Goal: Answer question/provide support

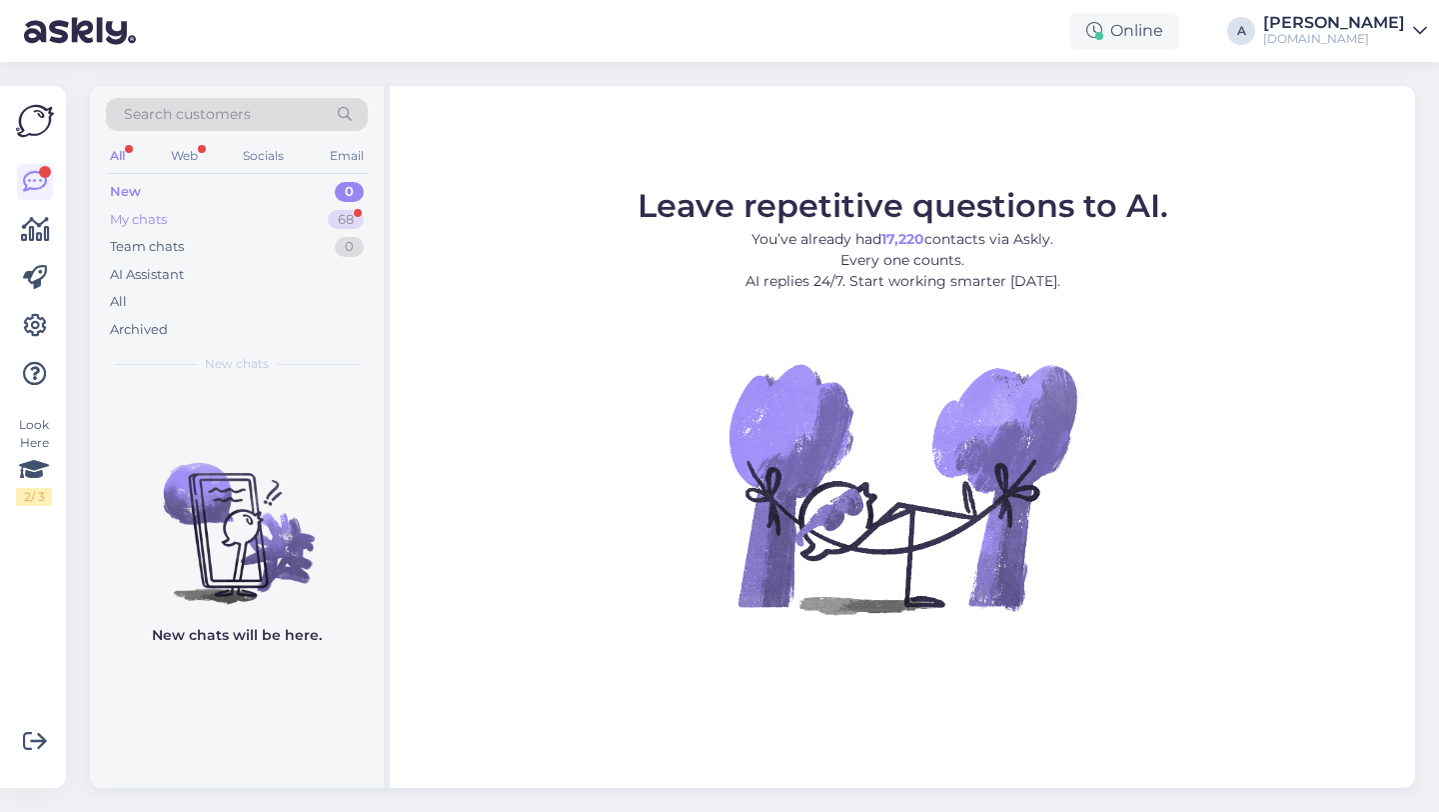
click at [348, 206] on div "My chats 68" at bounding box center [237, 220] width 262 height 28
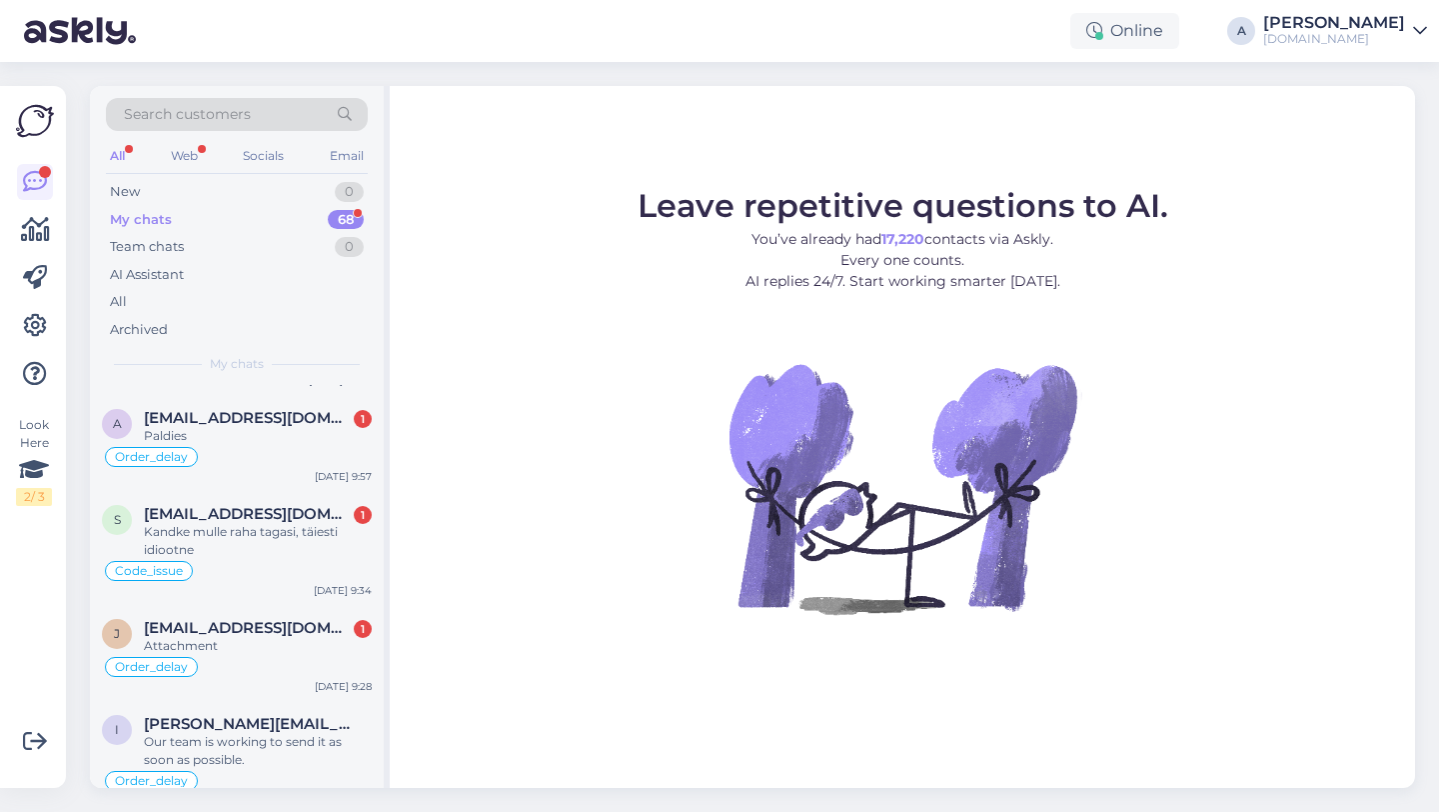
scroll to position [826, 0]
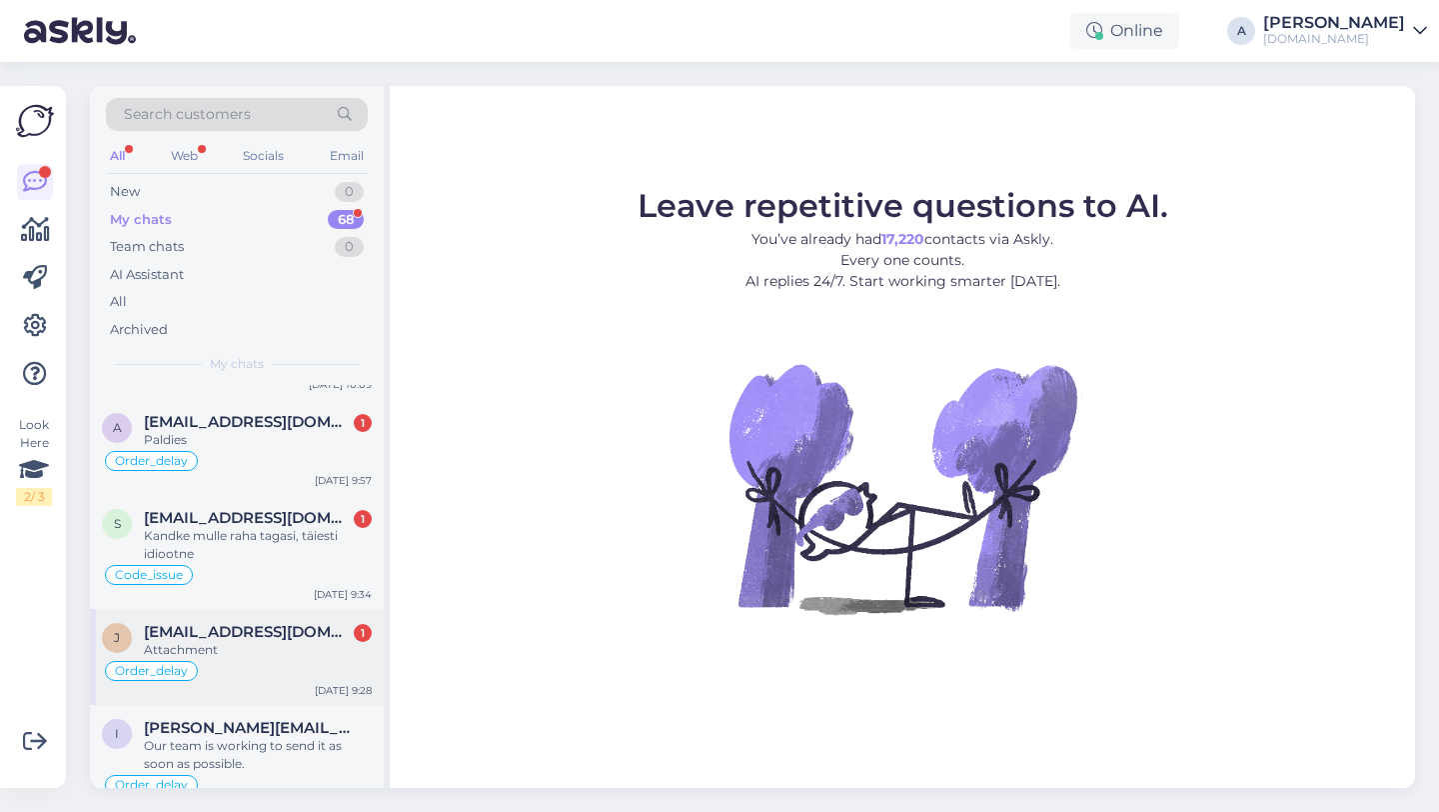
click at [272, 653] on div "Attachment" at bounding box center [258, 650] width 228 height 18
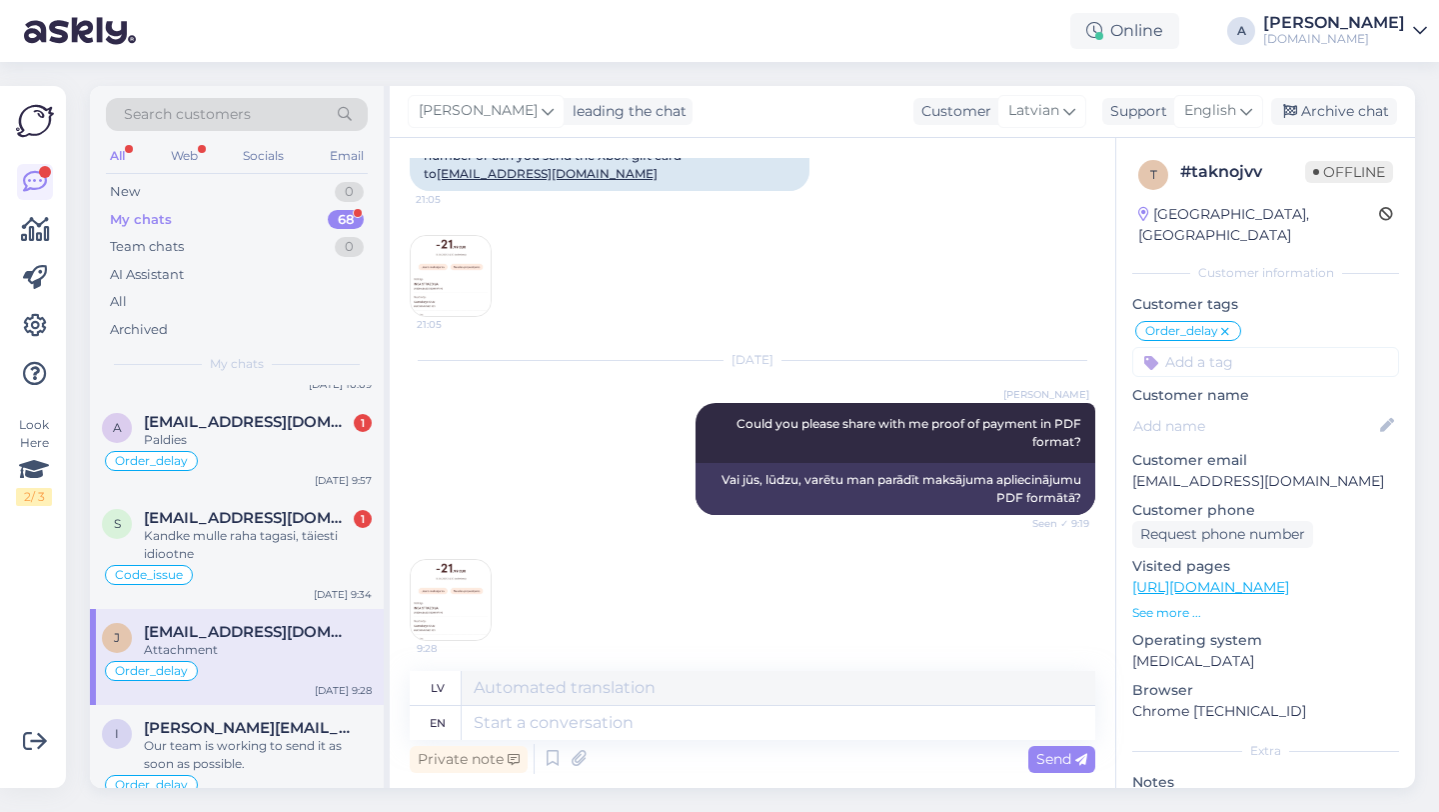
scroll to position [9311, 0]
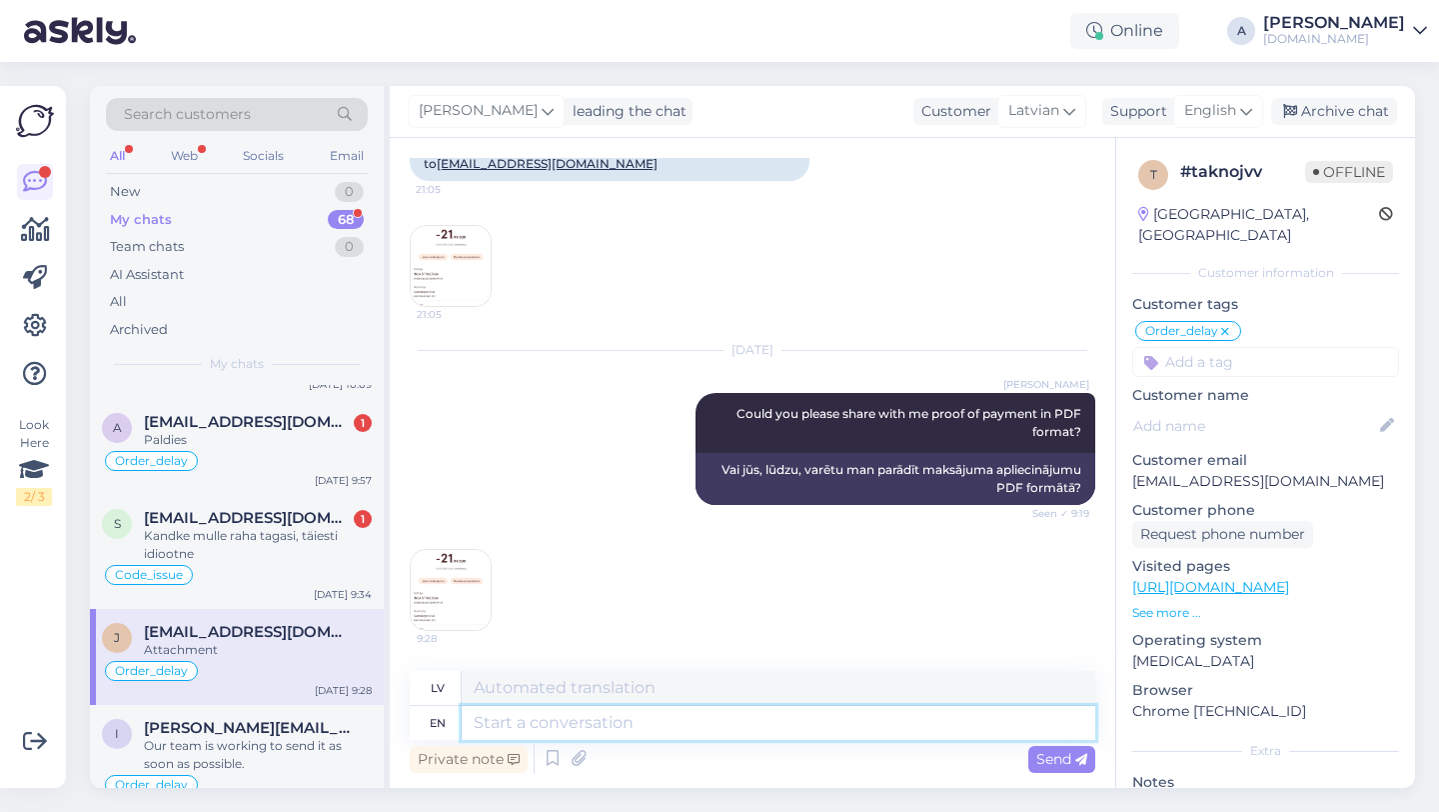
click at [540, 728] on textarea at bounding box center [779, 723] width 634 height 34
click at [450, 564] on img at bounding box center [451, 590] width 80 height 80
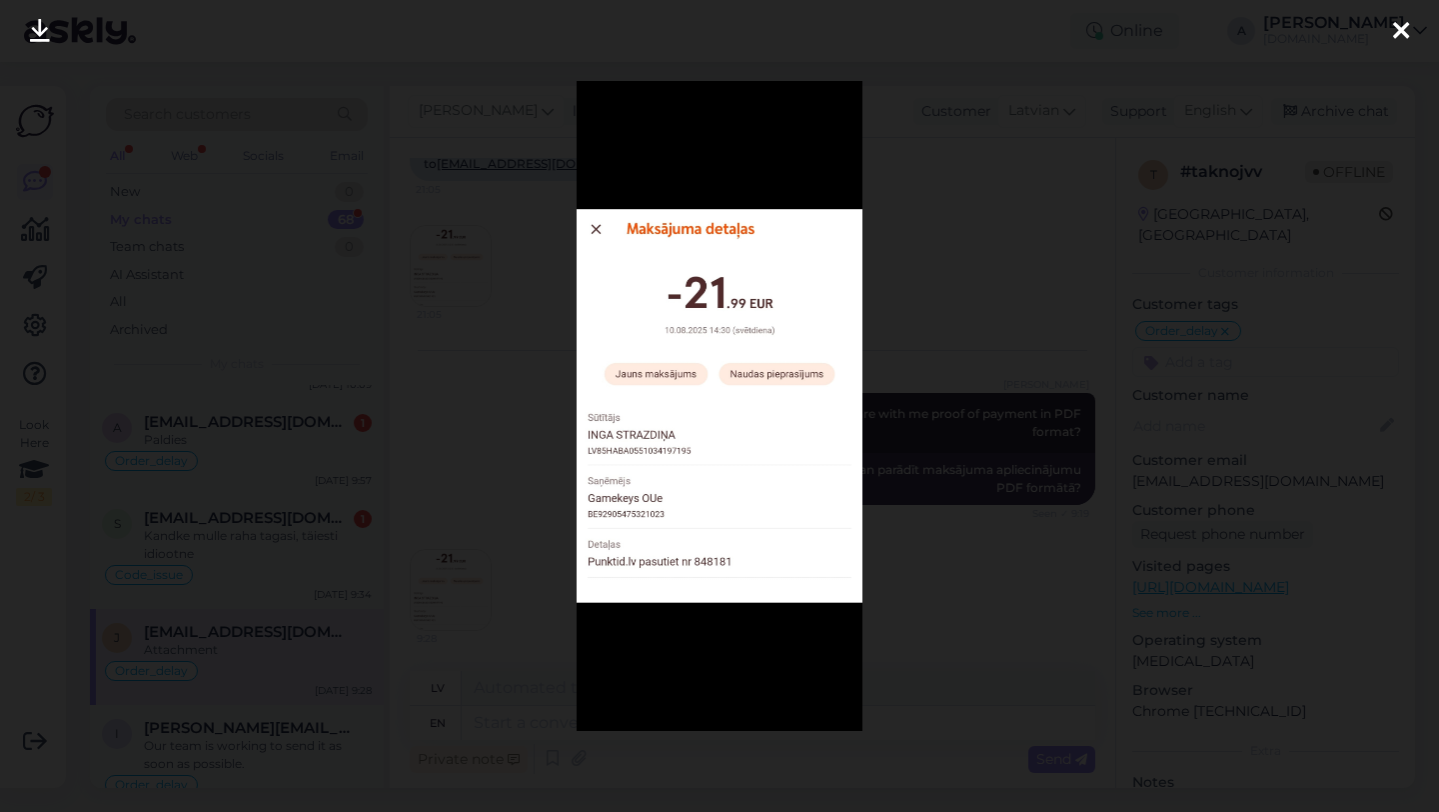
click at [1405, 33] on icon at bounding box center [1401, 32] width 16 height 26
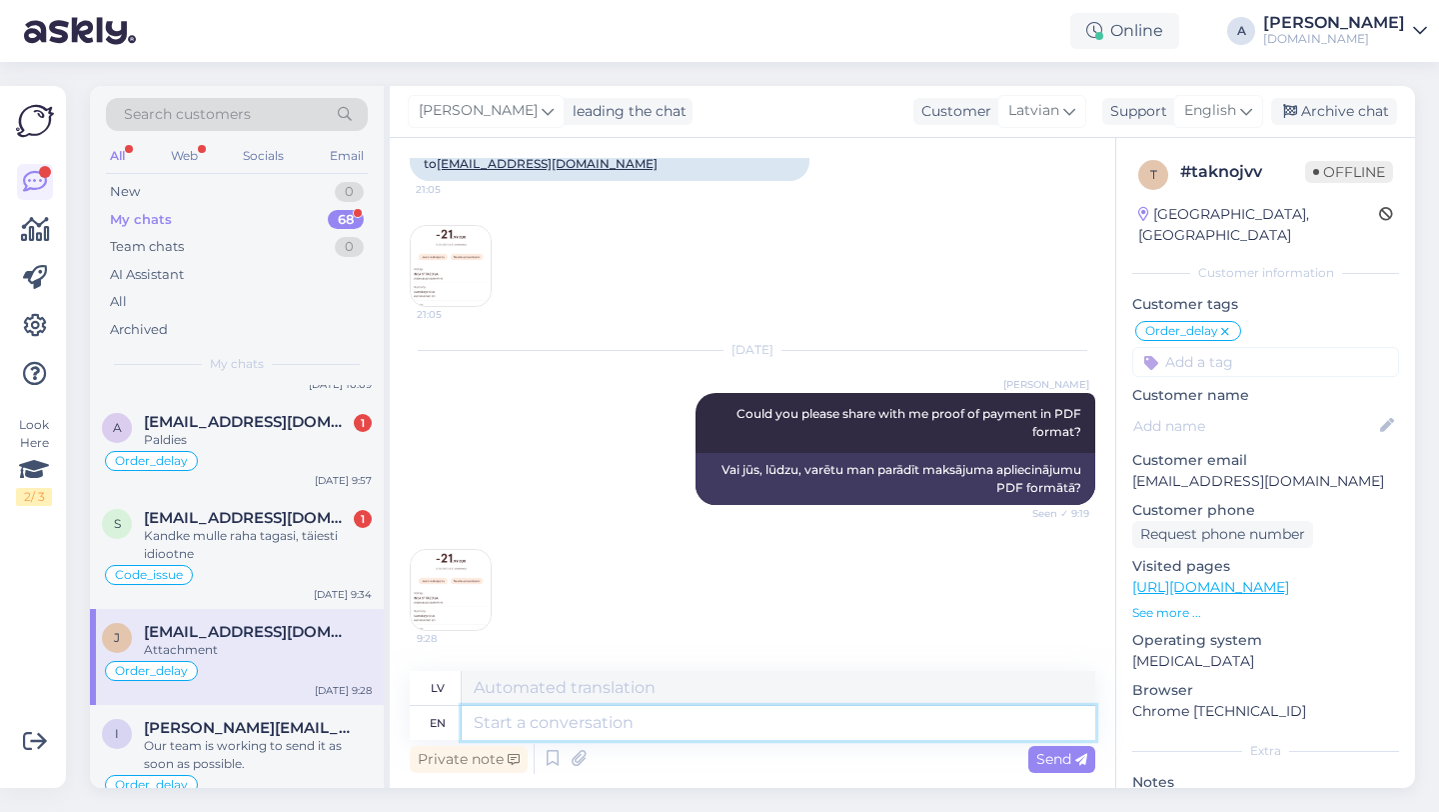
click at [543, 724] on textarea at bounding box center [779, 723] width 634 height 34
paste textarea "When you make a payment over a digital platform (bank), and this one is success…"
type textarea "When you make a payment over a digital platform (bank), and this one is success…"
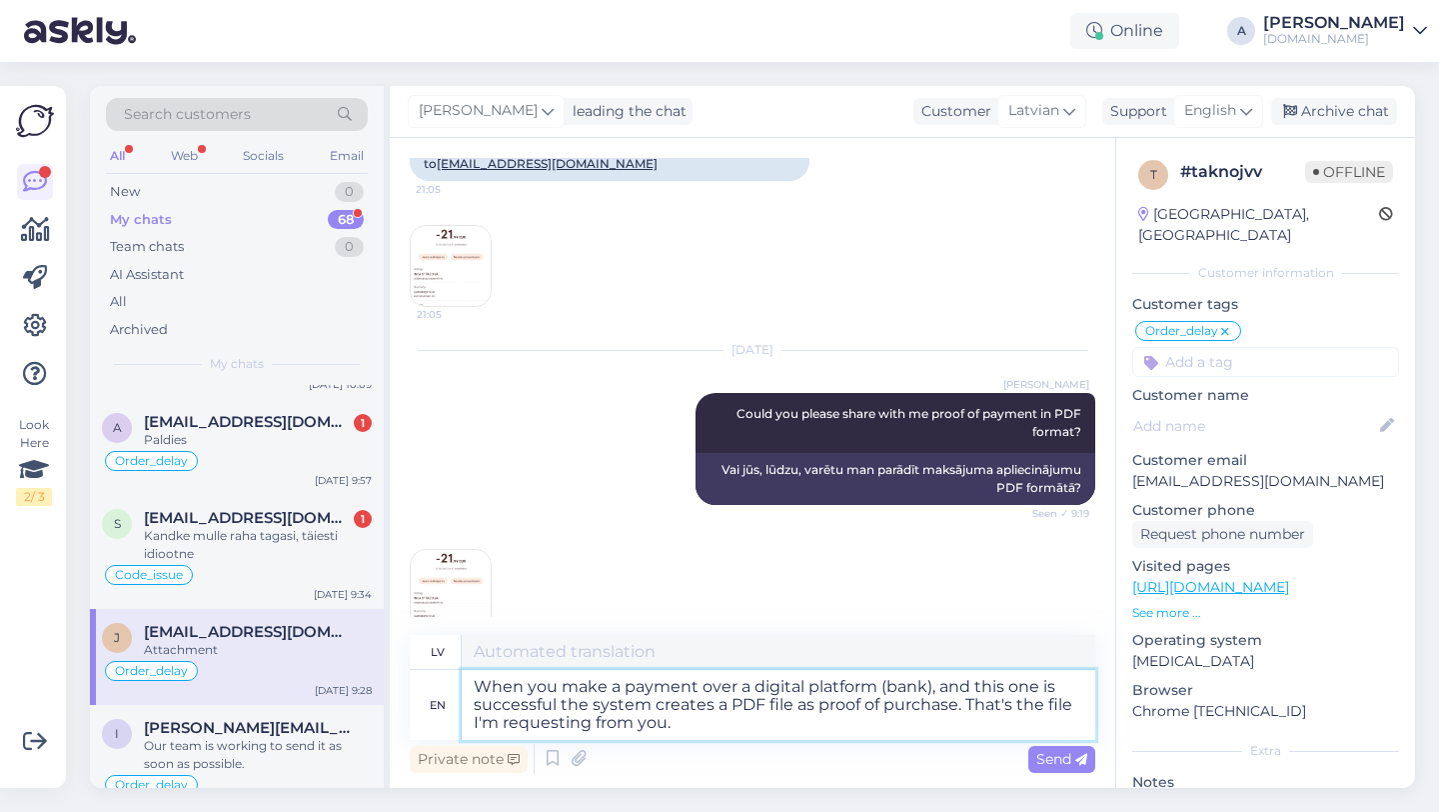
type textarea "Kad veicat maksājumu digitālajā platformā (bankā), un šī apmaksa ir veiksmīga, …"
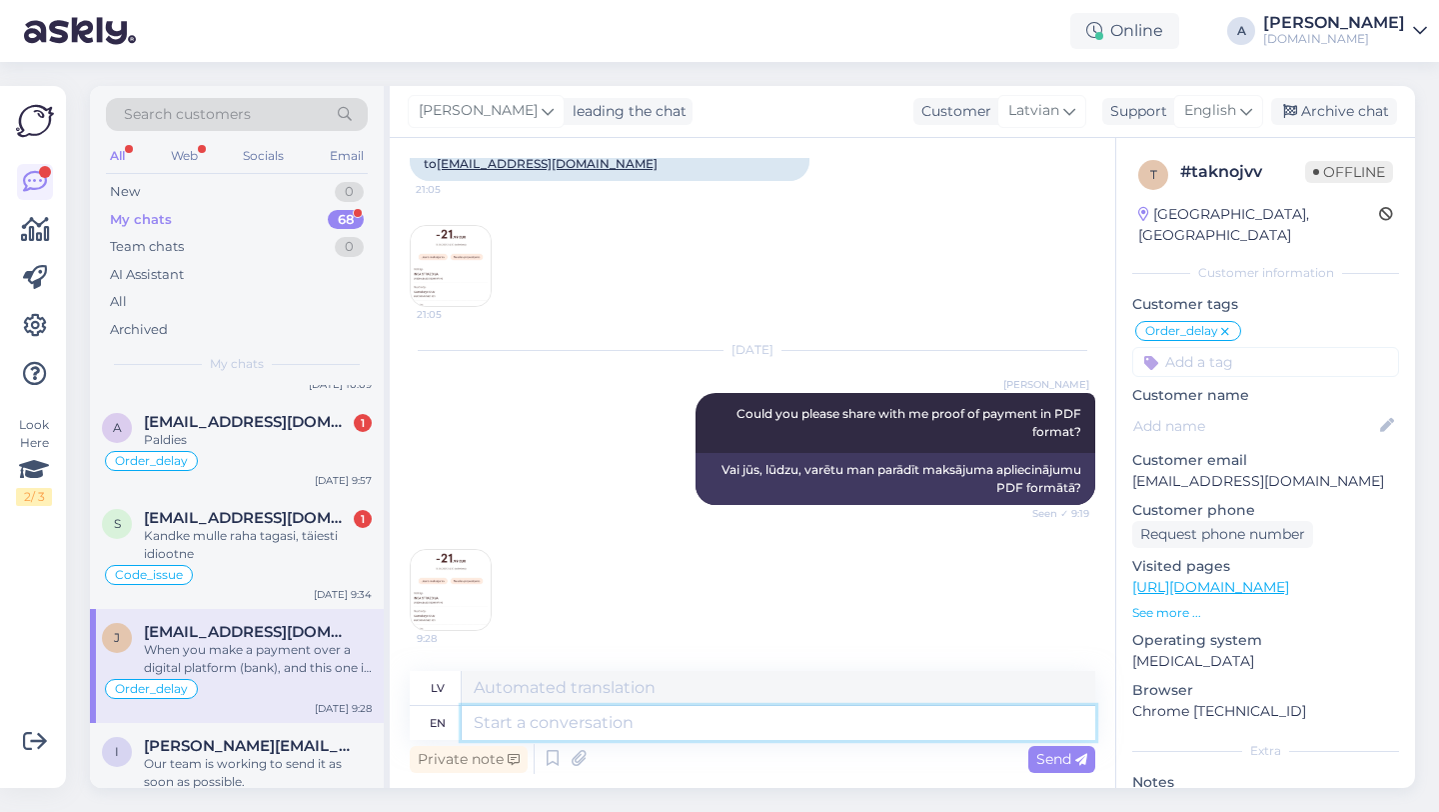
scroll to position [9503, 0]
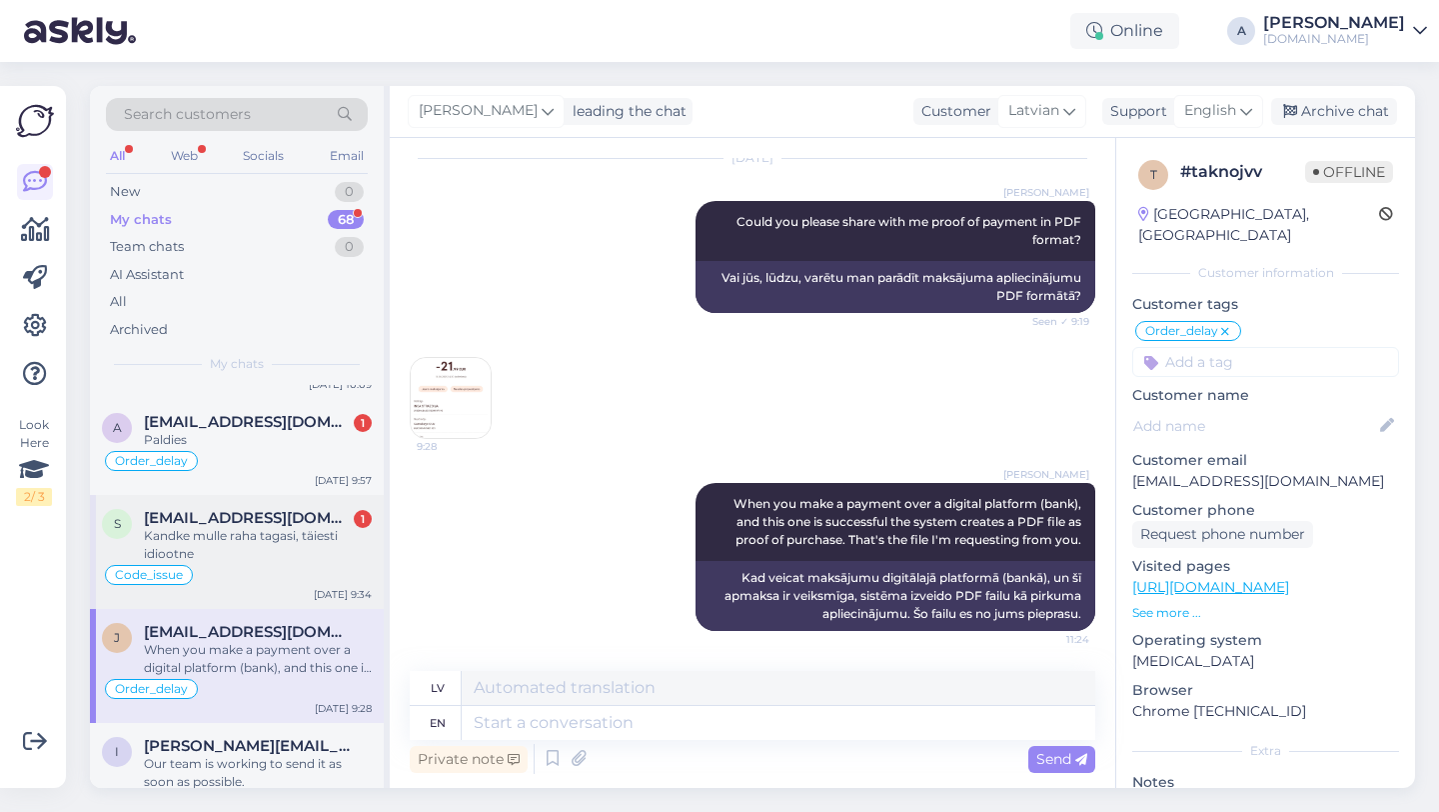
click at [292, 545] on div "Kandke mulle raha tagasi, täiesti idiootne" at bounding box center [258, 545] width 228 height 36
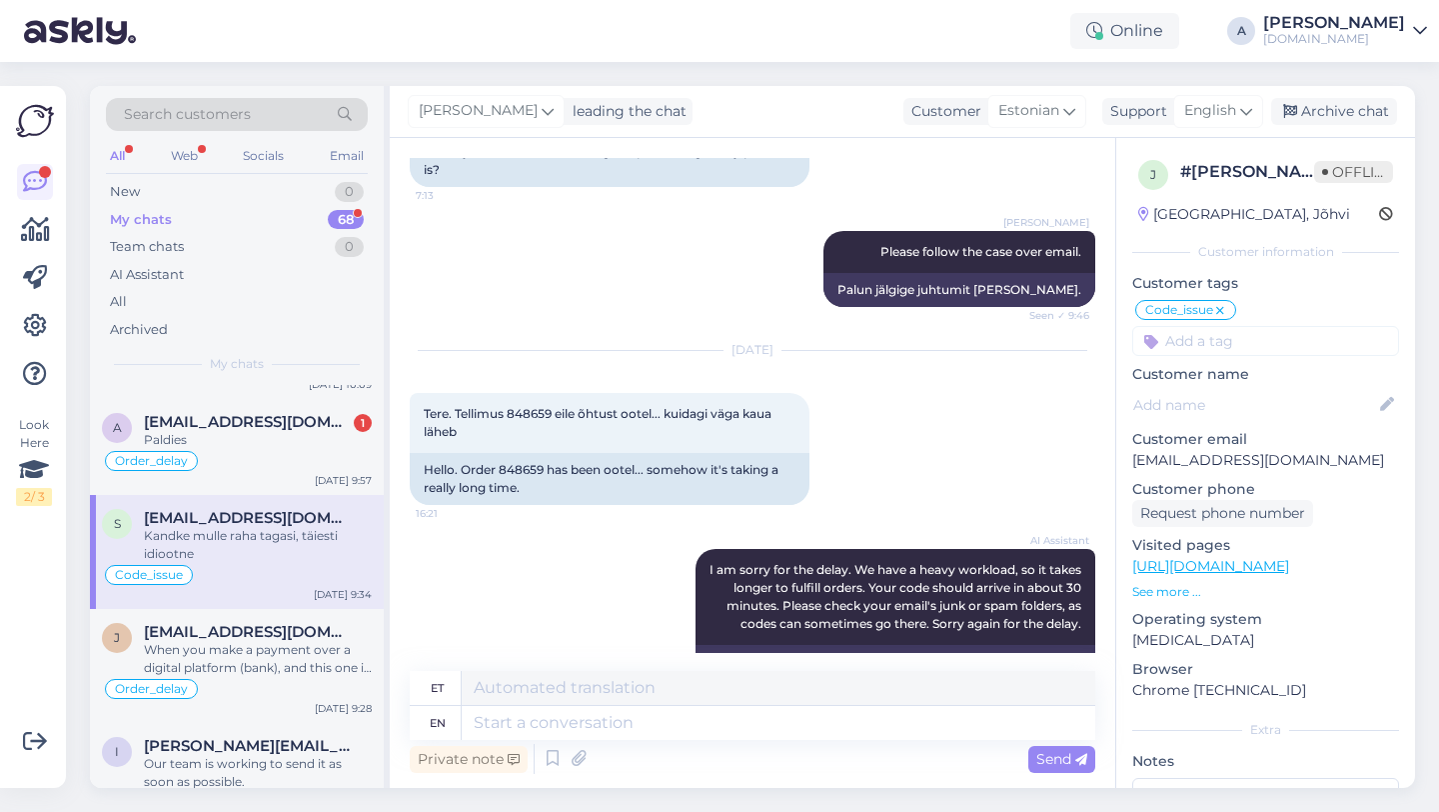
scroll to position [4677, 0]
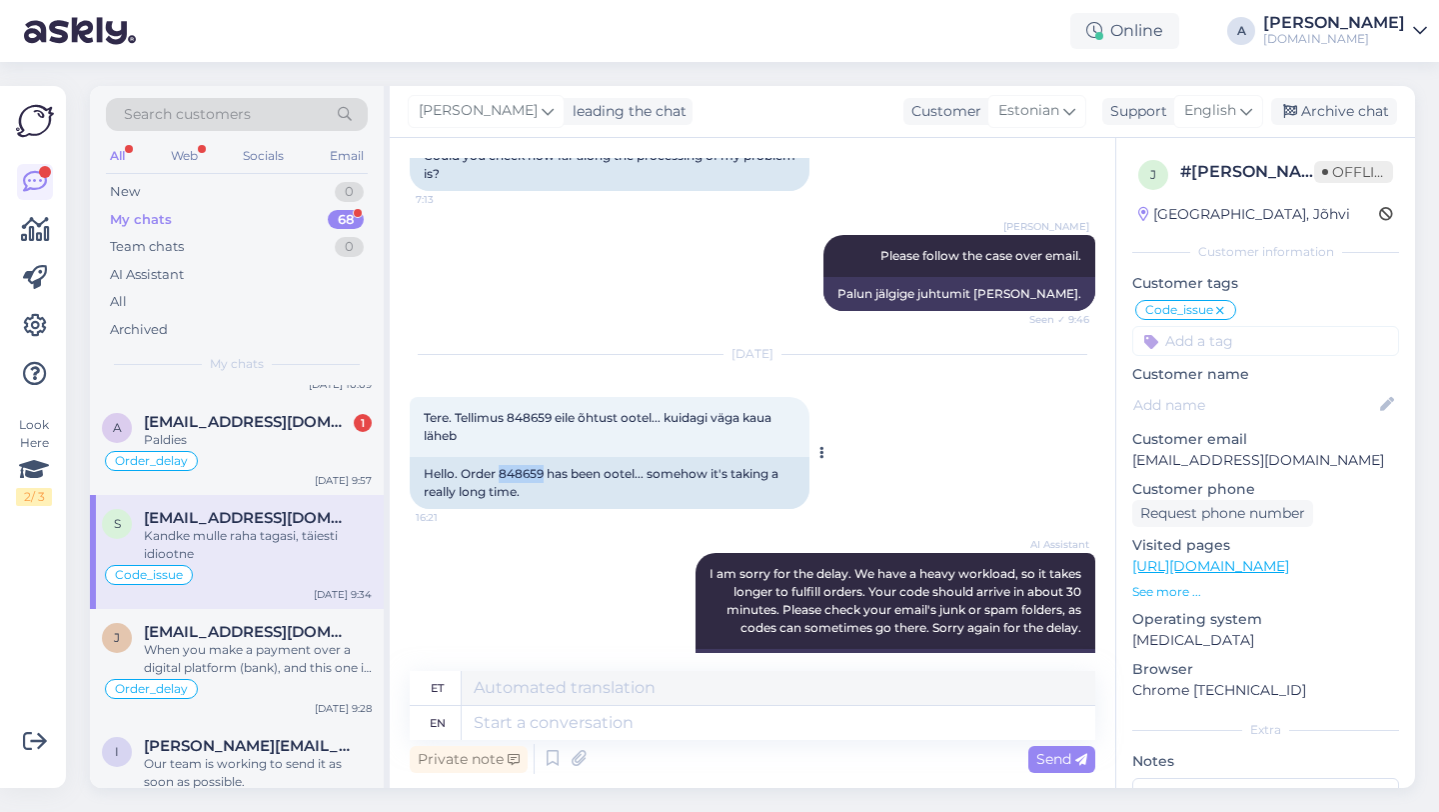
drag, startPoint x: 544, startPoint y: 475, endPoint x: 500, endPoint y: 475, distance: 44.0
click at [500, 475] on div "Hello. Order 848659 has been ootel... somehow it's taking a really long time." at bounding box center [610, 483] width 400 height 52
copy div "848659"
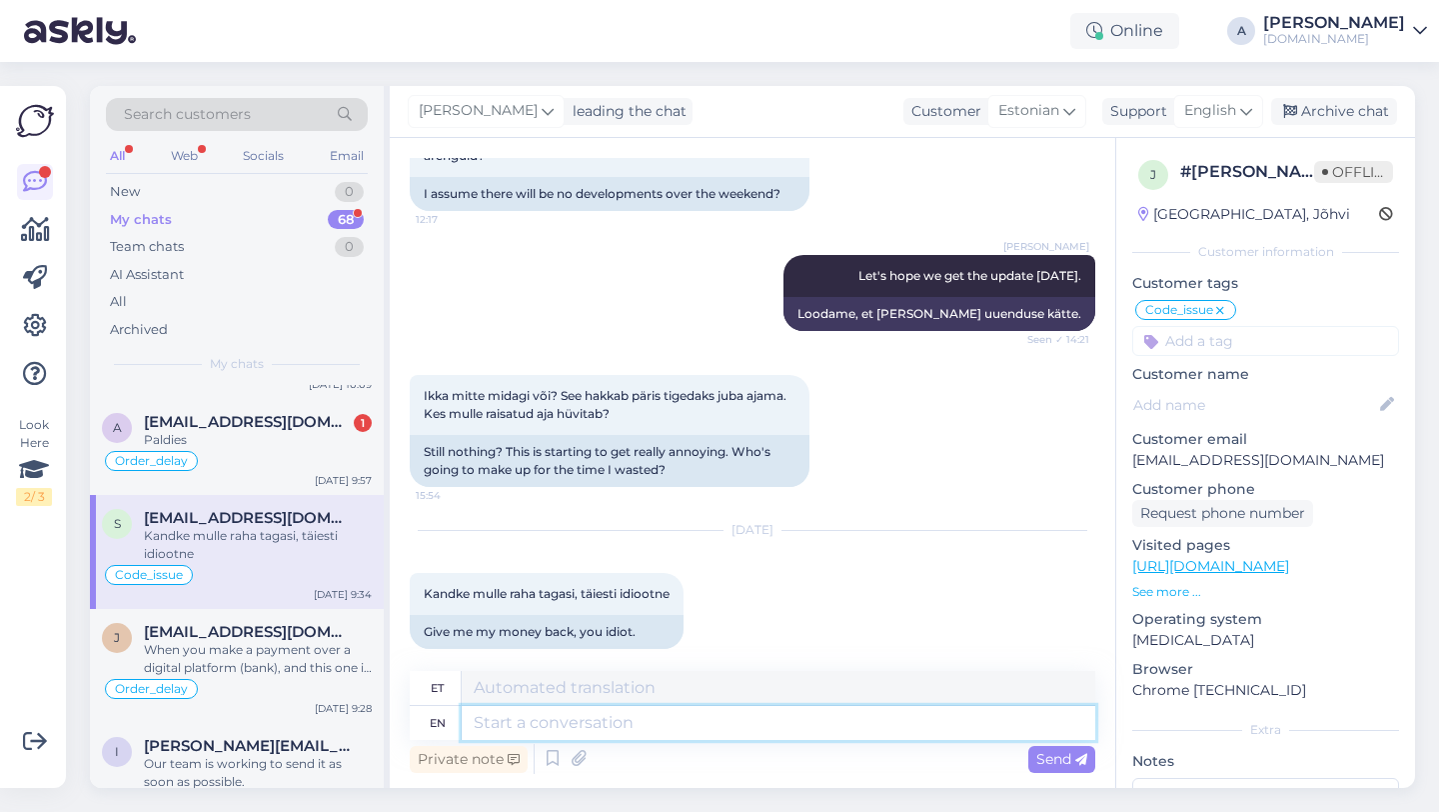
click at [576, 718] on textarea at bounding box center [779, 723] width 634 height 34
type textarea "Theres"
type textarea "Seal"
type textarea "There's"
type textarea "Seal on"
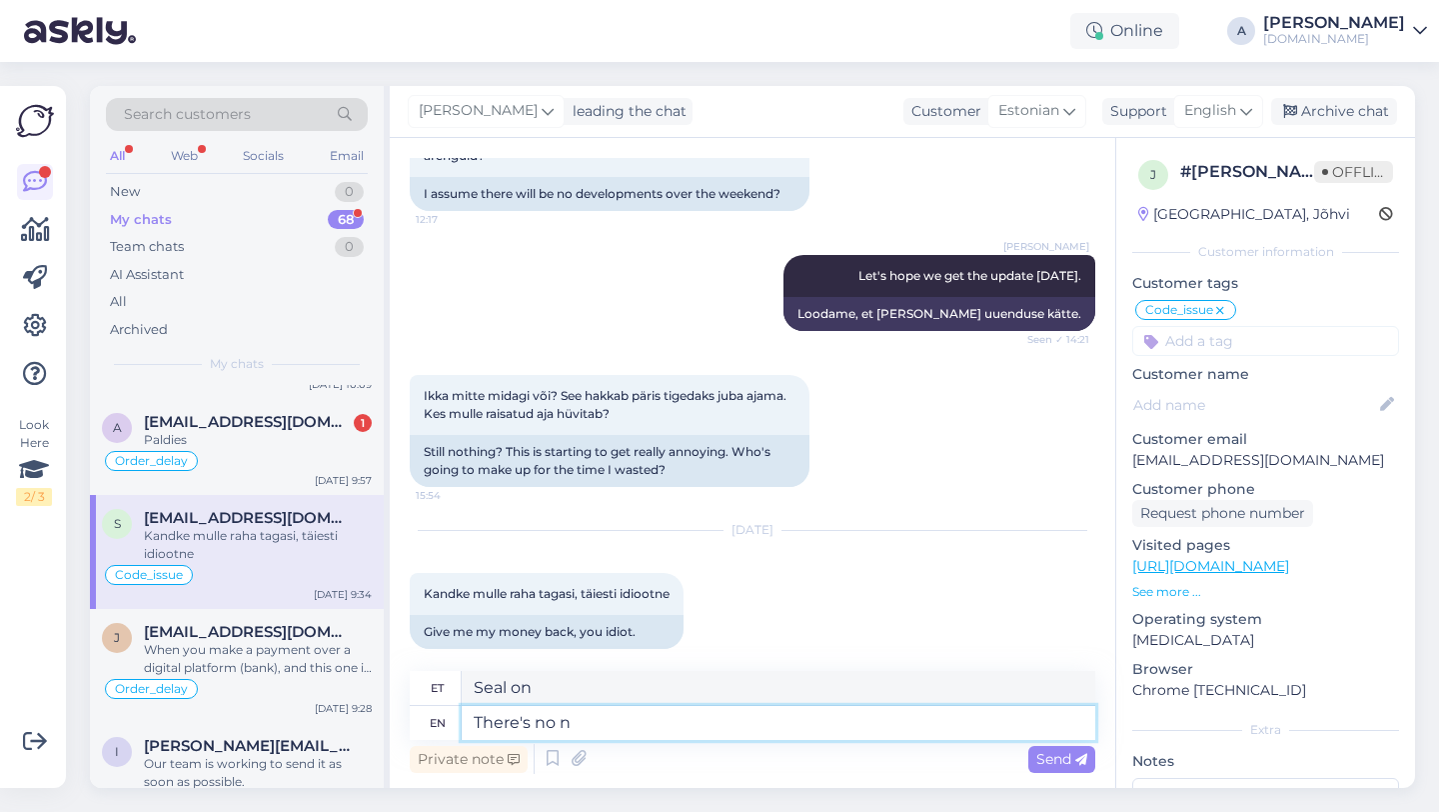
type textarea "There's no ne"
type textarea "Seal pole"
type textarea "There's no need"
type textarea "Pole vaja"
type textarea "There's no need to be r"
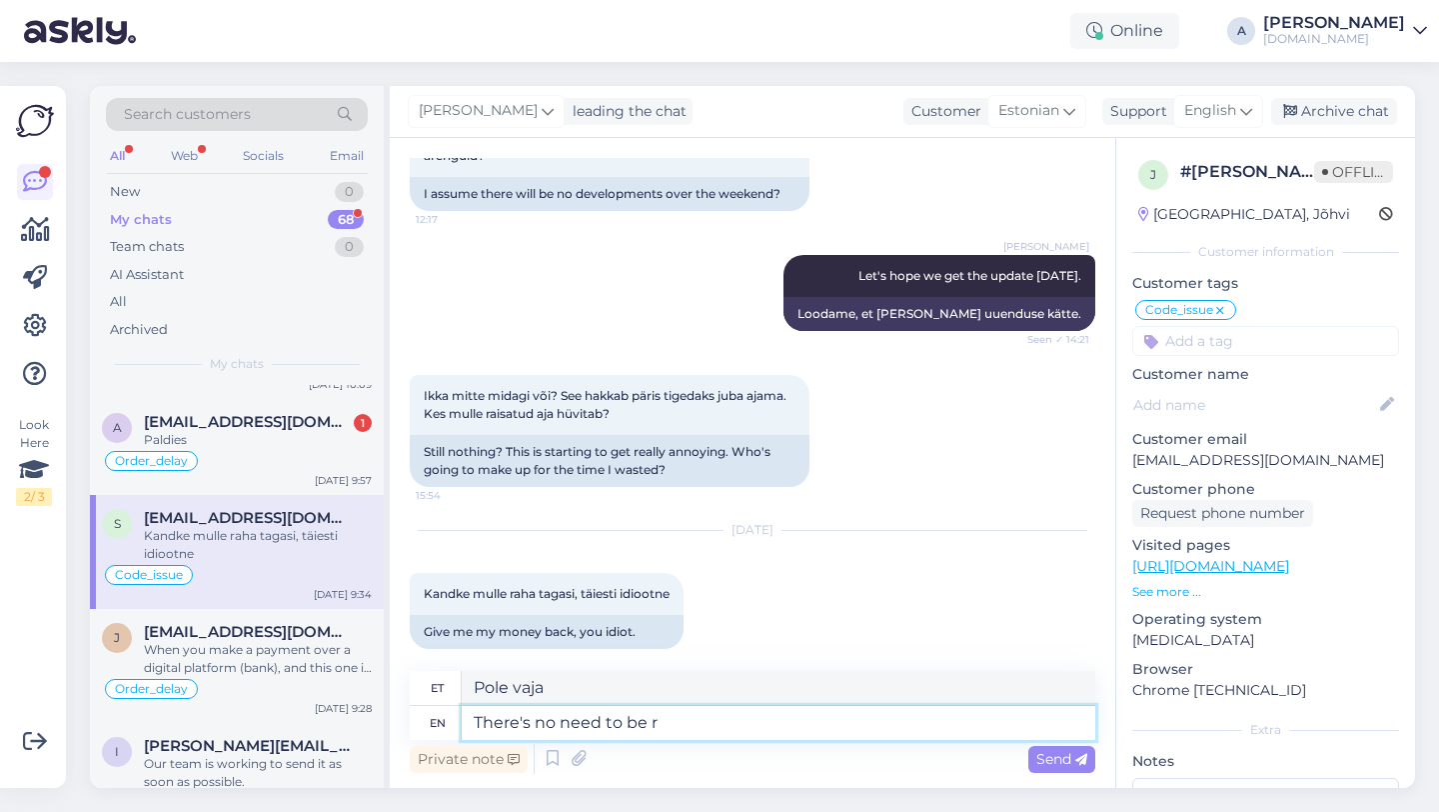
type textarea "Pole vaja olla"
type textarea "There's no need to be rude."
type textarea "Pole vaja ebaviisakas olla."
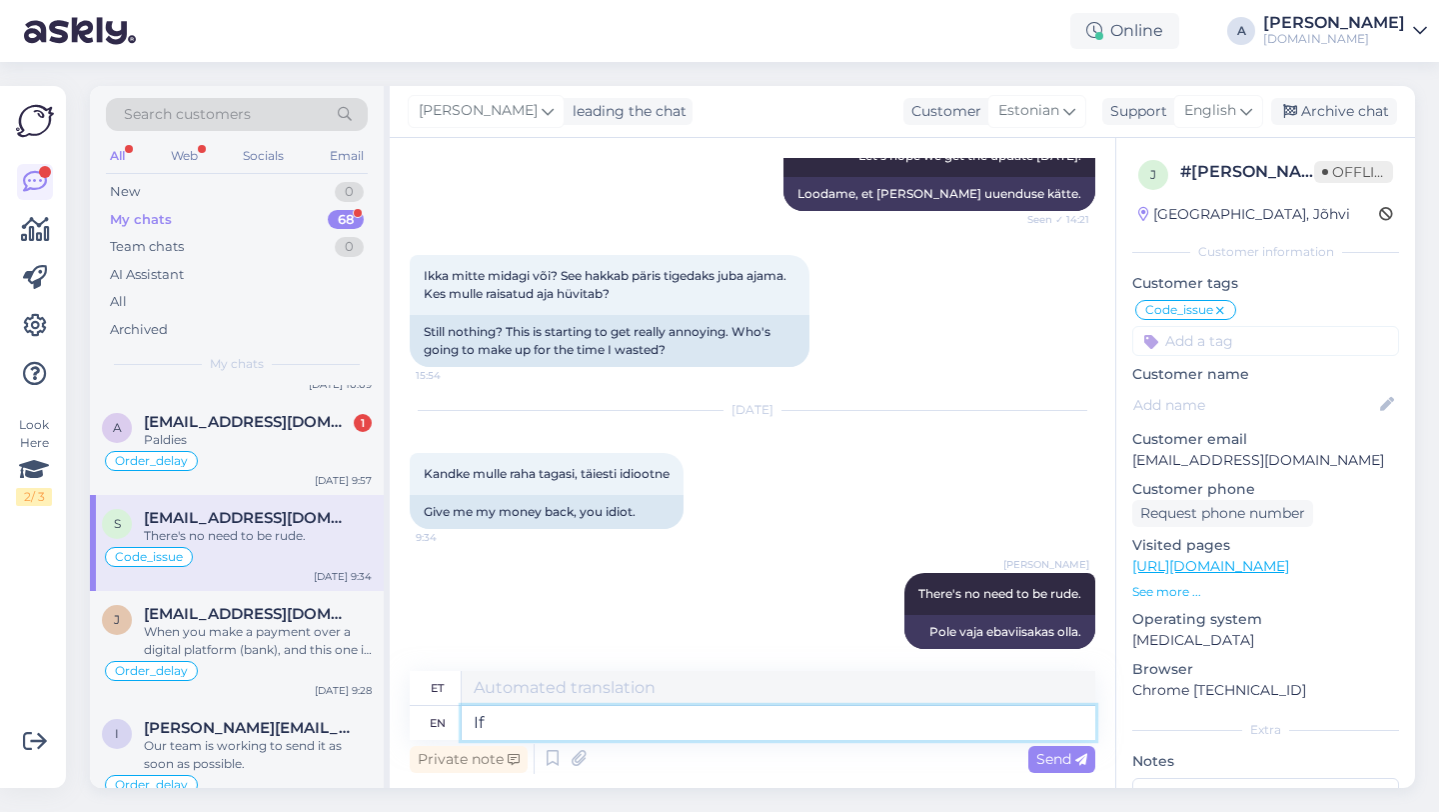
type textarea "If"
type textarea "[PERSON_NAME]"
type textarea "If you r"
type textarea "Kui sina"
type textarea "If you request a"
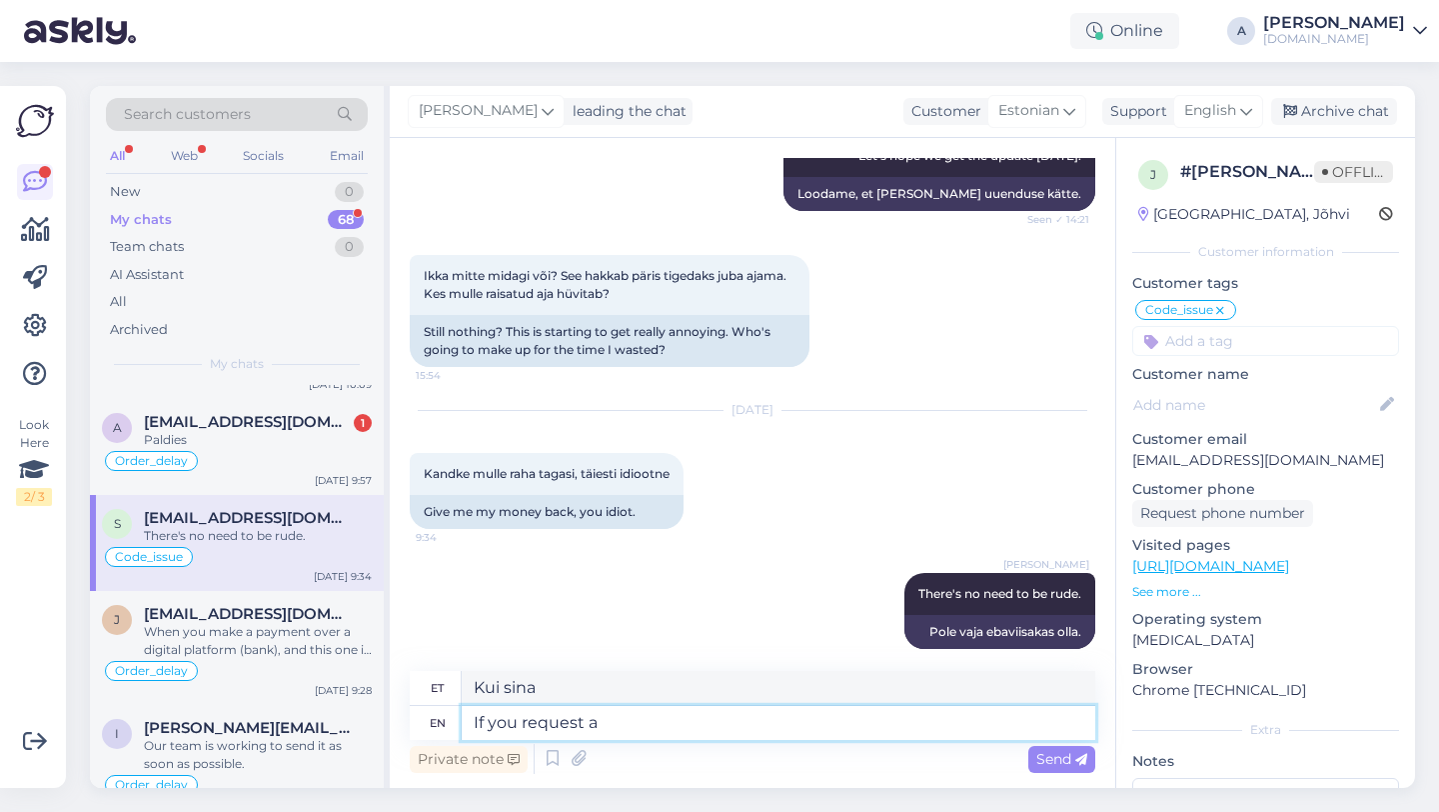
type textarea "Kui te taotlete"
type textarea "If you request a refund"
type textarea "Kui taotlete tagasimakset"
type textarea "If you request a refund this"
type textarea "Kui taotlete tagasimakset sel"
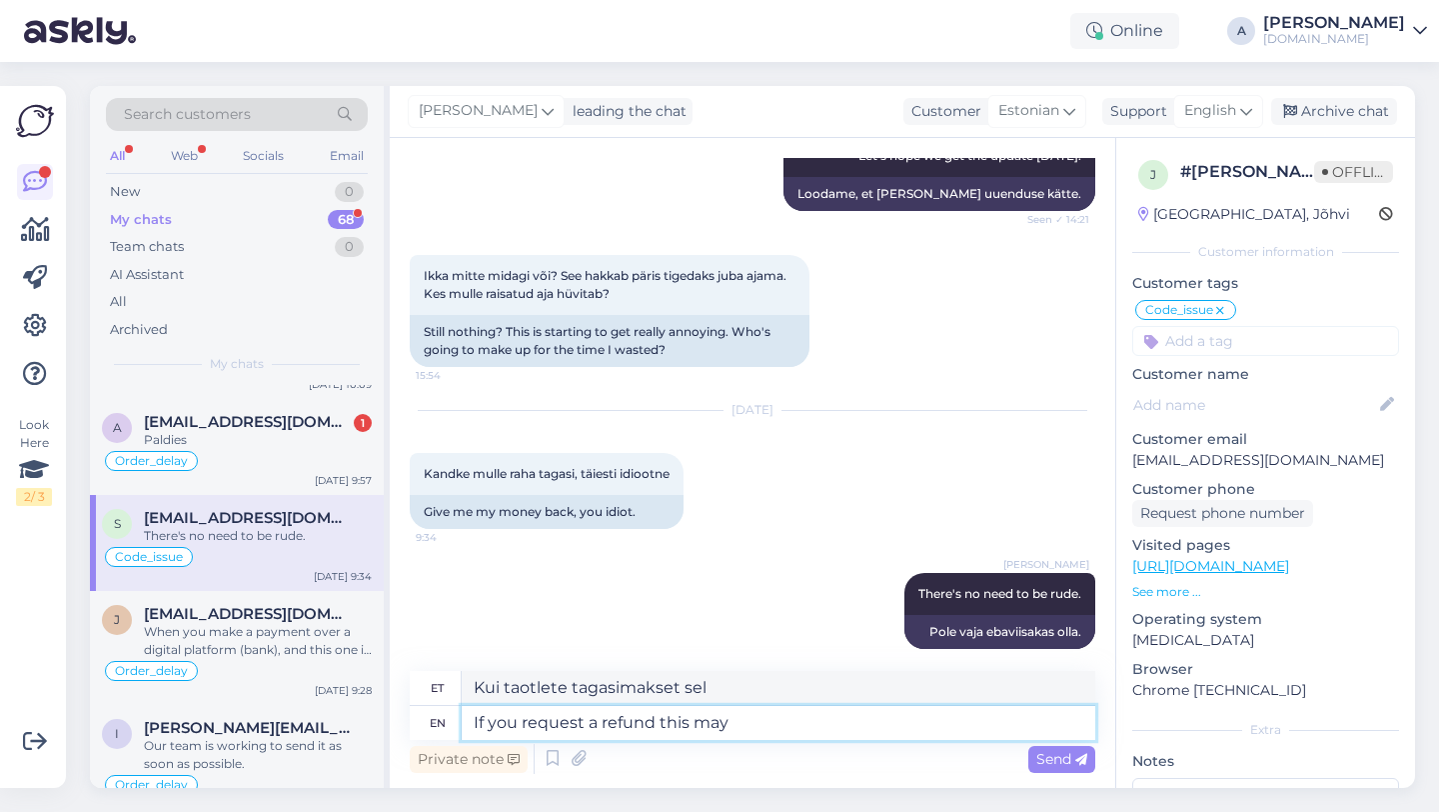
type textarea "If you request a refund this may"
type textarea "Kui taotlete tagasimakset, võib see"
type textarea "If you request a refund th"
type textarea "Kui taotlete tagasimakset sel"
type textarea "If you request a refu"
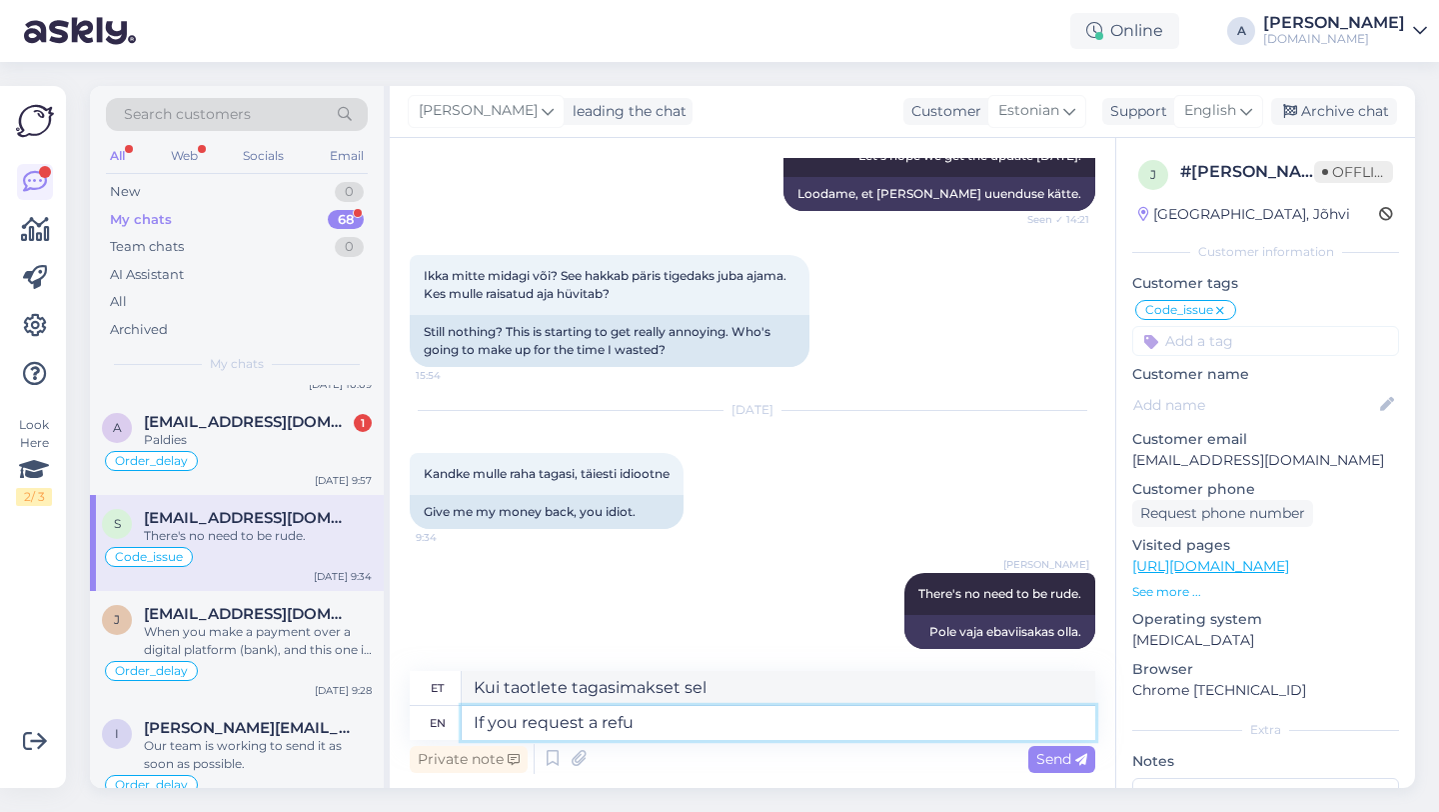
type textarea "Kui taotlete tagasimakset"
type textarea "If you request"
type textarea "Kui te taotlete"
type textarea "If you"
type textarea "Kui sina"
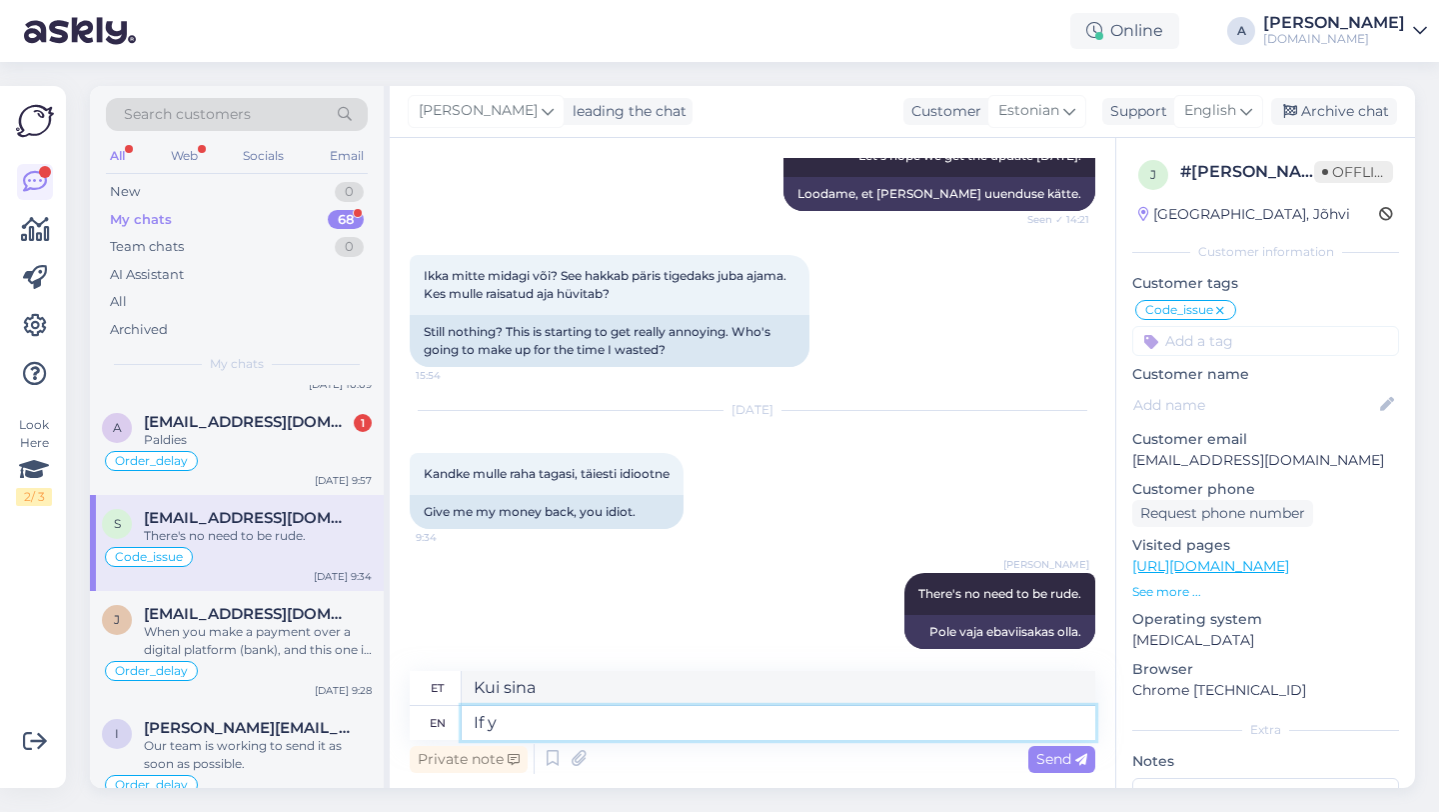
type textarea "If"
type textarea "[PERSON_NAME]"
type textarea "I"
type textarea "[PERSON_NAME]"
type textarea "I can"
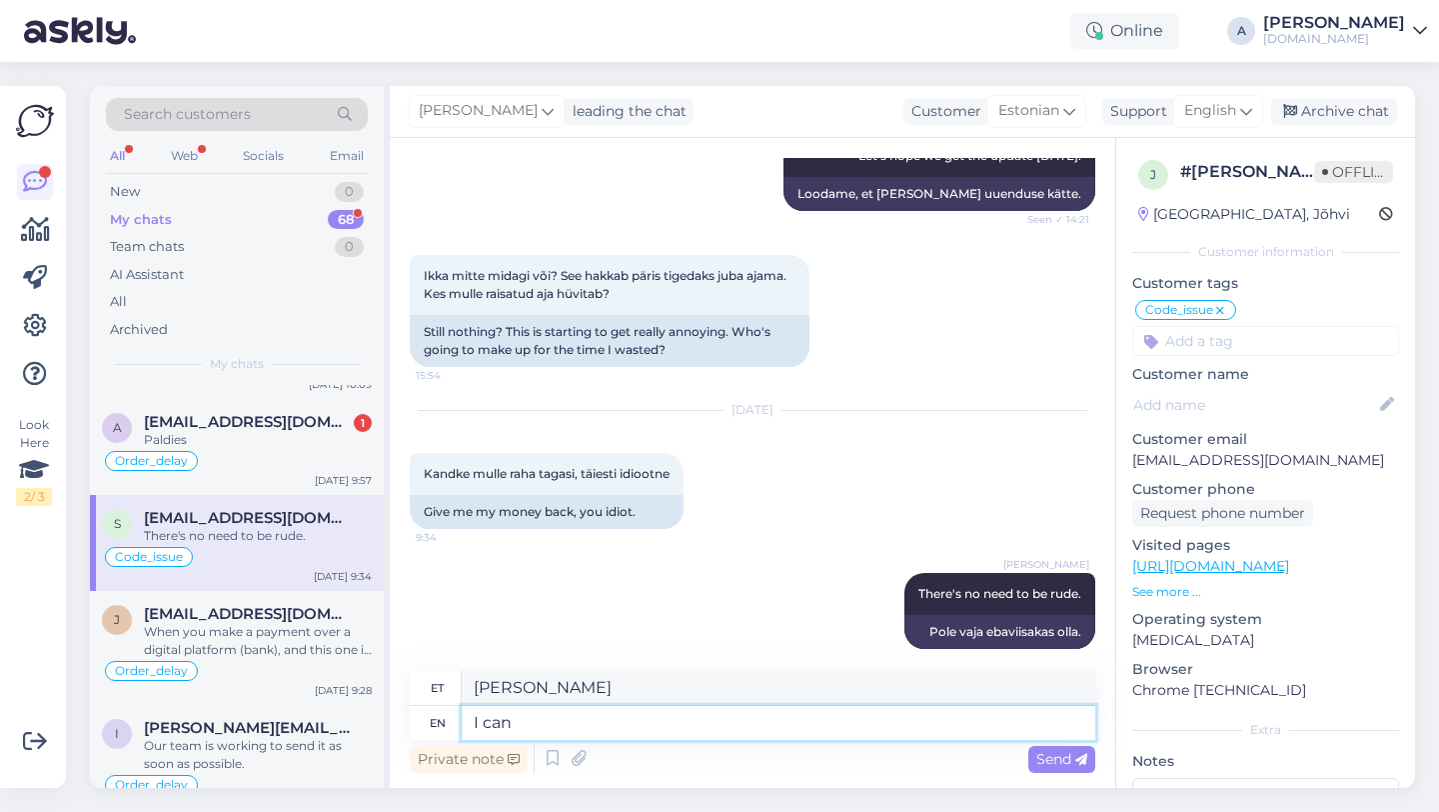
type textarea "Ma saan"
type textarea "I can see int"
type textarea "Ma näen"
type textarea "I can see internally"
type textarea "Ma näen sisemiselt"
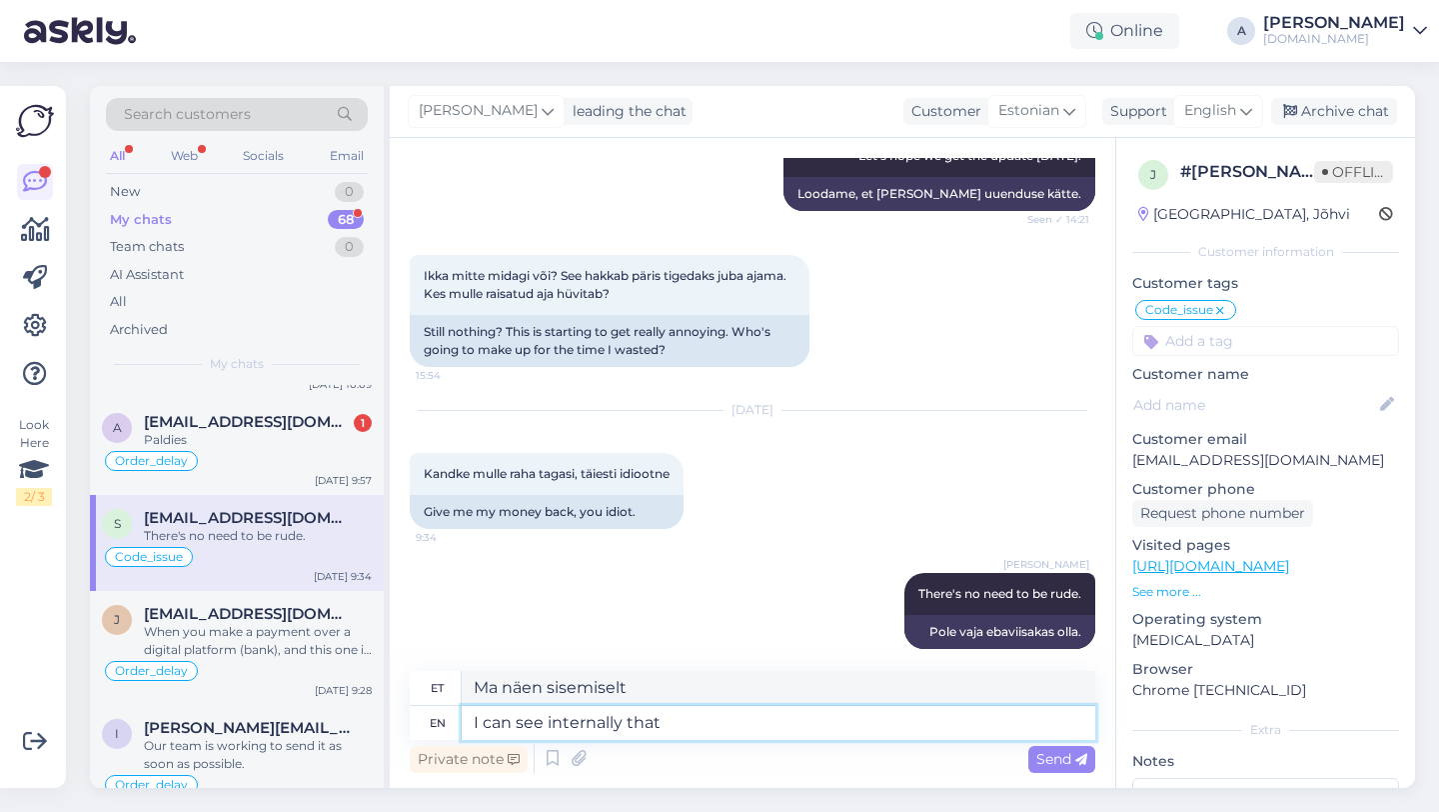
type textarea "I can see internally that o"
type textarea "Ma näen seda sisemiselt"
type textarea "I can see internally that our"
type textarea "Ma näen sisemiselt, et meie"
type textarea "I can see internally that our team"
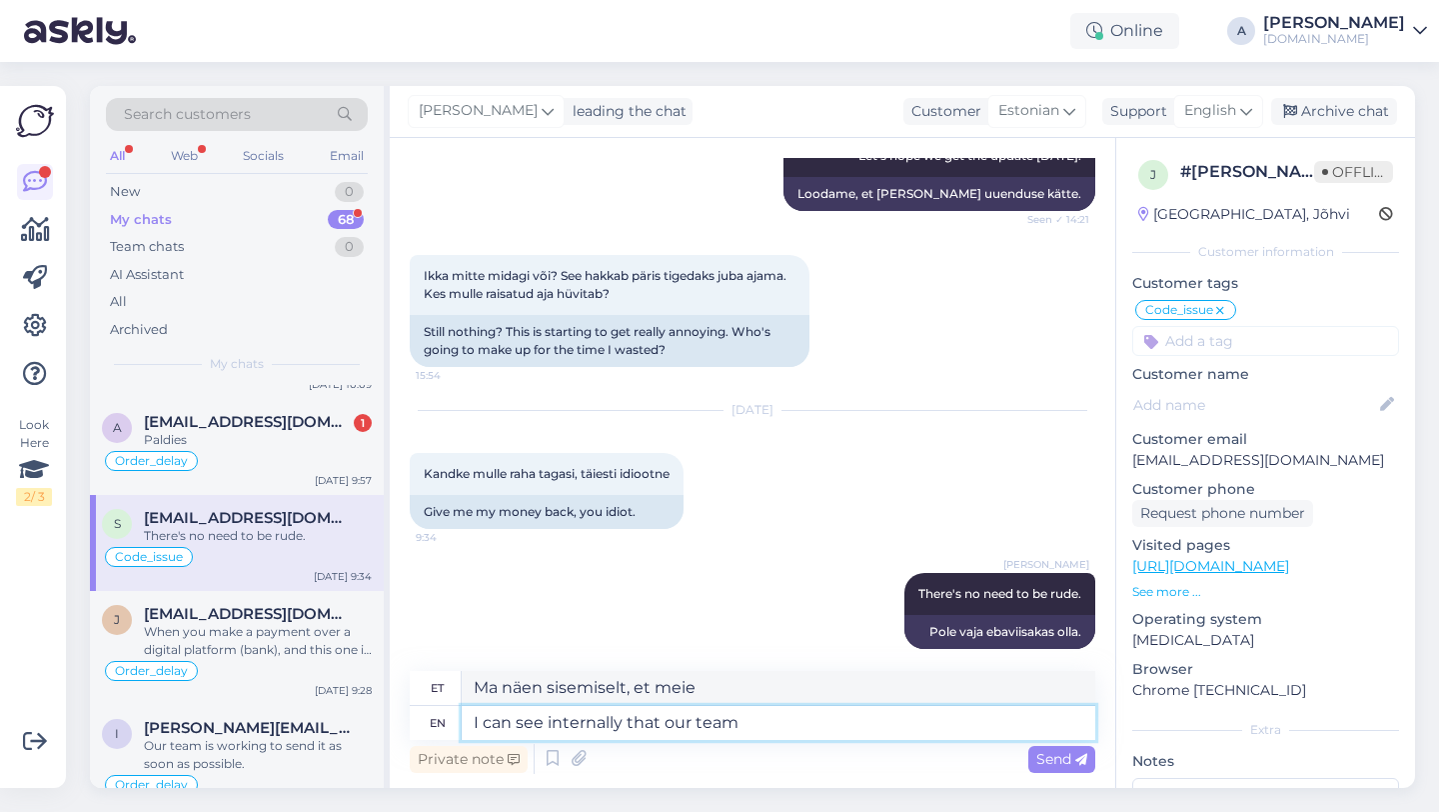
type textarea "Ma näen sisemiselt, et meie meeskond"
type textarea "I can see internally that our team is w"
type textarea "Ma näen sisemiselt, et meie meeskond on"
type textarea "I can see internally that our team is working t"
type textarea "Ma näen sisemiselt, et meie meeskond töötab"
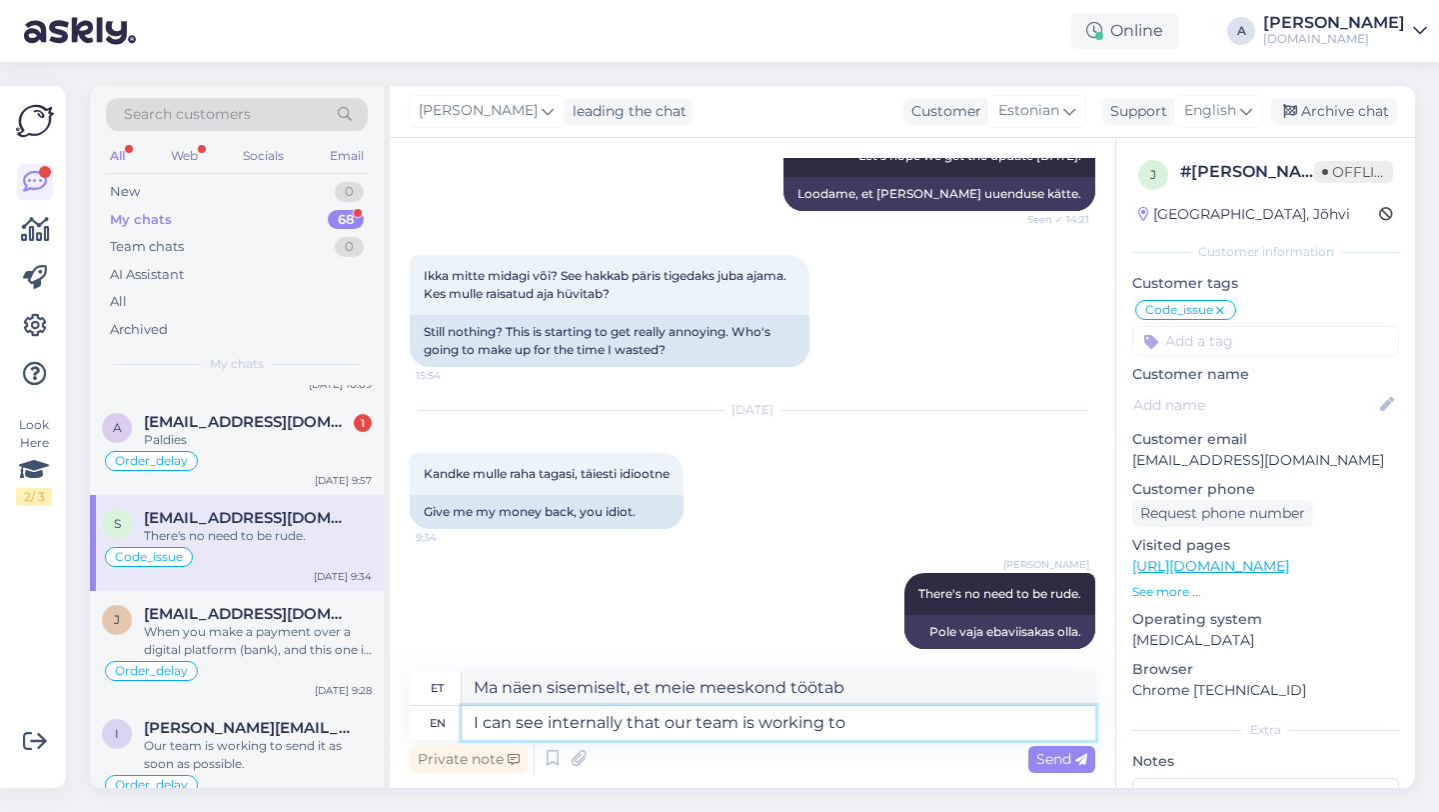
type textarea "I can see internally that our team is working to s"
type textarea "Ma näen sisemiselt, et meie meeskond töötab selle nimel, et"
type textarea "I can see internally that our team is working to send"
type textarea "Ma näen sisemiselt, et meie meeskond töötab saatmise nimel"
type textarea "I can see internally that our team is working to send your p"
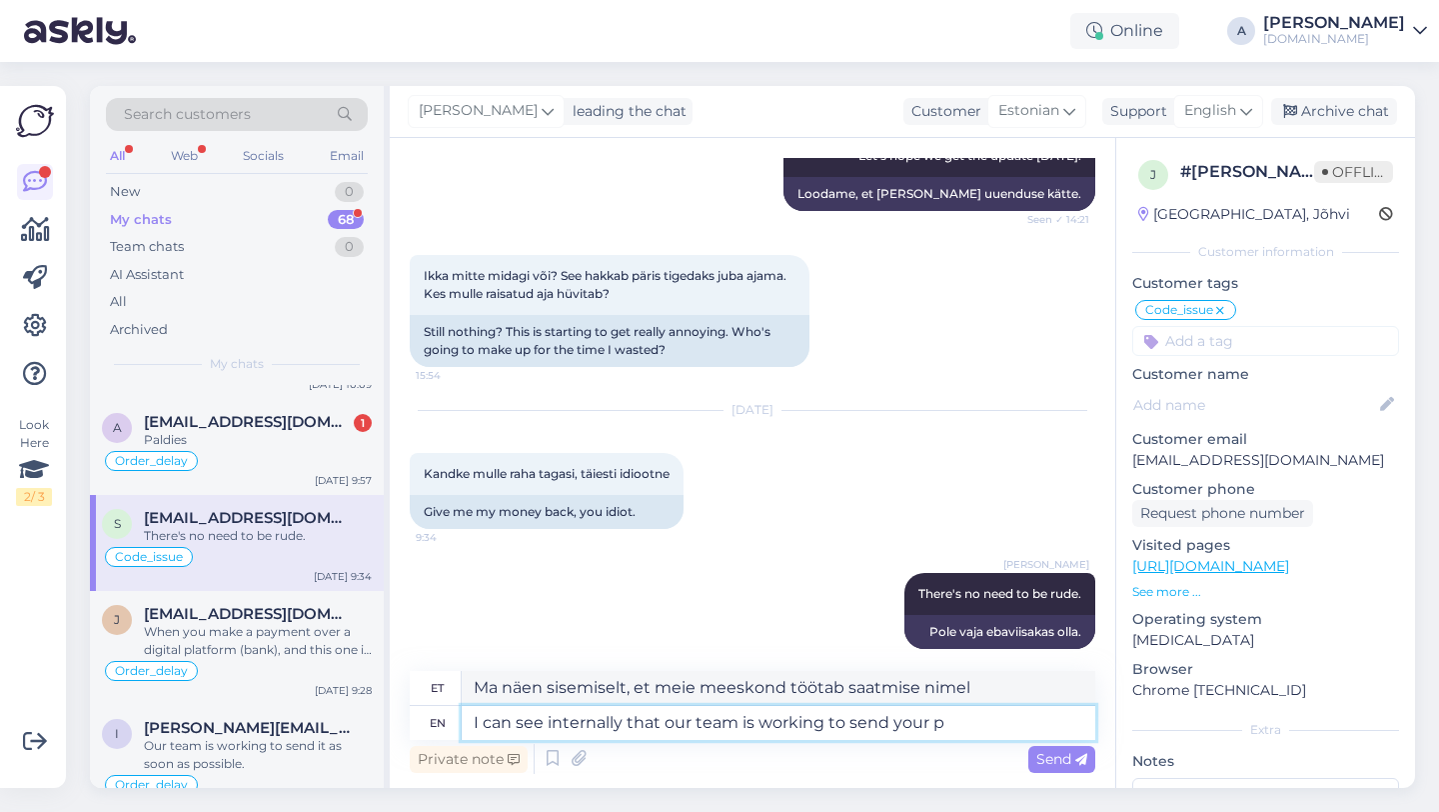
type textarea "Ma näen sisemiselt, et meie meeskond töötab teie saatmise nimel."
type textarea "I can see internally that our team is working to send your product"
type textarea "Ma näen sisemiselt, et meie meeskond töötab teie toote saatmise nimel."
type textarea "I can see internally that our team is working to send your product as so"
type textarea "Ma näen sisemiselt, et meie meeskond töötab selle nimel, et teie toode teile sa…"
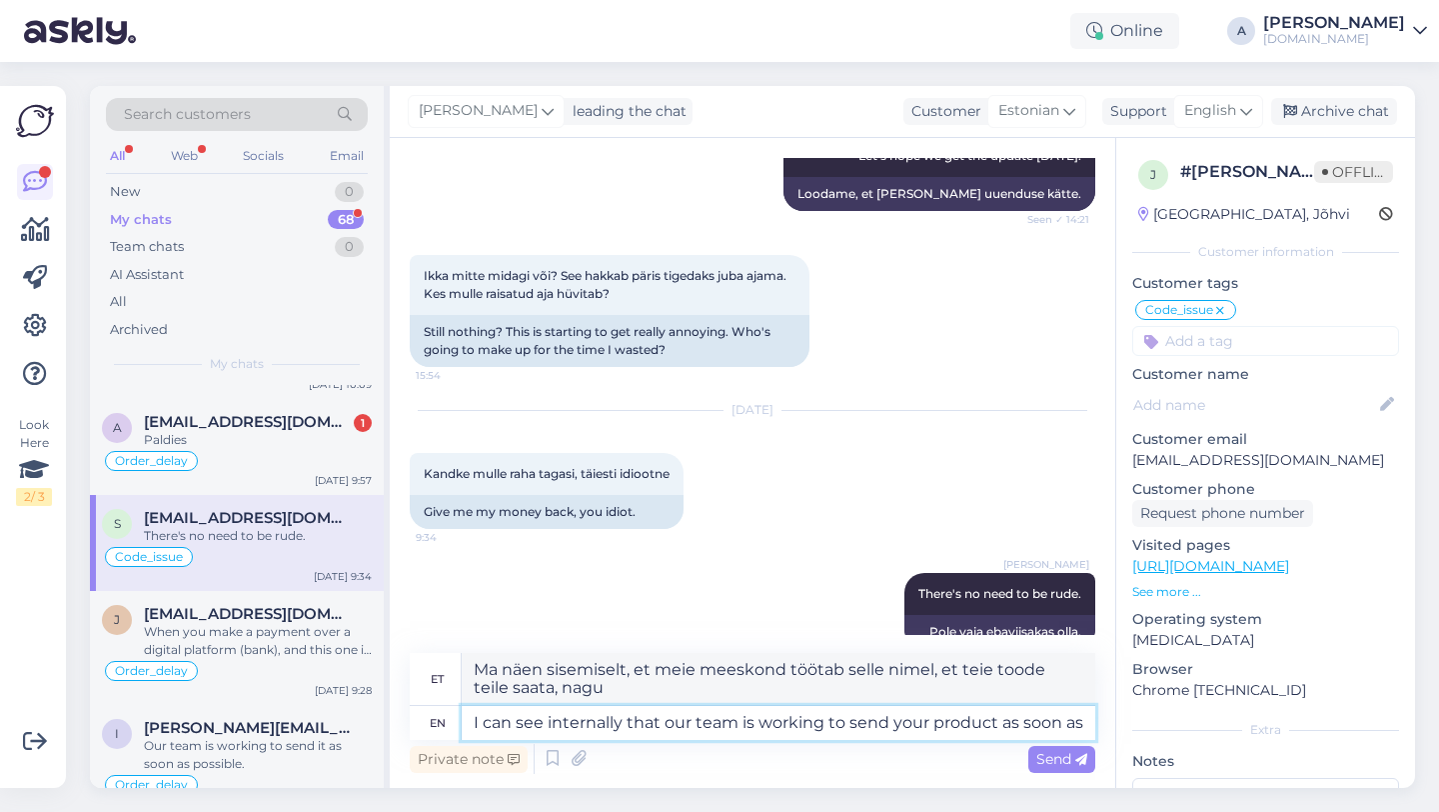
type textarea "I can see internally that our team is working to send your product as soon as"
type textarea "Näen sisemiselt, et meie meeskond töötab selle nimel, et teie toode võimalikult…"
type textarea "I can see internally that our team is working to send your product as soon as po"
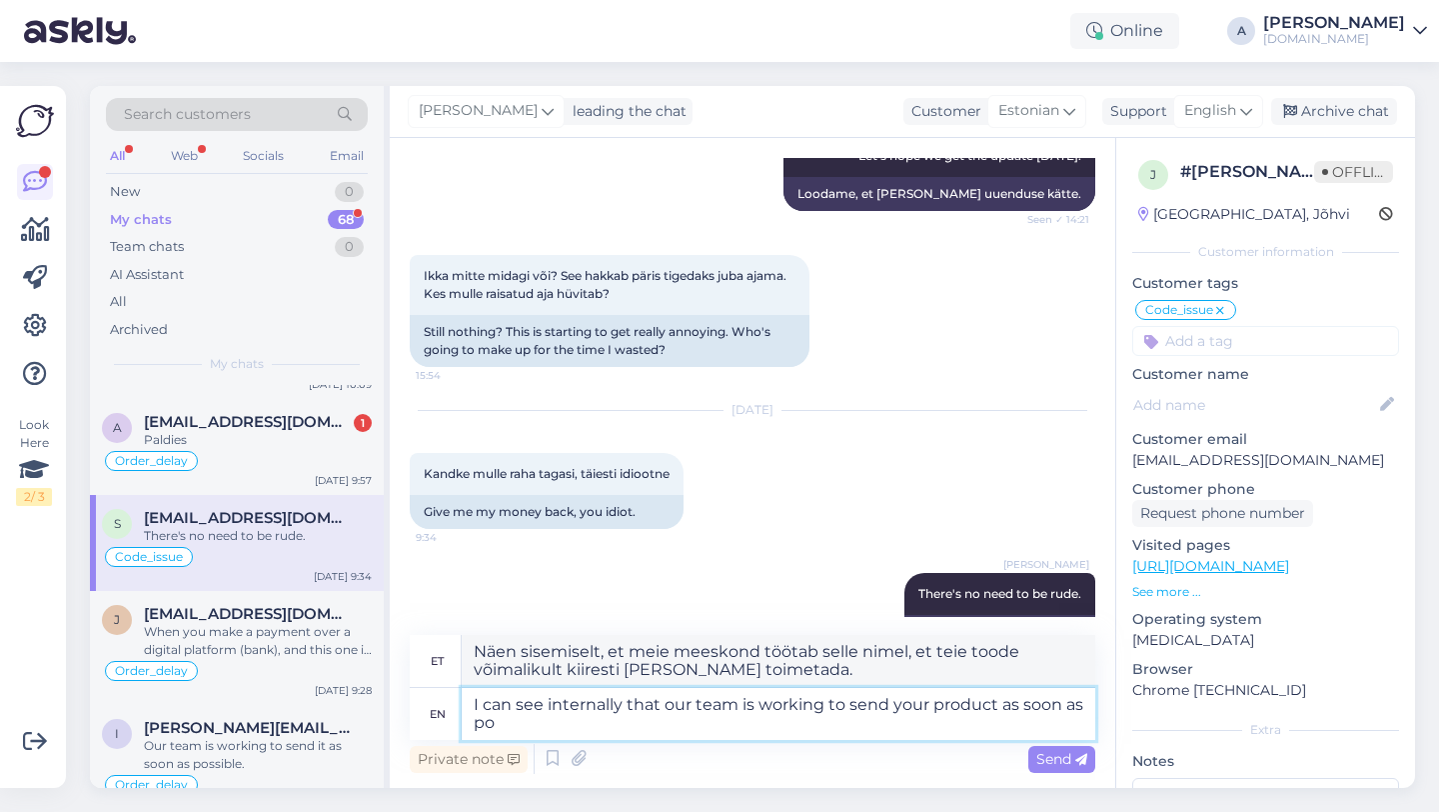
type textarea "Näen sisemiselt, et meie meeskond töötab selle nimel, et teie toode niipea kui …"
type textarea "I can see internally that our team is working to send your product as soon as p…"
type textarea "Näen sisemiselt, et meie meeskond töötab selle nimel, et teie toode võimalikult…"
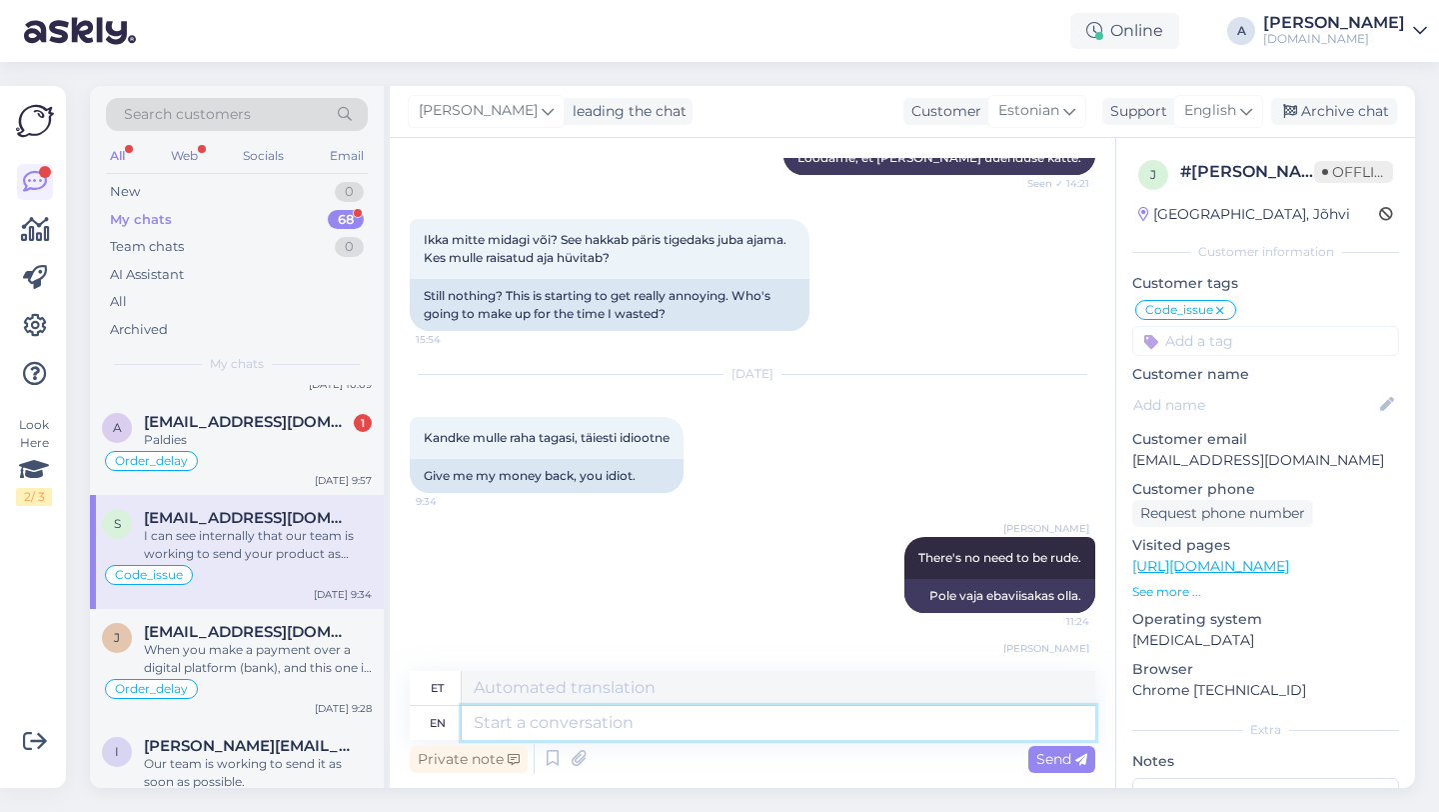
scroll to position [6936, 0]
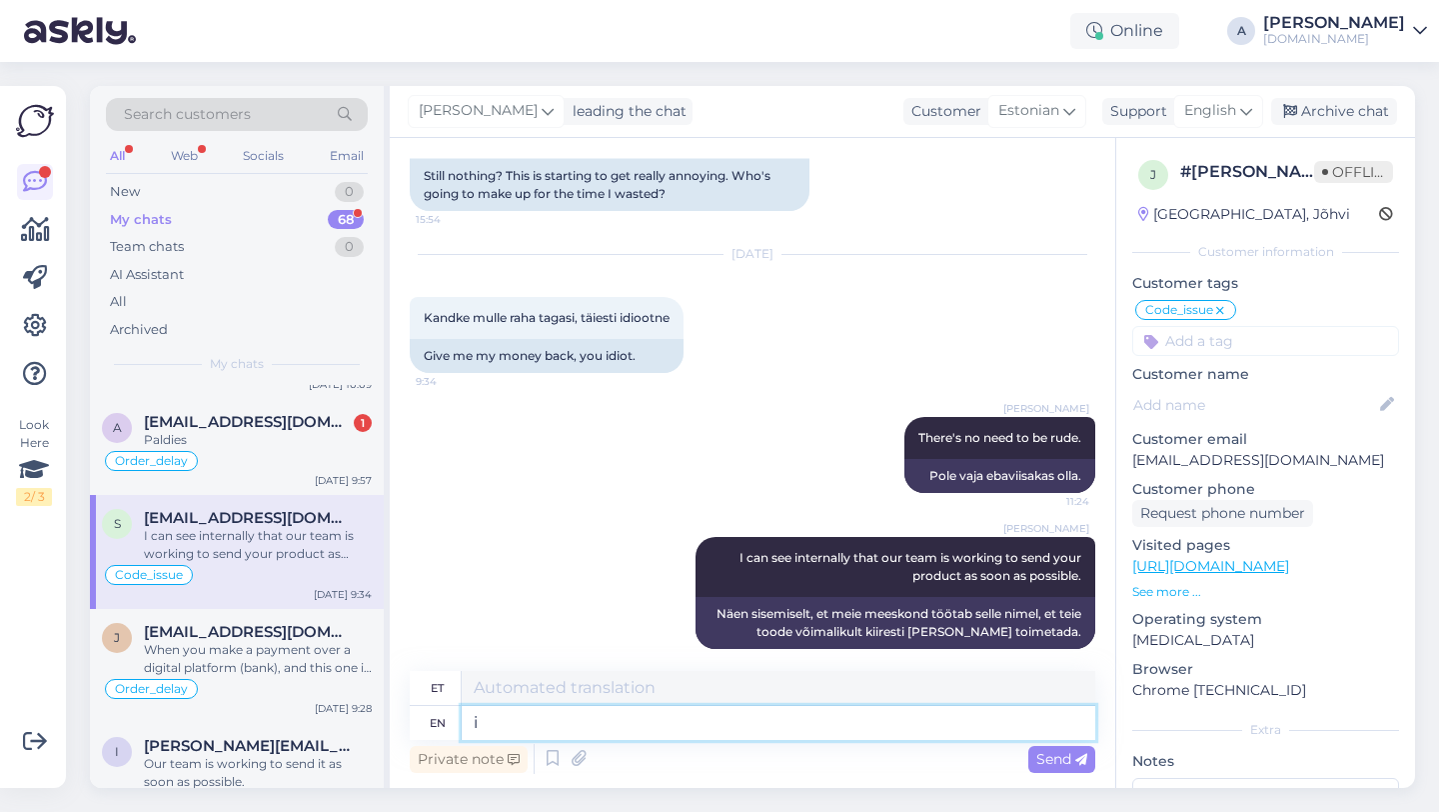
type textarea "i"
type textarea "mina"
type input "i"
click at [512, 731] on textarea "i" at bounding box center [779, 723] width 634 height 34
type textarea "If"
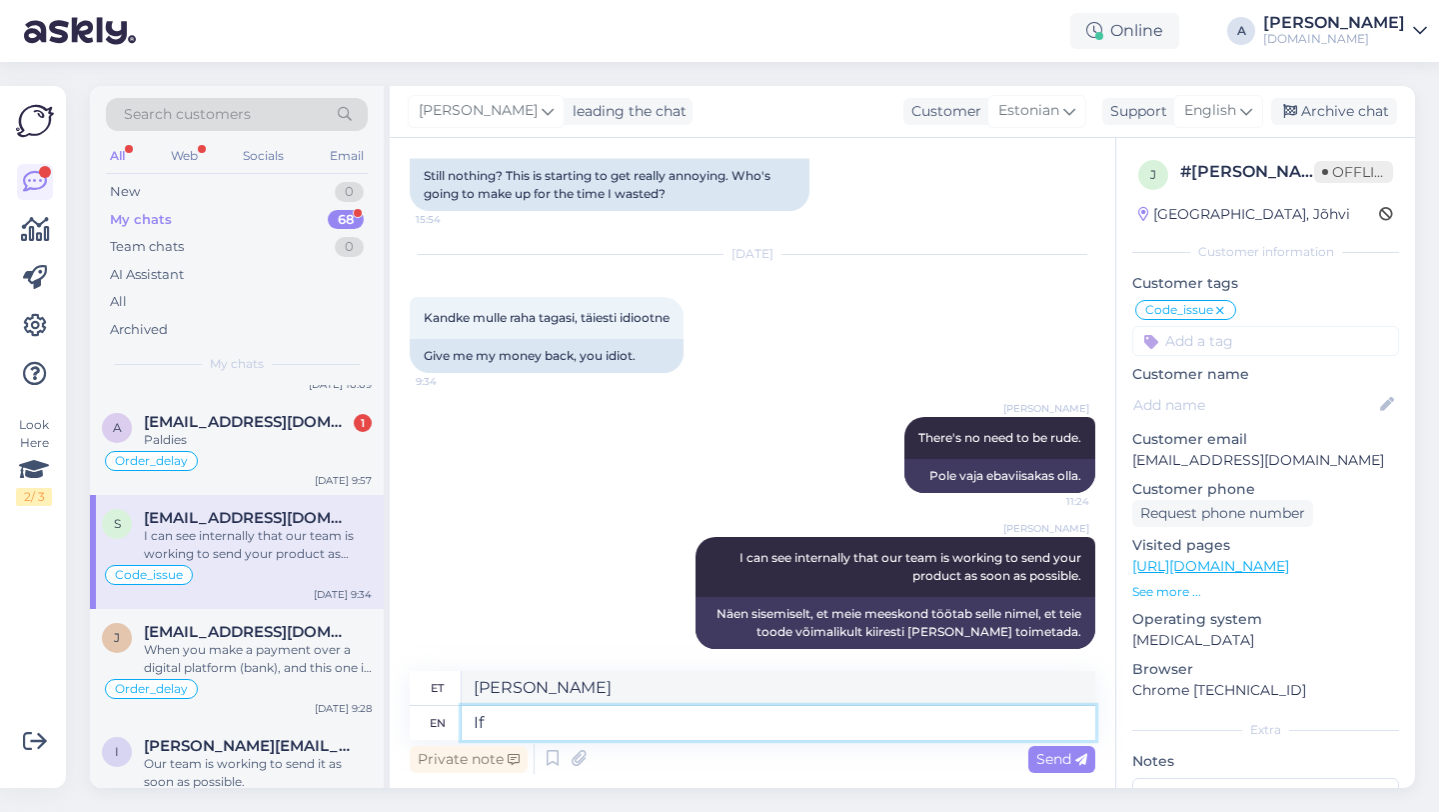
type textarea "[PERSON_NAME]"
type textarea "If you"
type textarea "Kui sina"
type textarea "If you request a"
type textarea "Kui te taotlete"
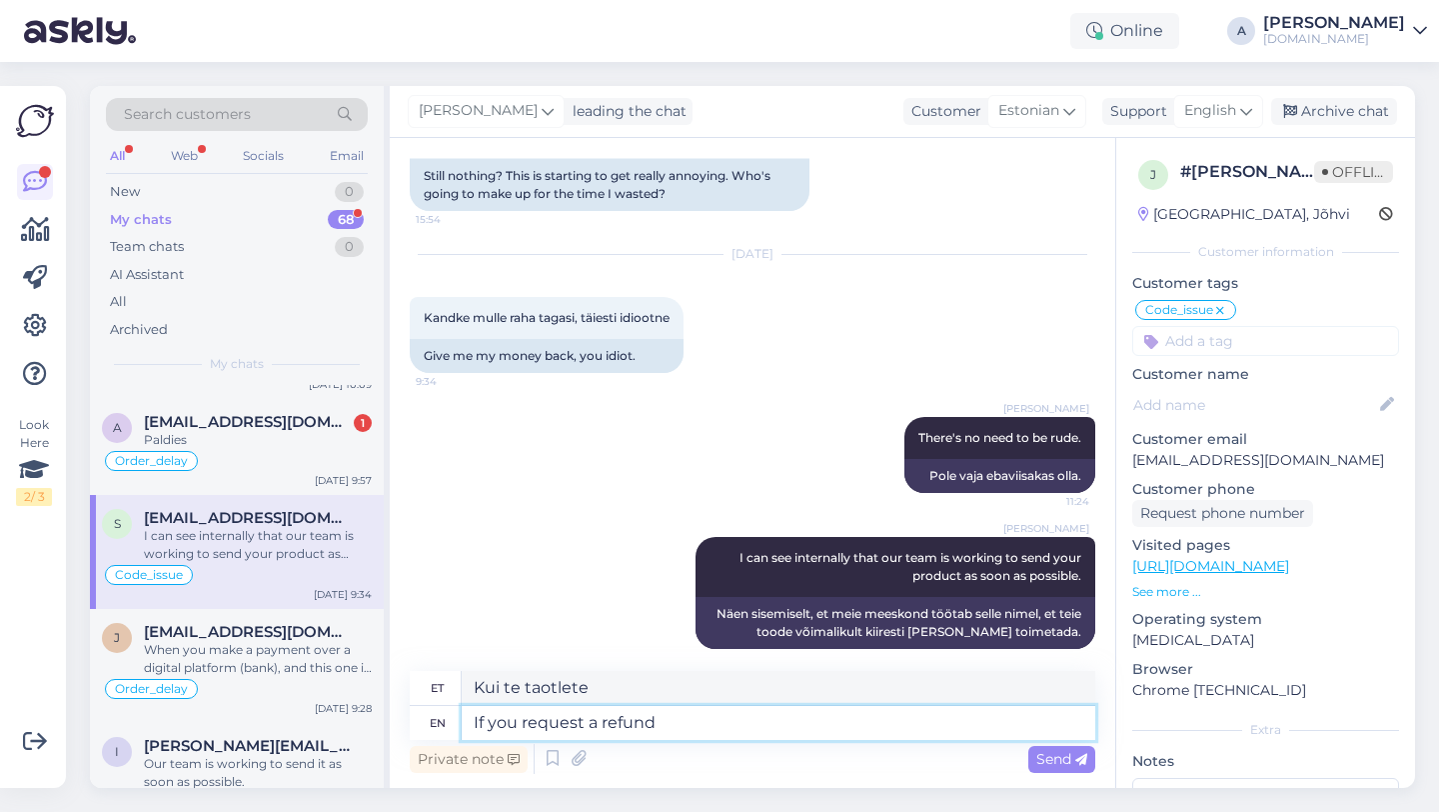
type textarea "If you request a refund t"
type textarea "Kui taotlete tagasimakset"
type textarea "If you request"
type textarea "Kui te taotlete"
type textarea "If you"
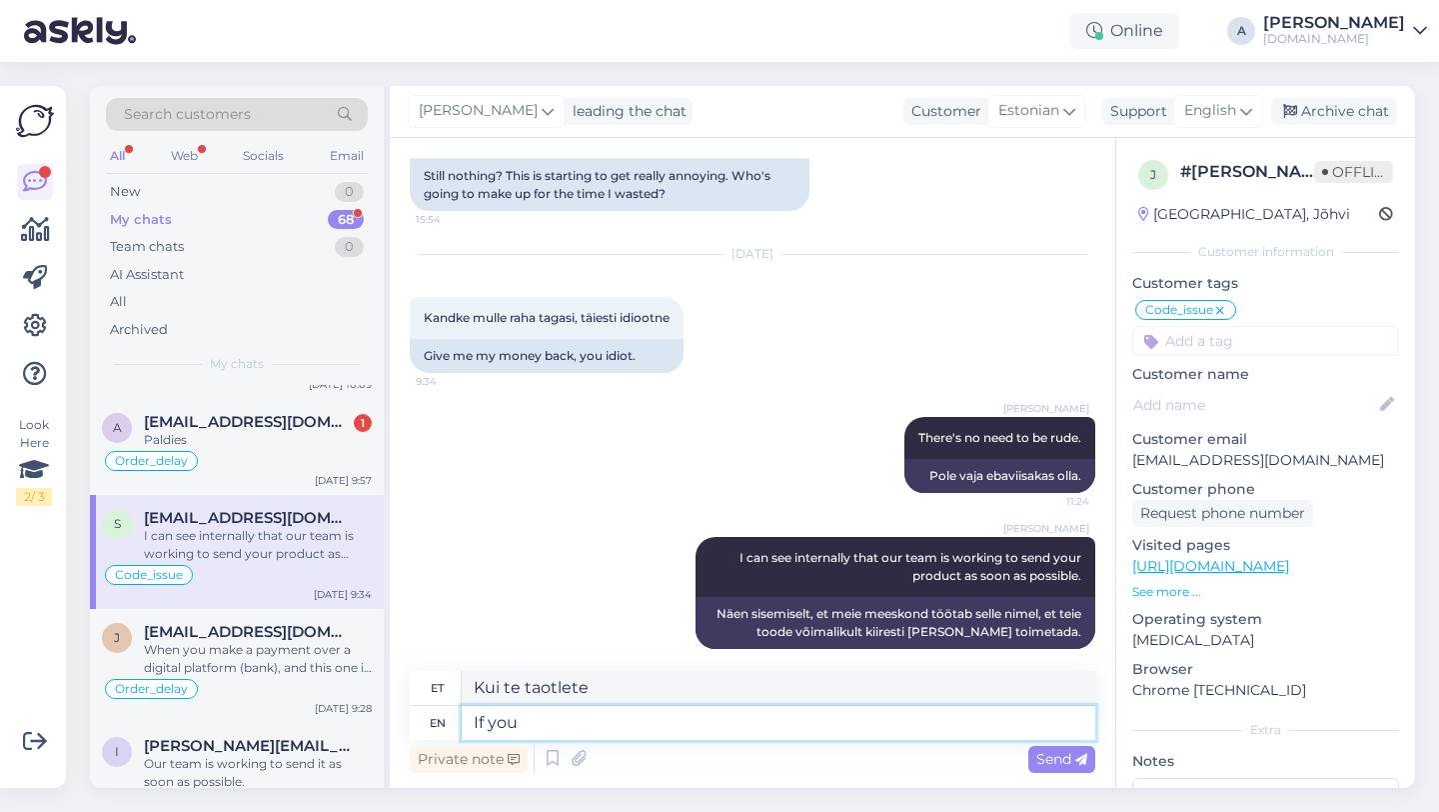
type textarea "Kui sina"
type textarea "If"
type textarea "[PERSON_NAME]"
type textarea "I"
type textarea "Pl"
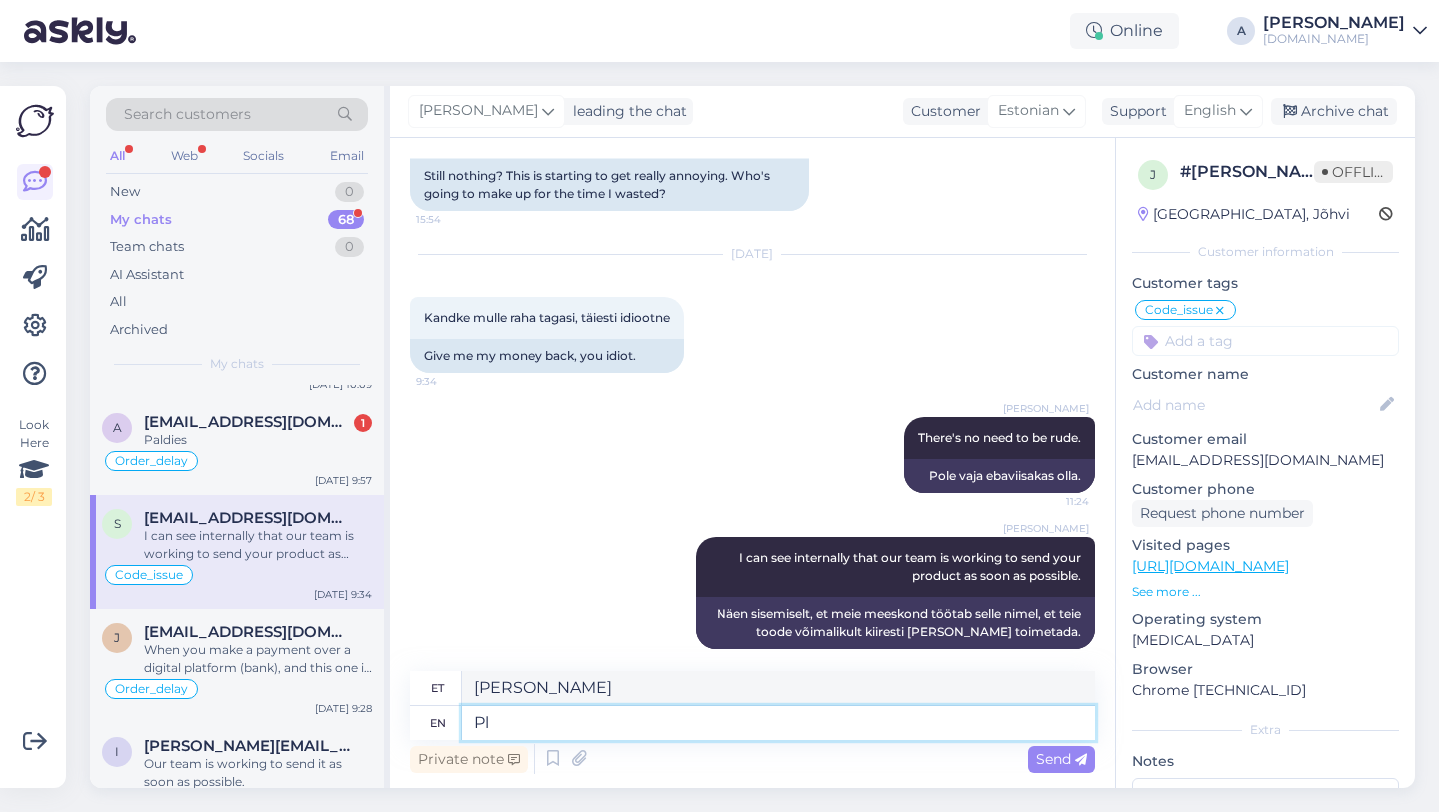
type textarea "P"
type textarea "Please"
type textarea "Palun"
type textarea "Please note"
type textarea "Palun pange tähele"
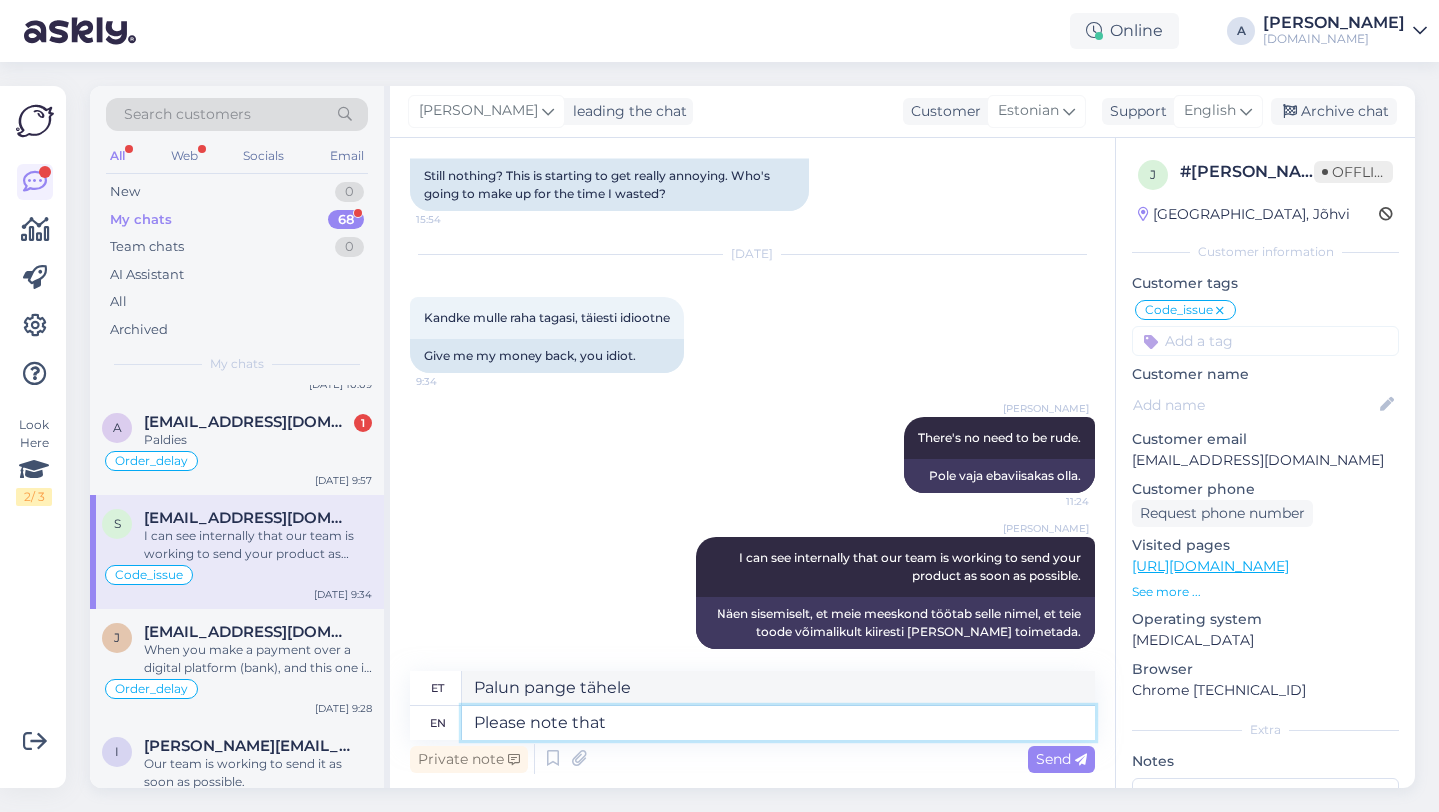
type textarea "Please note that"
type textarea "Palun arvestage, et"
type textarea "Please note that refunds"
type textarea "Palun arvestage, et tagasimaksed"
type textarea "Please note that refunds may t"
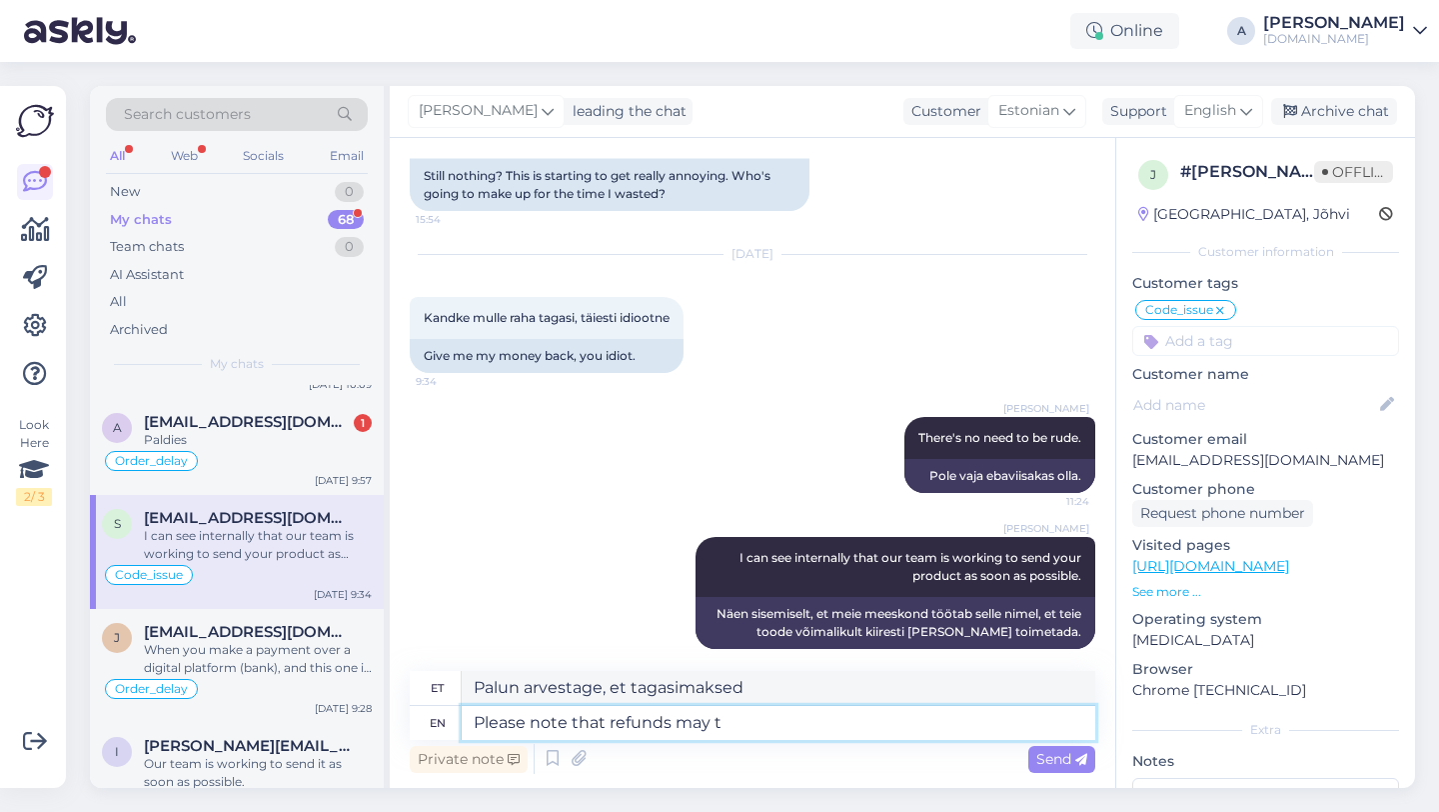
type textarea "Palun arvestage, et tagasimaksed võivad"
type textarea "Please note that refunds may take"
type textarea "Palun arvestage, et tagasimaksed võivad [PERSON_NAME] aega"
type textarea "Please note that refunds may take 3"
type textarea "Palun arvestage, et tagasimaksete tegemine võib [PERSON_NAME] 3"
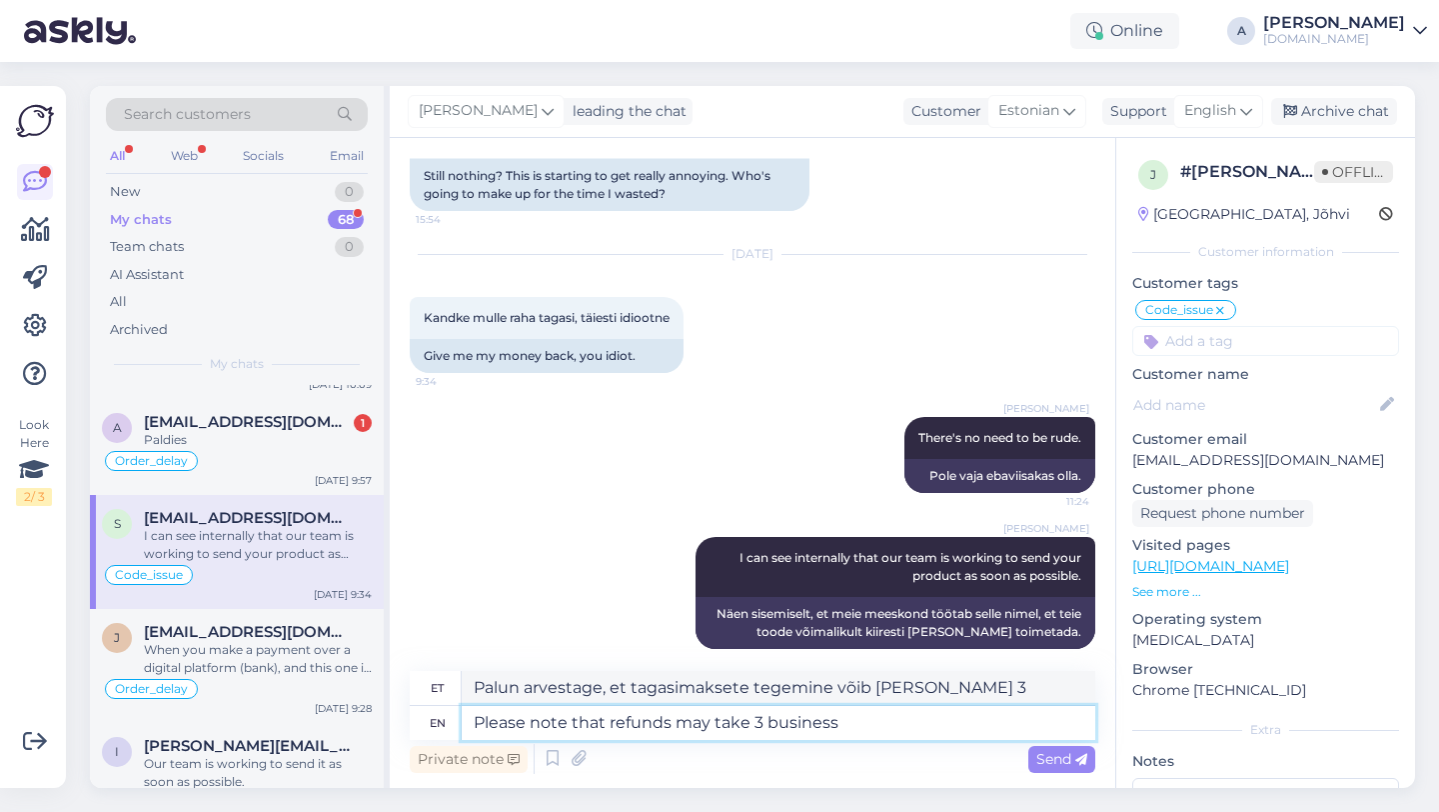
type textarea "Please note that refunds may take 3 business"
type textarea "[PERSON_NAME] arvestage, et tagasimaksete tegemine võib [PERSON_NAME] 3 tööpäeva"
type textarea "Please note that refunds may take 3 business days for you to get it"
type textarea "[PERSON_NAME] arvestage, et tagasimaksete saamine võib [PERSON_NAME] 3 tööpäeva"
type textarea "Please note that refunds may take 3 business days for you to get it back,"
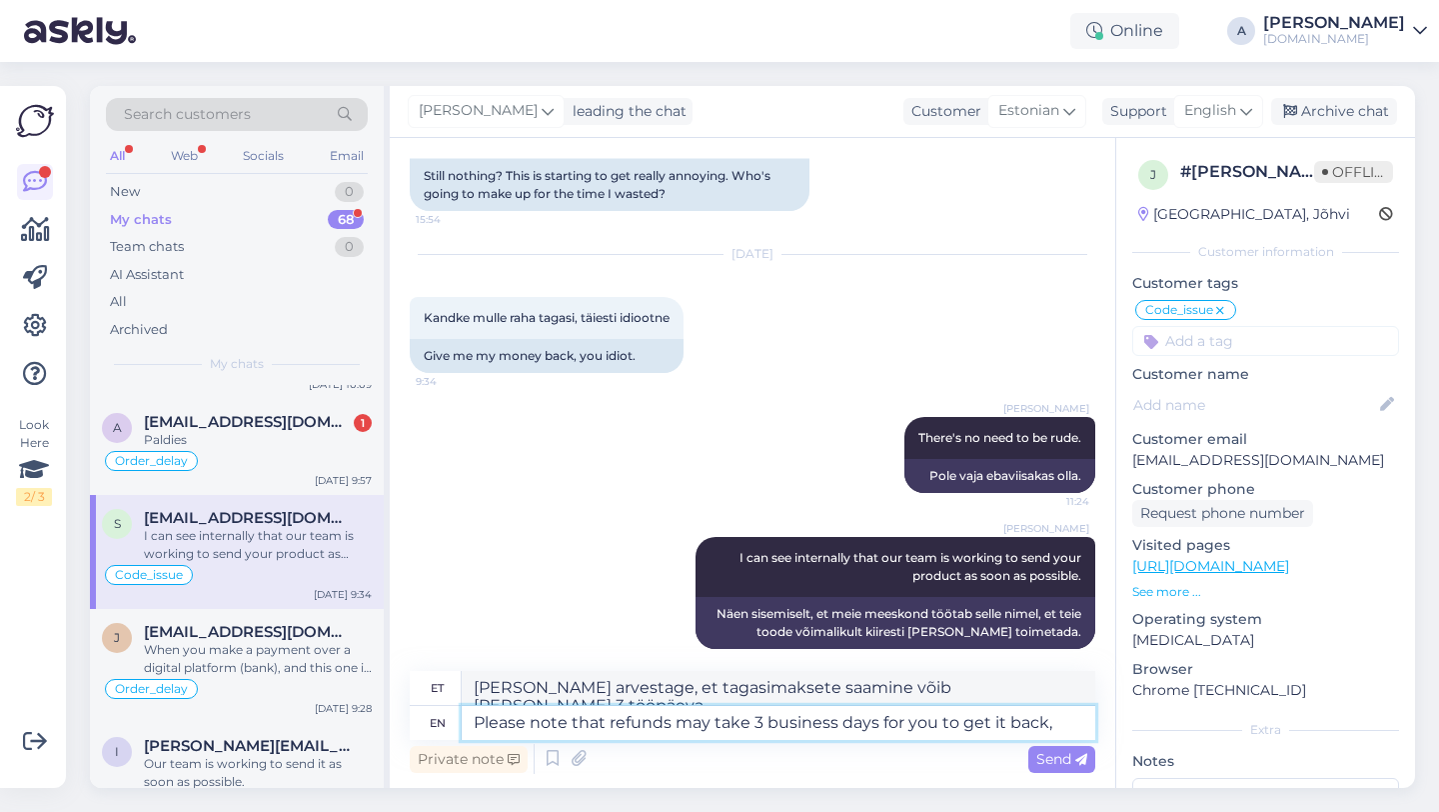
type textarea "Palun arvestage, et raha tagastamine võib [PERSON_NAME] 3 tööpäeva."
type textarea "Please note that refunds may take 3 business days for you to get it back."
type textarea "Palun arvestage, et raha tagastamine võib [PERSON_NAME] 3 tööpäeva."
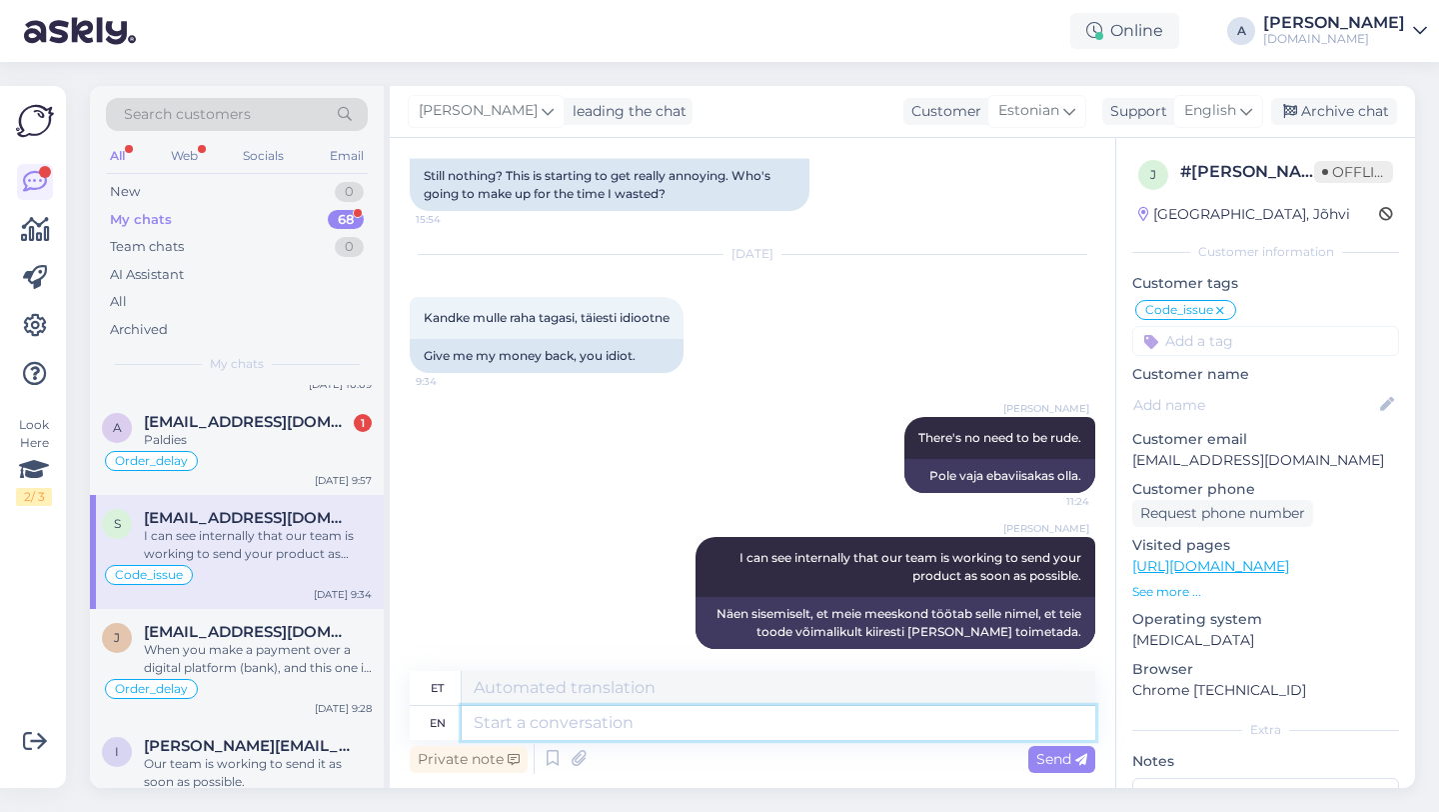
scroll to position [7092, 0]
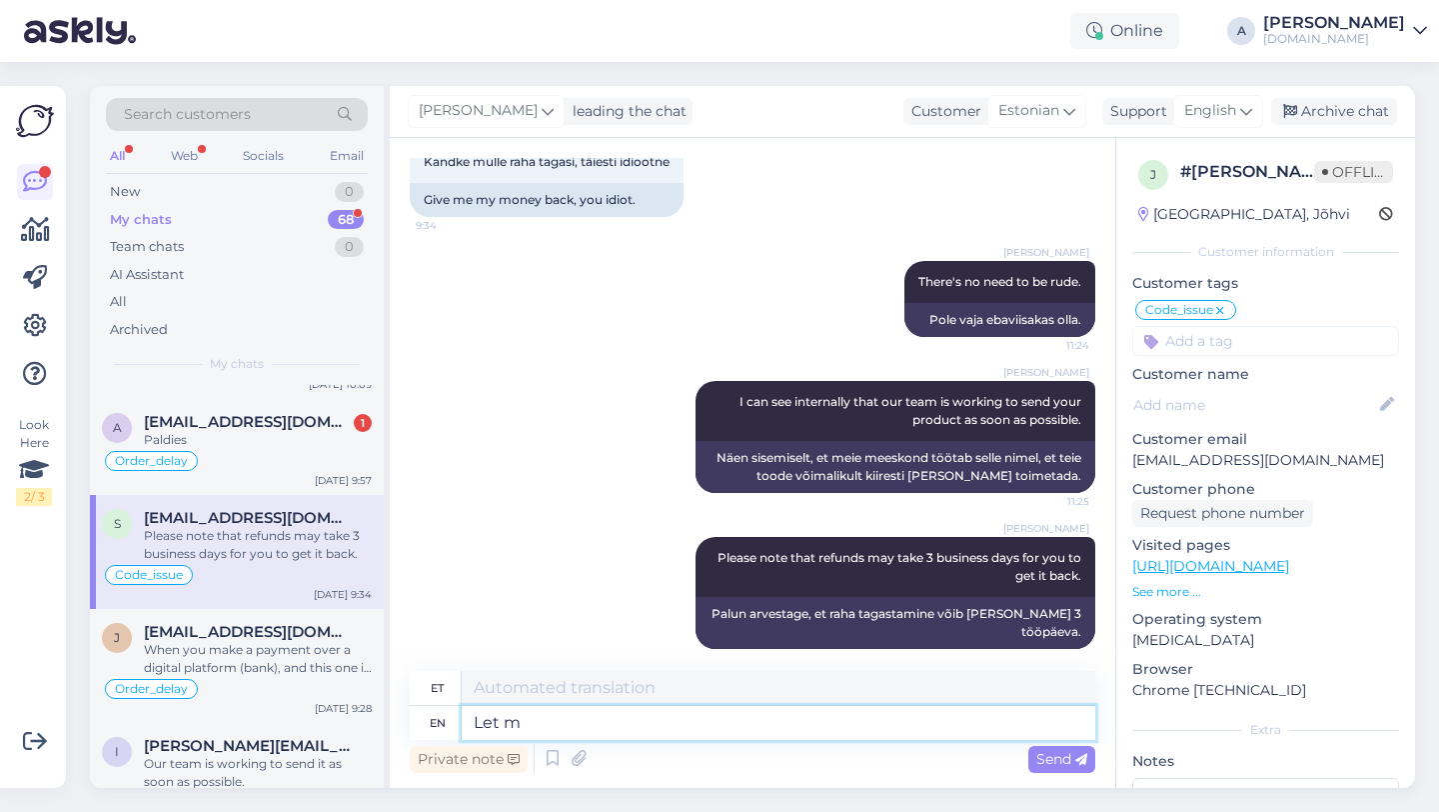
type textarea "Let me"
type textarea "Lase"
type textarea "Let me"
type textarea "Las ma"
type textarea "Let me know"
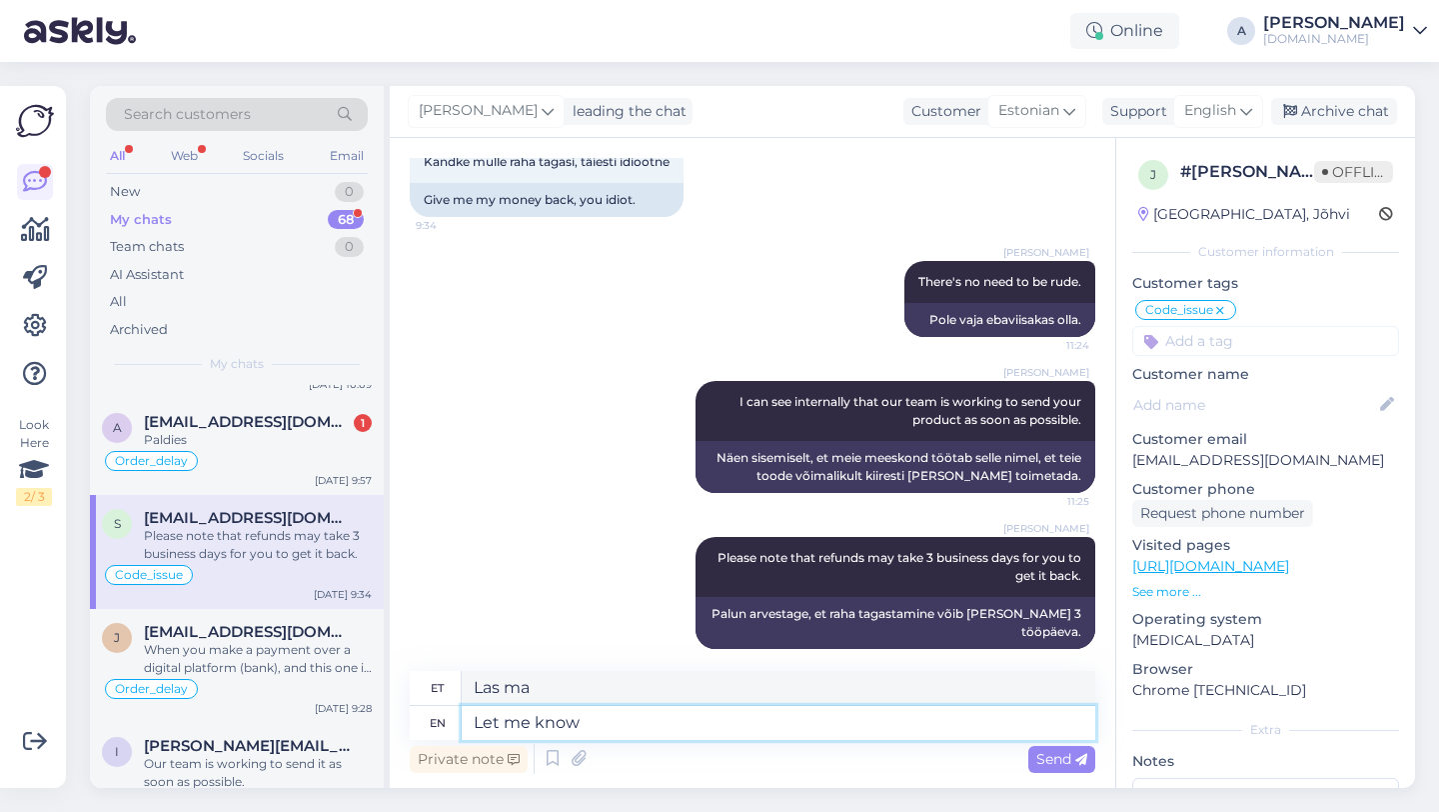
type textarea "[PERSON_NAME]"
type textarea "Let me know if"
type textarea "[PERSON_NAME], kui"
type textarea "Let me know if you"
type textarea "[PERSON_NAME], kui sa"
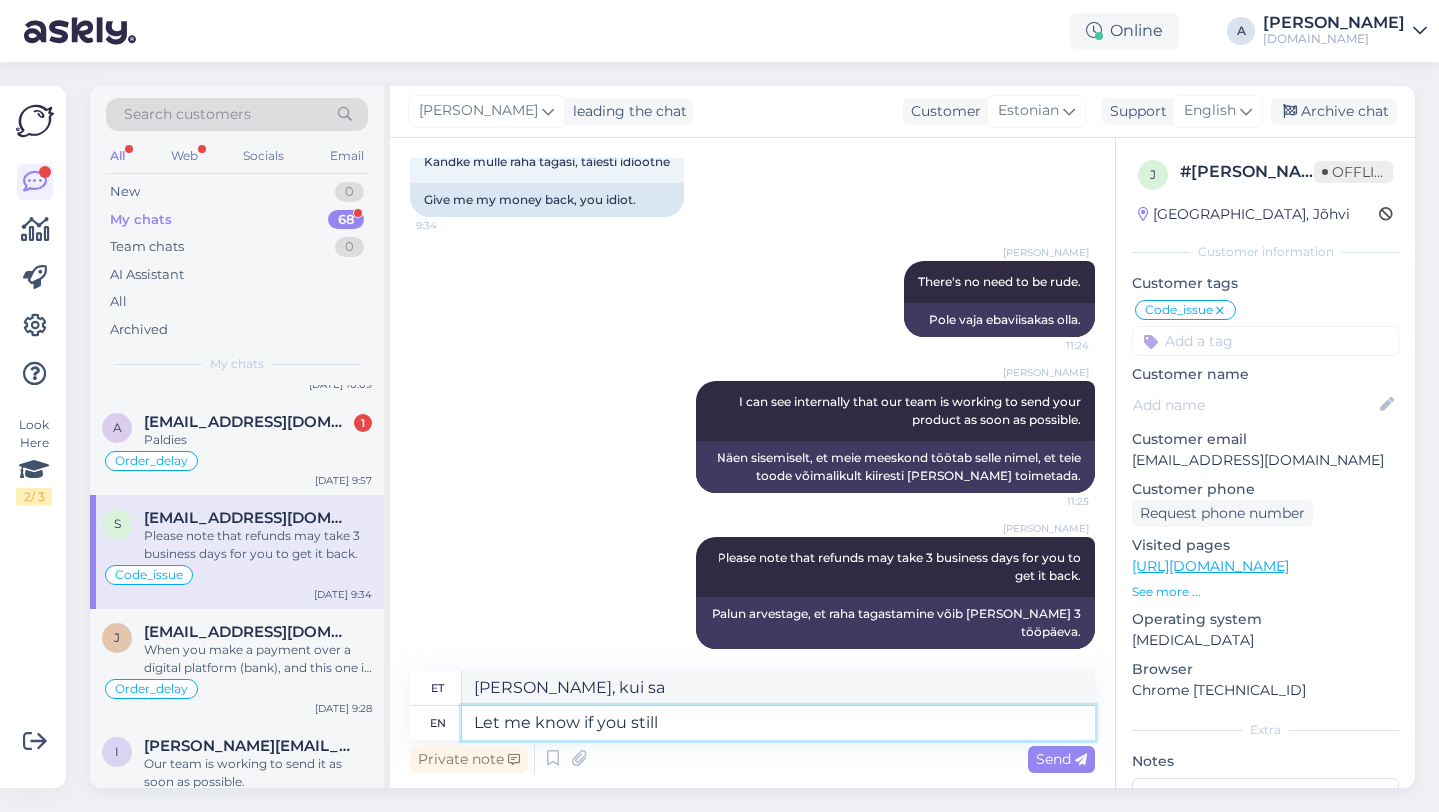
type textarea "Let me know if you still"
type textarea "[PERSON_NAME], kui sa ikka veel"
type textarea "Let me know if you still want"
type textarea "[PERSON_NAME], kui sa ikka tahad"
type textarea "Let me know if you still"
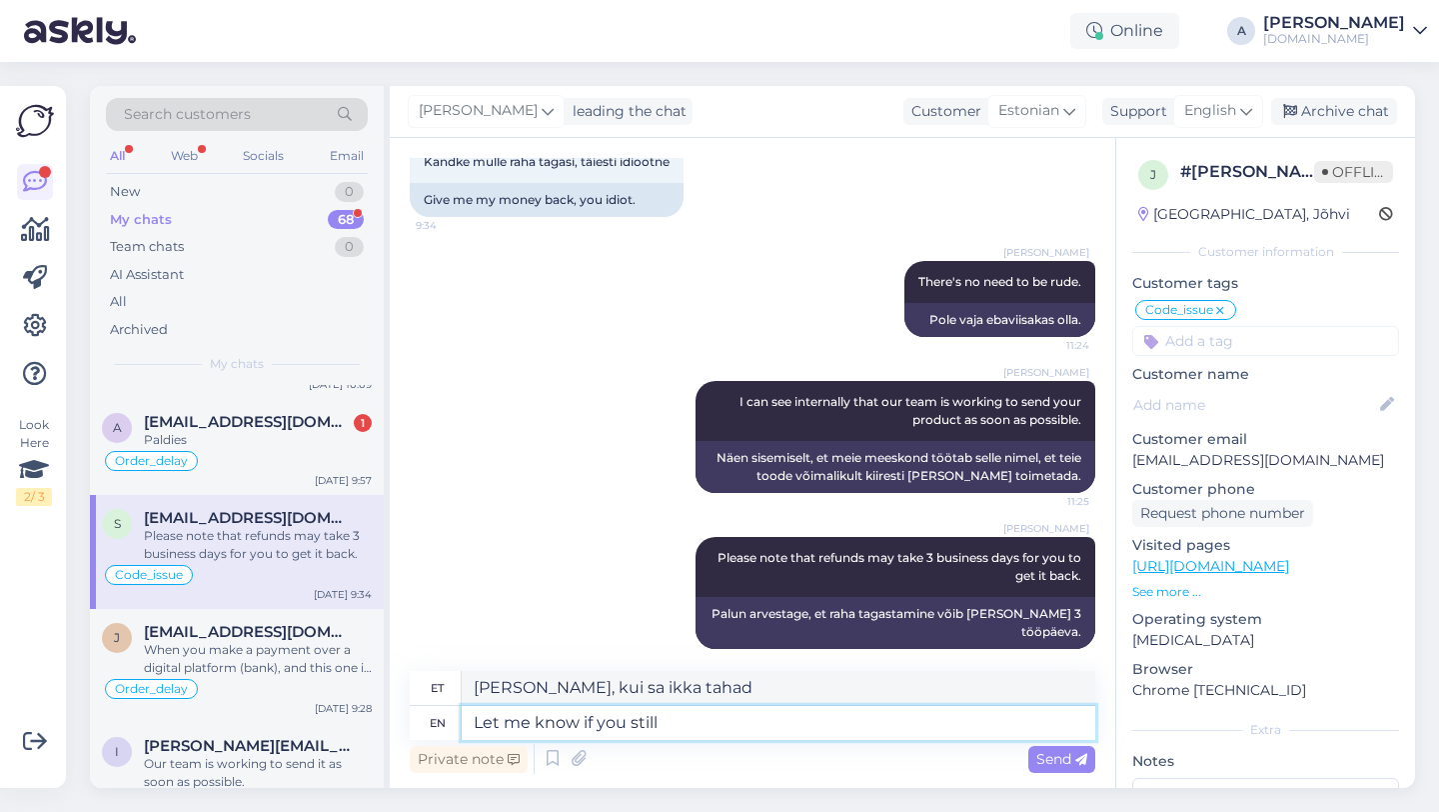
type textarea "[PERSON_NAME], kui sa ikka veel"
type textarea "Let me know if you"
type textarea "[PERSON_NAME], kui sa"
type textarea "Let me know if you perfe"
type textarea "[PERSON_NAME], kui sul läheb hästi"
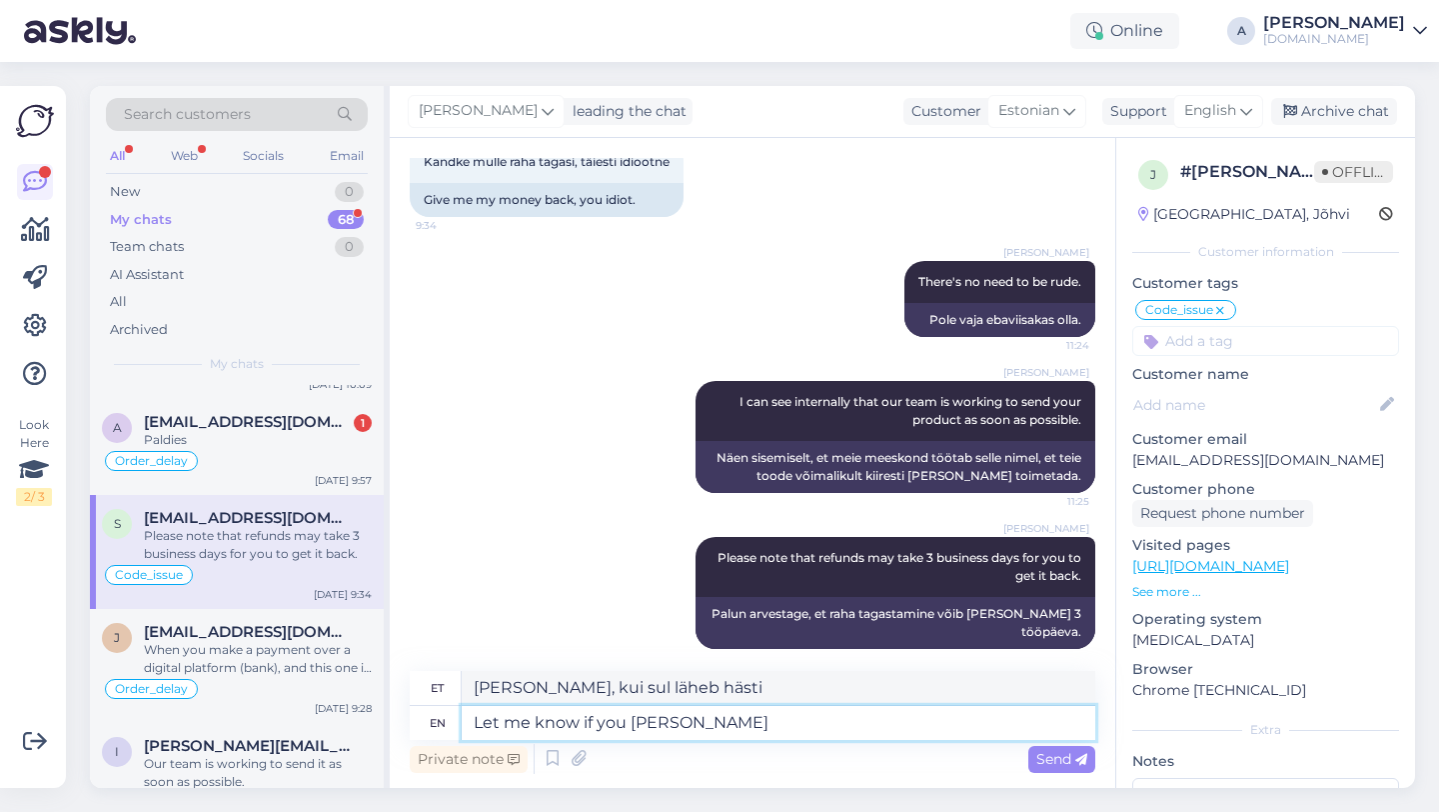
type textarea "Let me know if you [PERSON_NAME]"
type textarea "[PERSON_NAME], kui sa oled edukas"
type textarea "Let me know if you perfer"
type textarea "[PERSON_NAME], kui eelistad"
type textarea "Let me know if you prefer to wait"
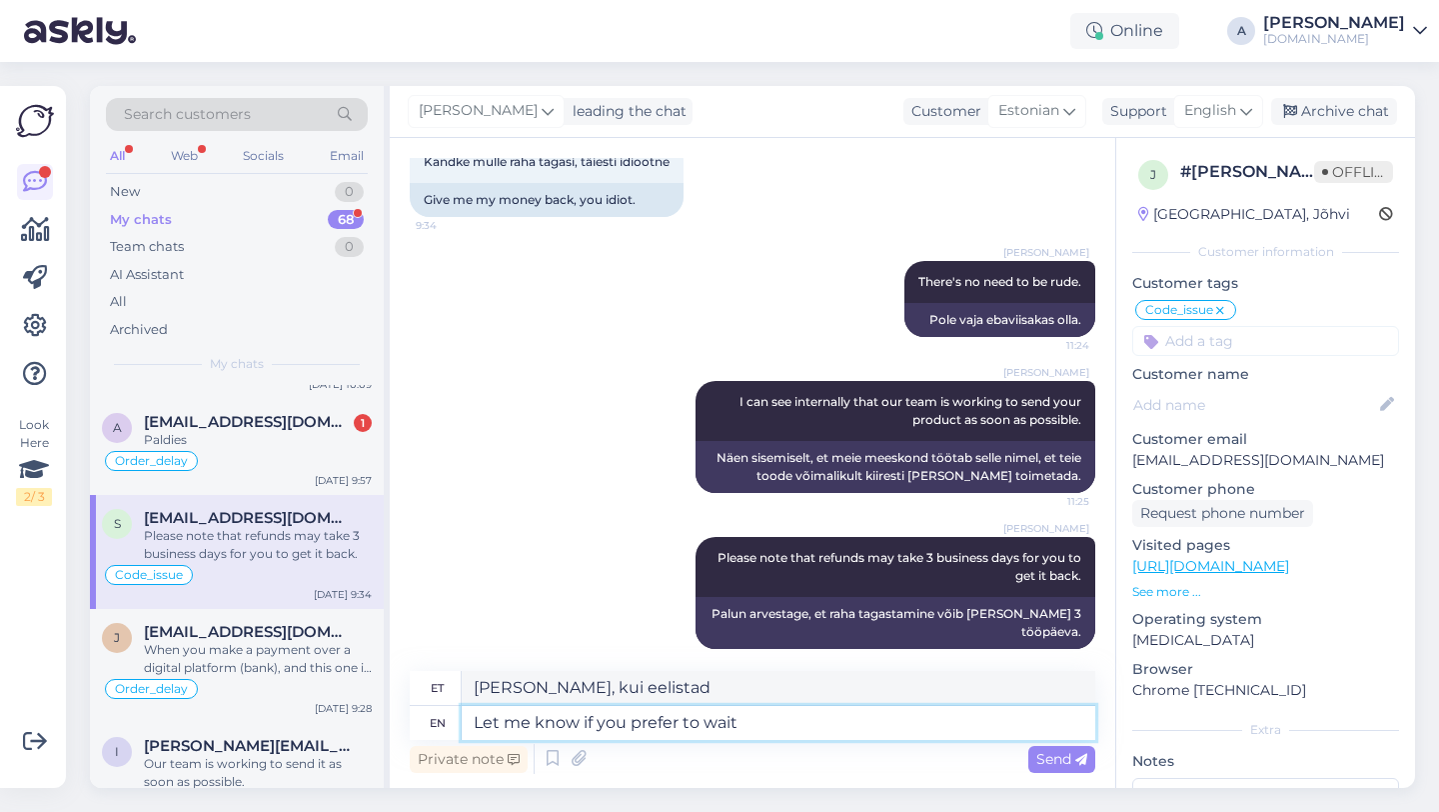
type textarea "Andke teada, kui eelistate oodata"
type textarea "Let me know if you prefer to wait for the product"
type textarea "Andke teada, kui eelistate tootega oodata"
type textarea "Let me know if you prefer to wait for the product o"
type textarea "Andke teada, kui eelistate toote saabumist oodata."
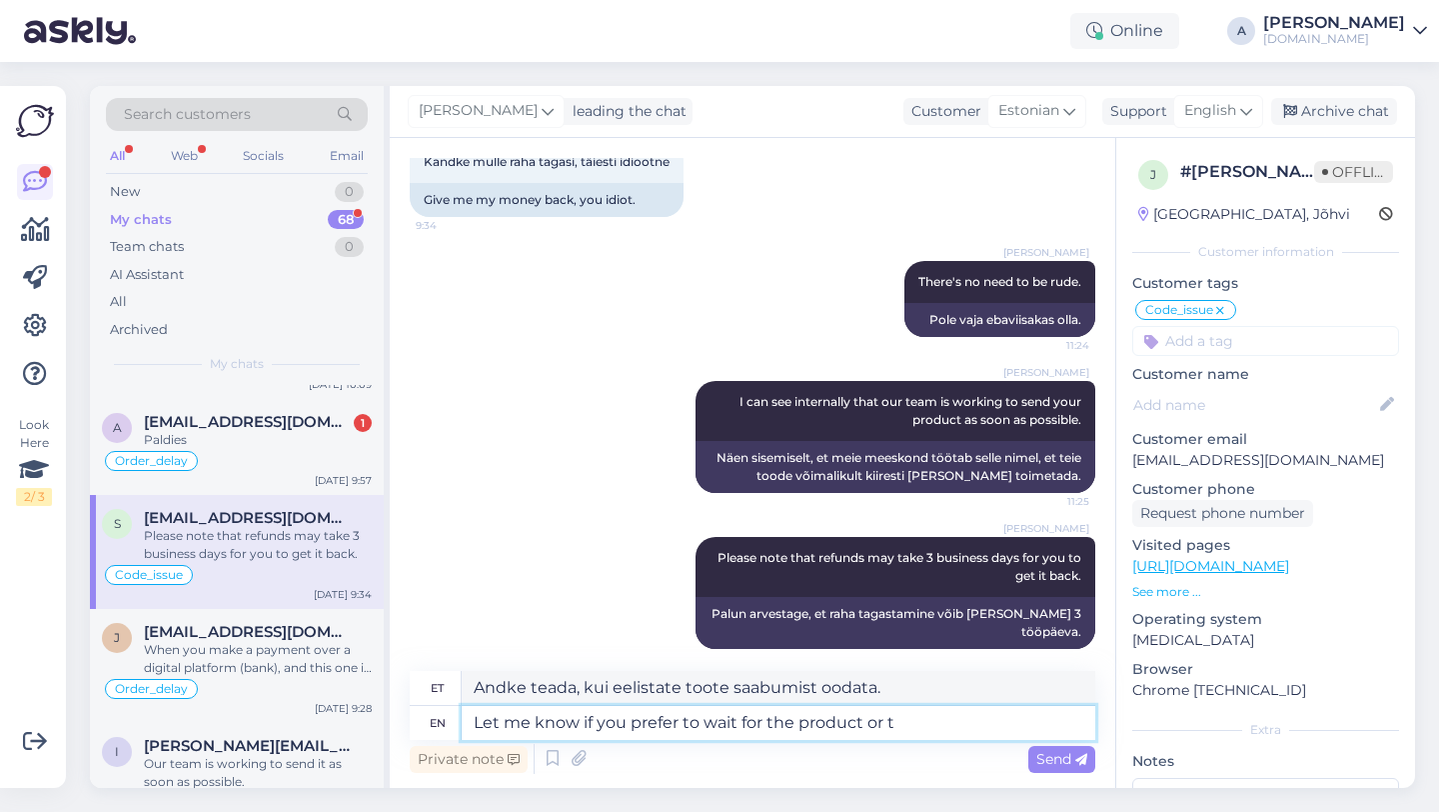
type textarea "Let me know if you prefer to wait for the product or th"
type textarea "Andke teada, kas eelistate tootega oodata või"
type textarea "Let me know if you prefer to wait for the product or the r"
type textarea "Andke teada, kas eelistate toodet oodata või"
type textarea "Let me know if you prefer to wait for the product or the reund."
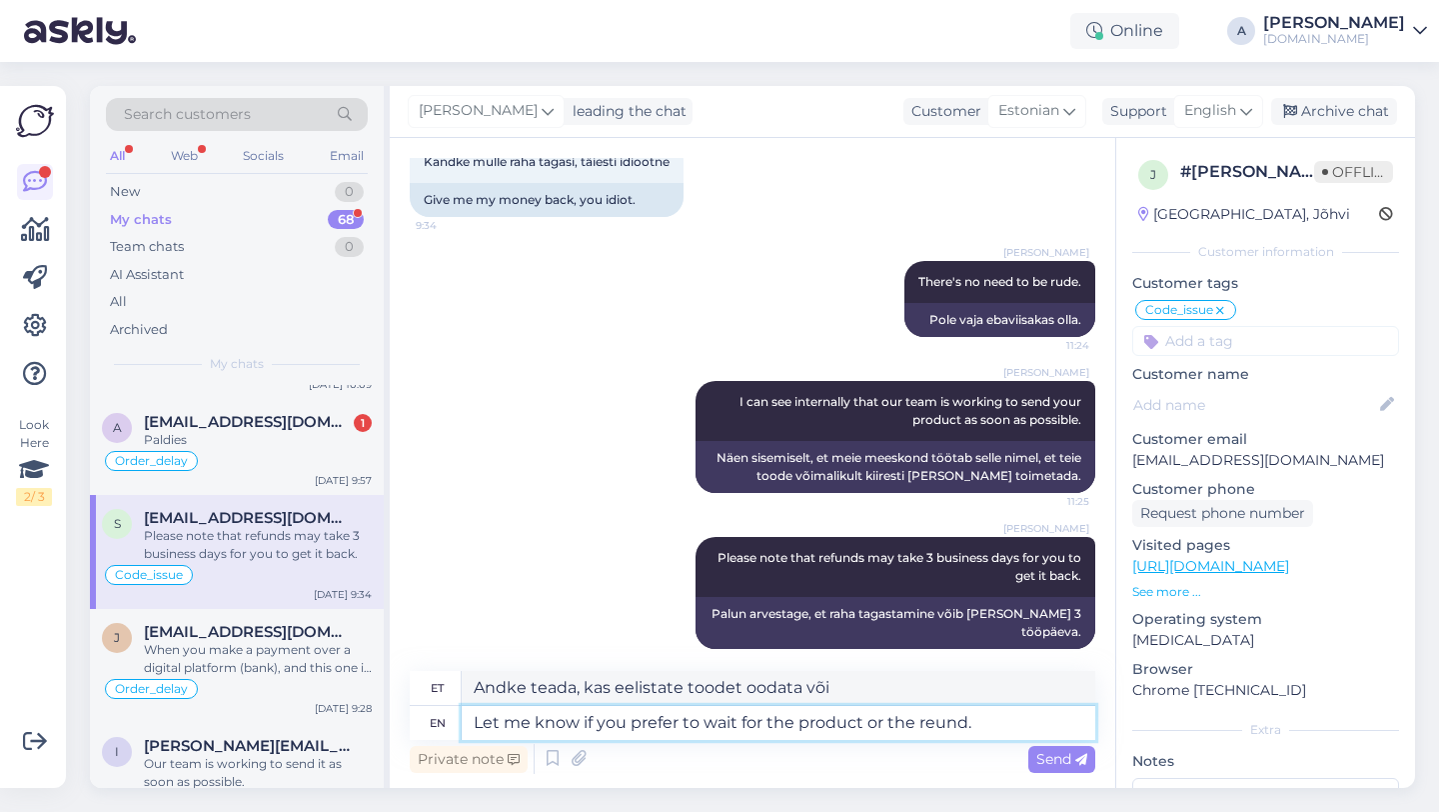
type textarea "Andke teada, kas eelistate toote või tagasaatmise ootamist."
type textarea "Let me know if you prefer to wait for the product or the refund."
type textarea "Andke teada, kas eelistate oodata toote või raha tagastamist."
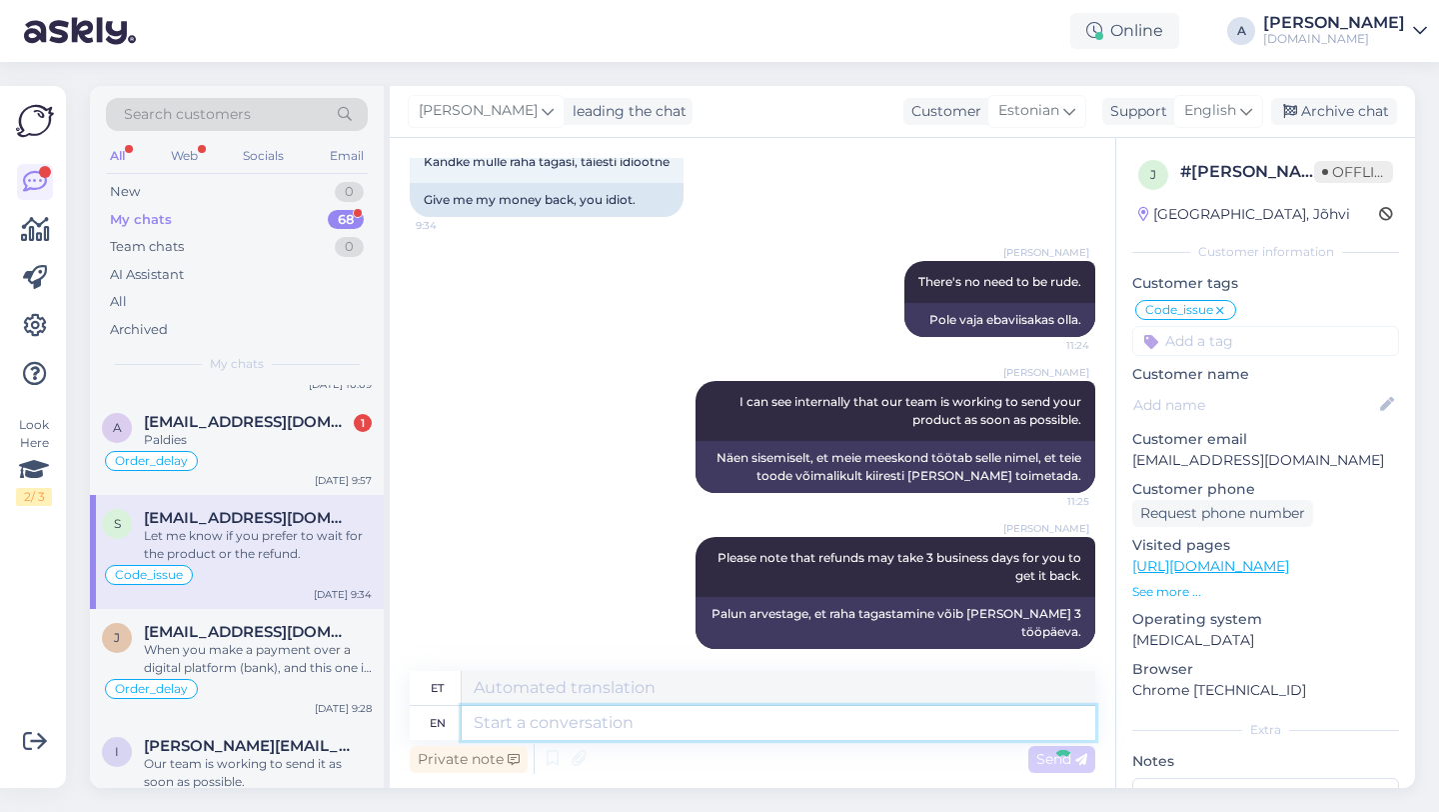
scroll to position [7230, 0]
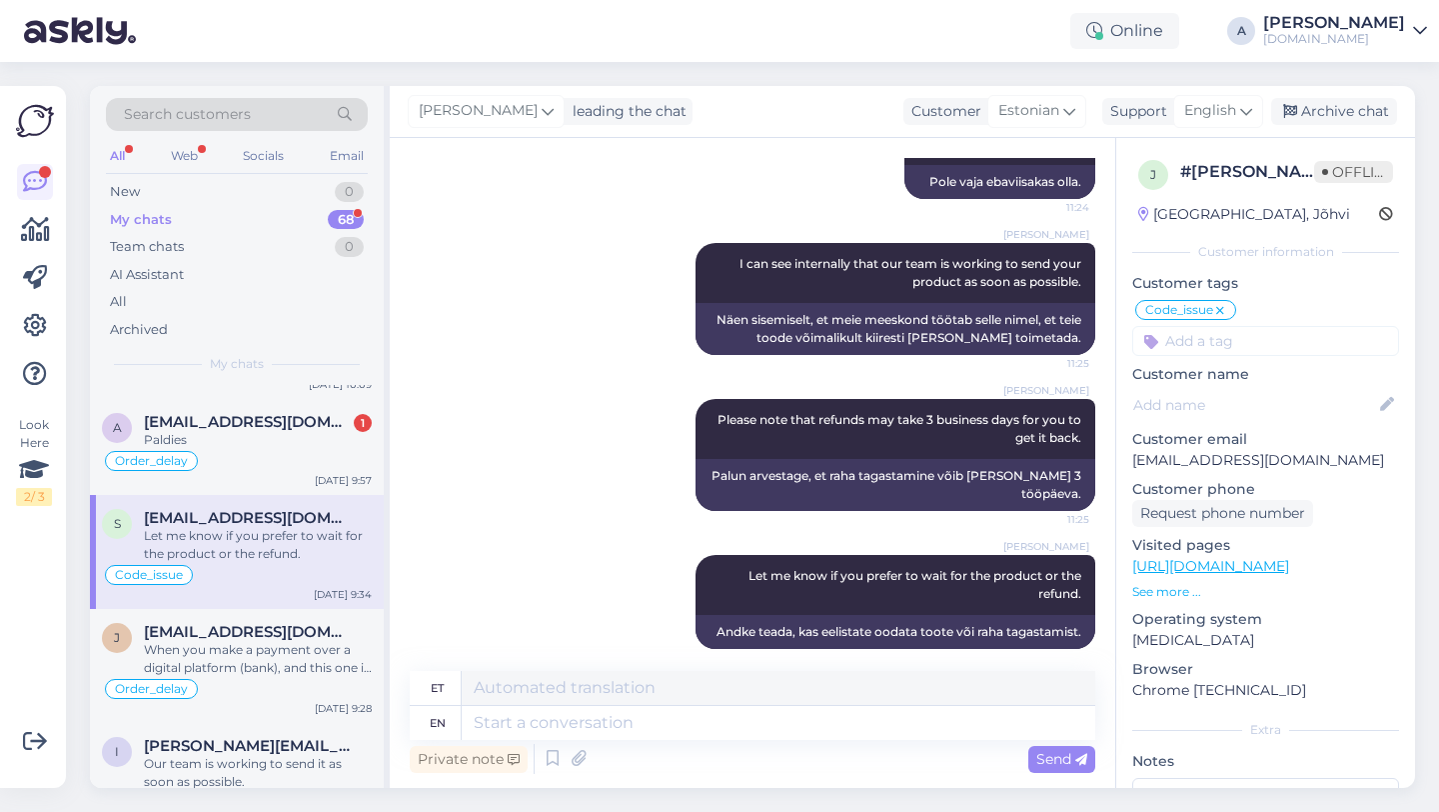
click at [1201, 348] on input at bounding box center [1266, 341] width 267 height 30
type input "ret"
click at [1266, 390] on span "Returns" at bounding box center [1266, 394] width 48 height 12
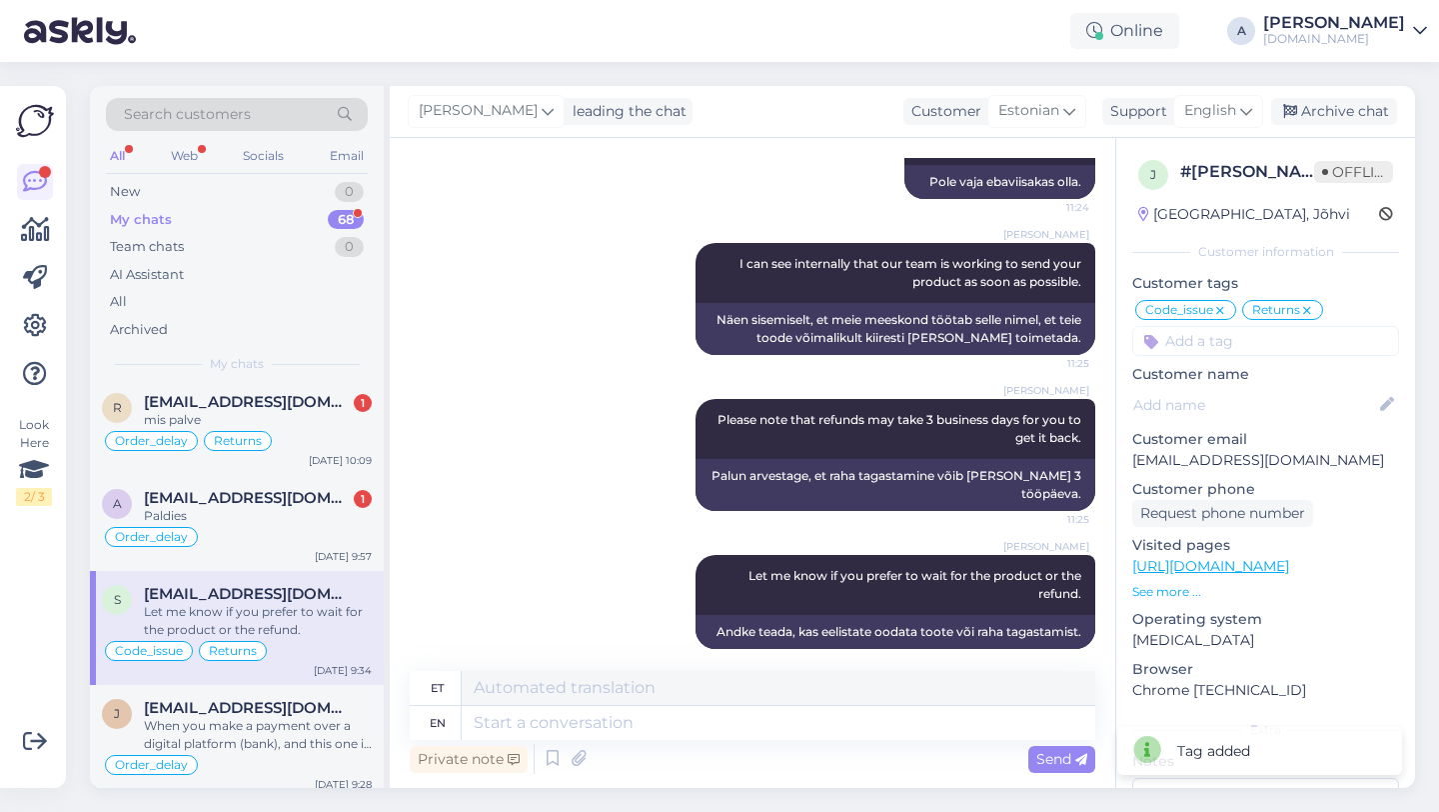
scroll to position [716, 0]
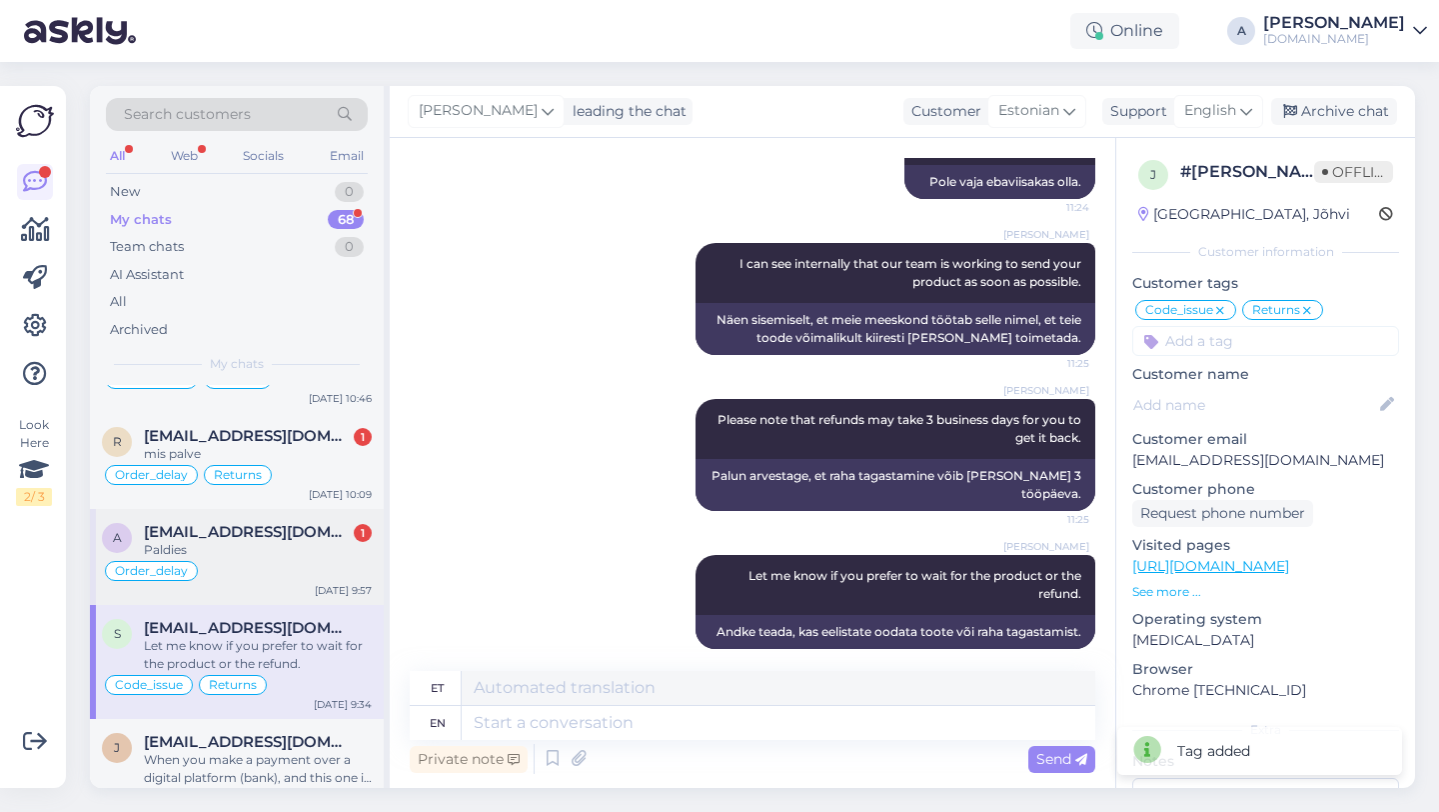
click at [319, 569] on div "Order_delay" at bounding box center [237, 571] width 270 height 24
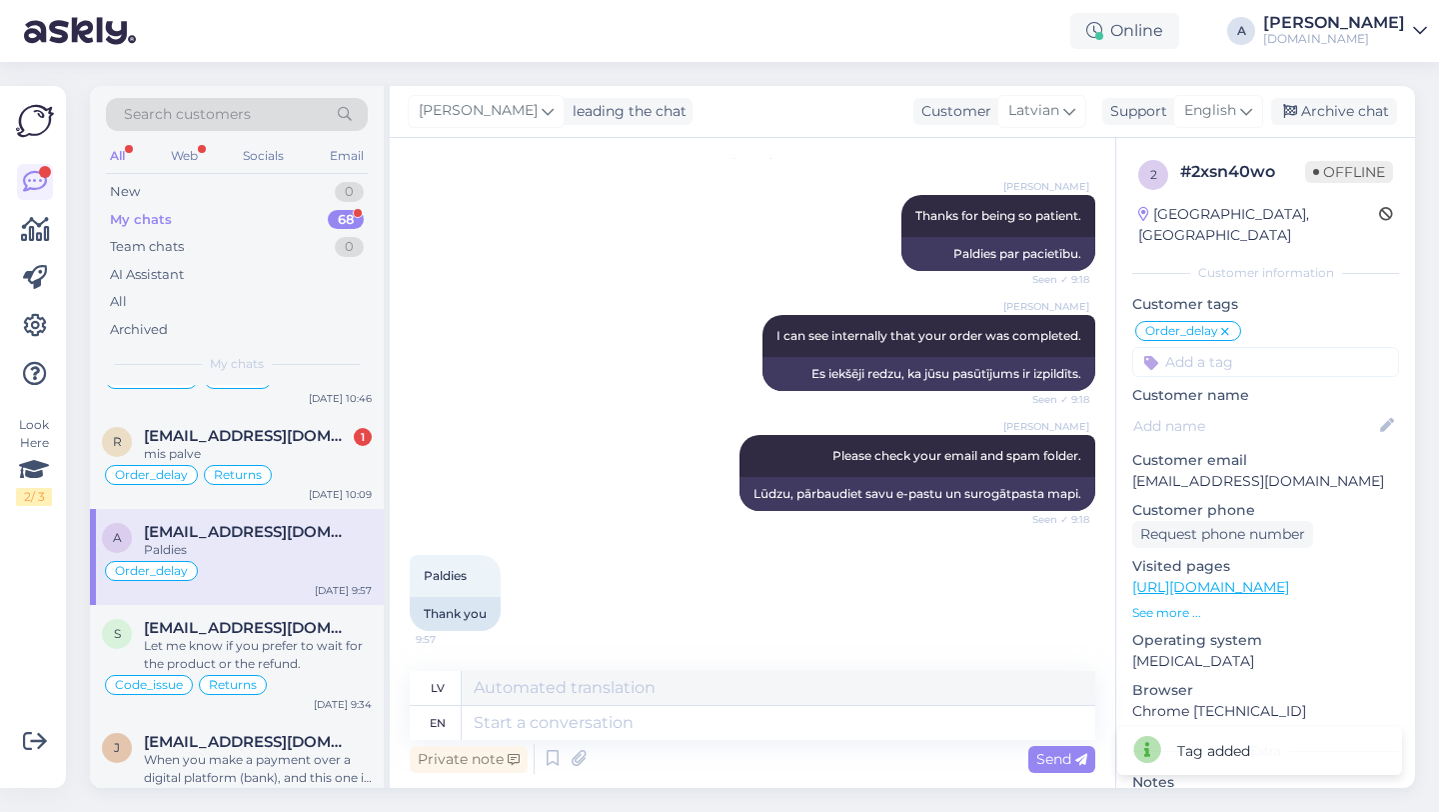
scroll to position [1784, 0]
click at [524, 720] on textarea at bounding box center [779, 723] width 634 height 34
type textarea "You're w"
type textarea "Tu esi"
type textarea "You're welcome!"
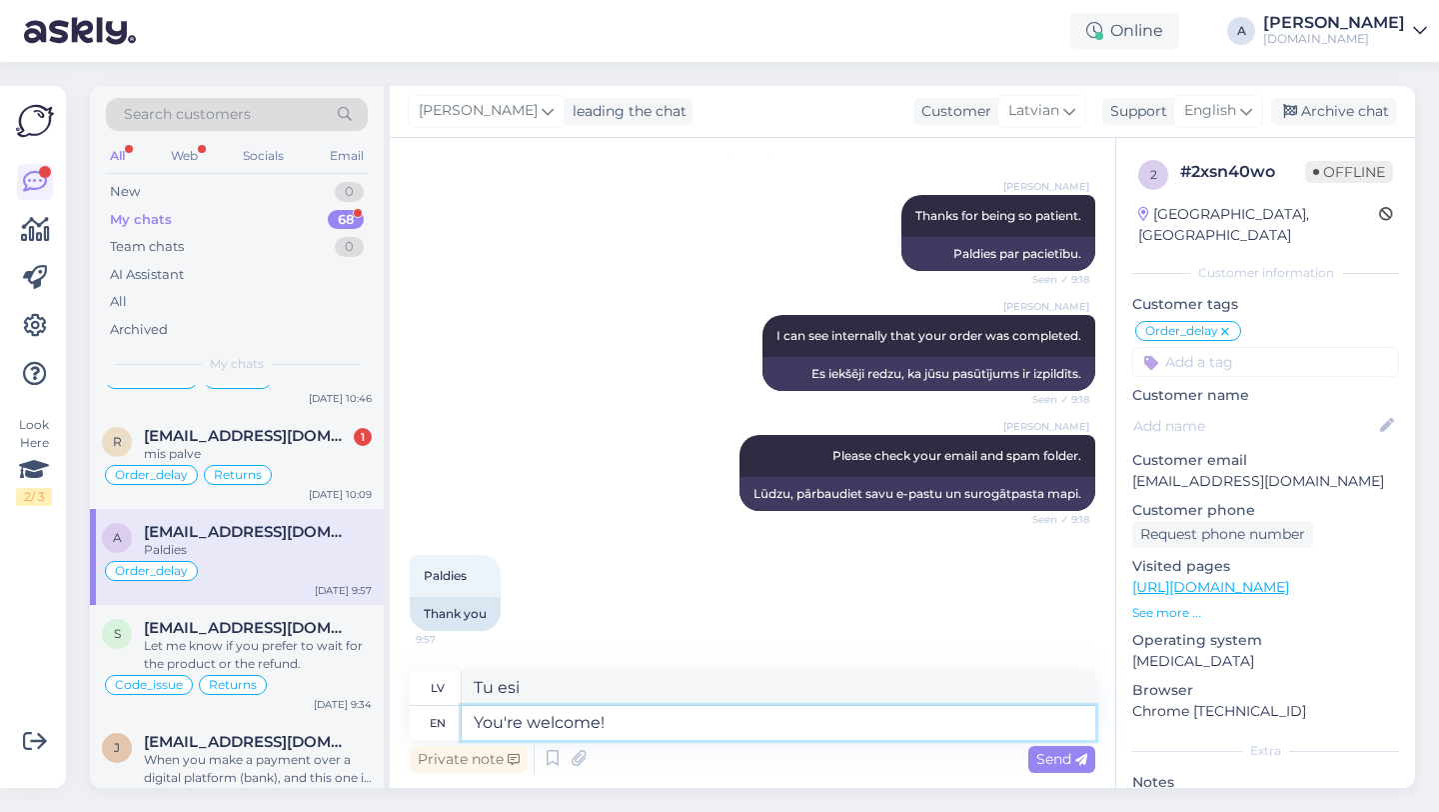
type textarea "Nav par ko!"
type textarea "You're welcome! :)"
type textarea "Nav par ko! :)"
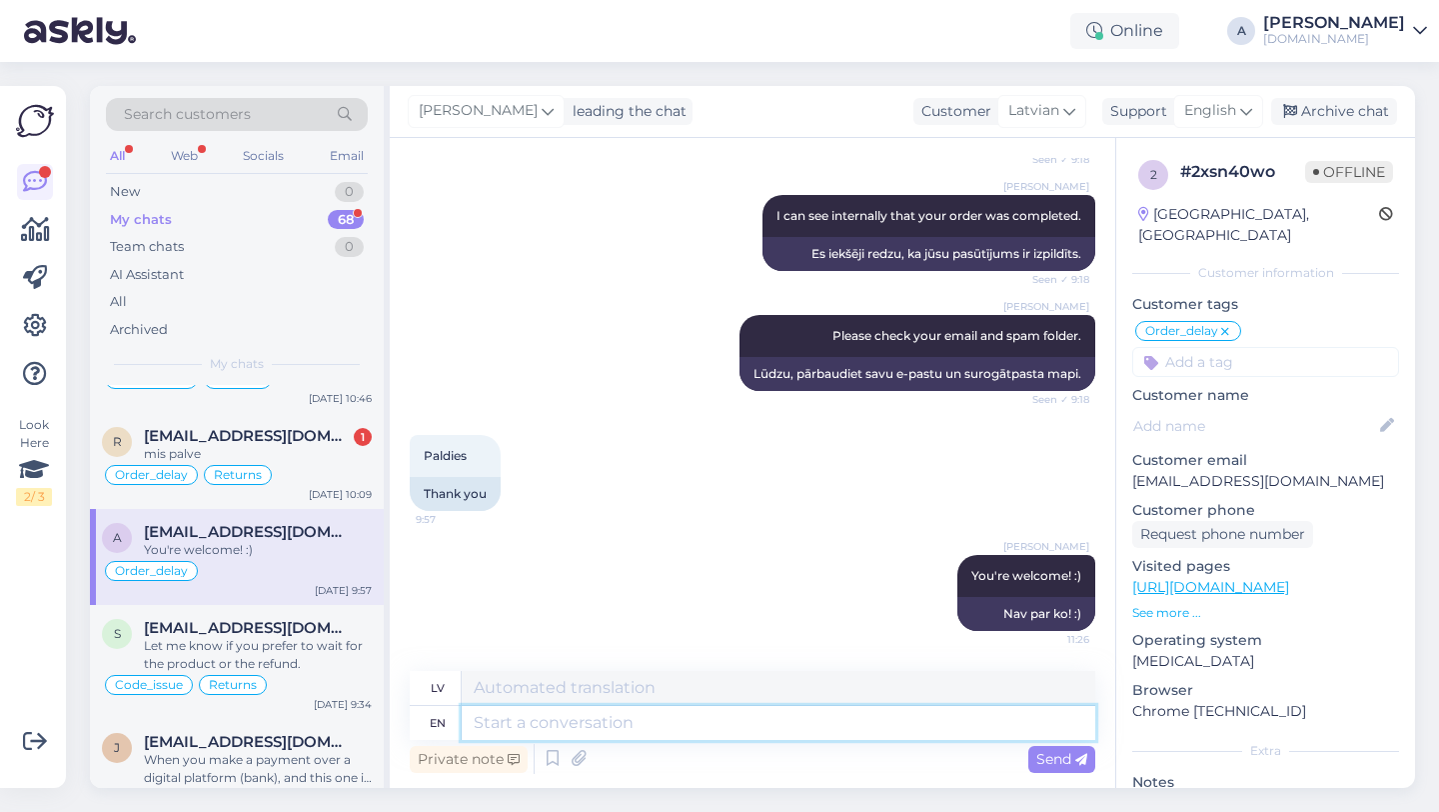
paste textarea "If you need further help, don't hesitate to contact us again. Have a great day!"
type textarea "If you need further help, don't hesitate to contact us again. Have a great day!"
type textarea "Ja jums nepieciešama papildu palīdzība, nevilcinieties sazināties ar mums vēlre…"
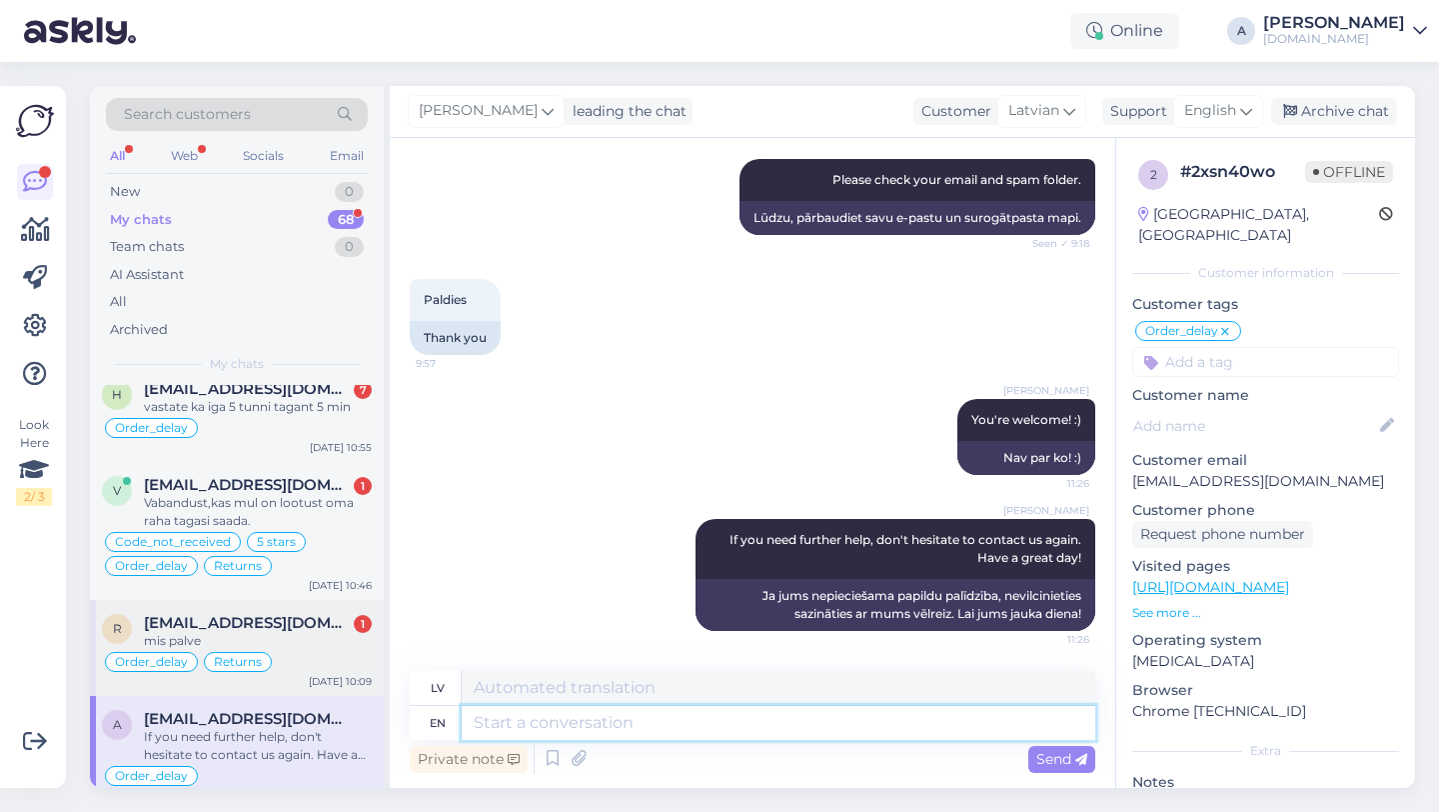
scroll to position [529, 0]
click at [212, 632] on div "mis palve" at bounding box center [258, 641] width 228 height 18
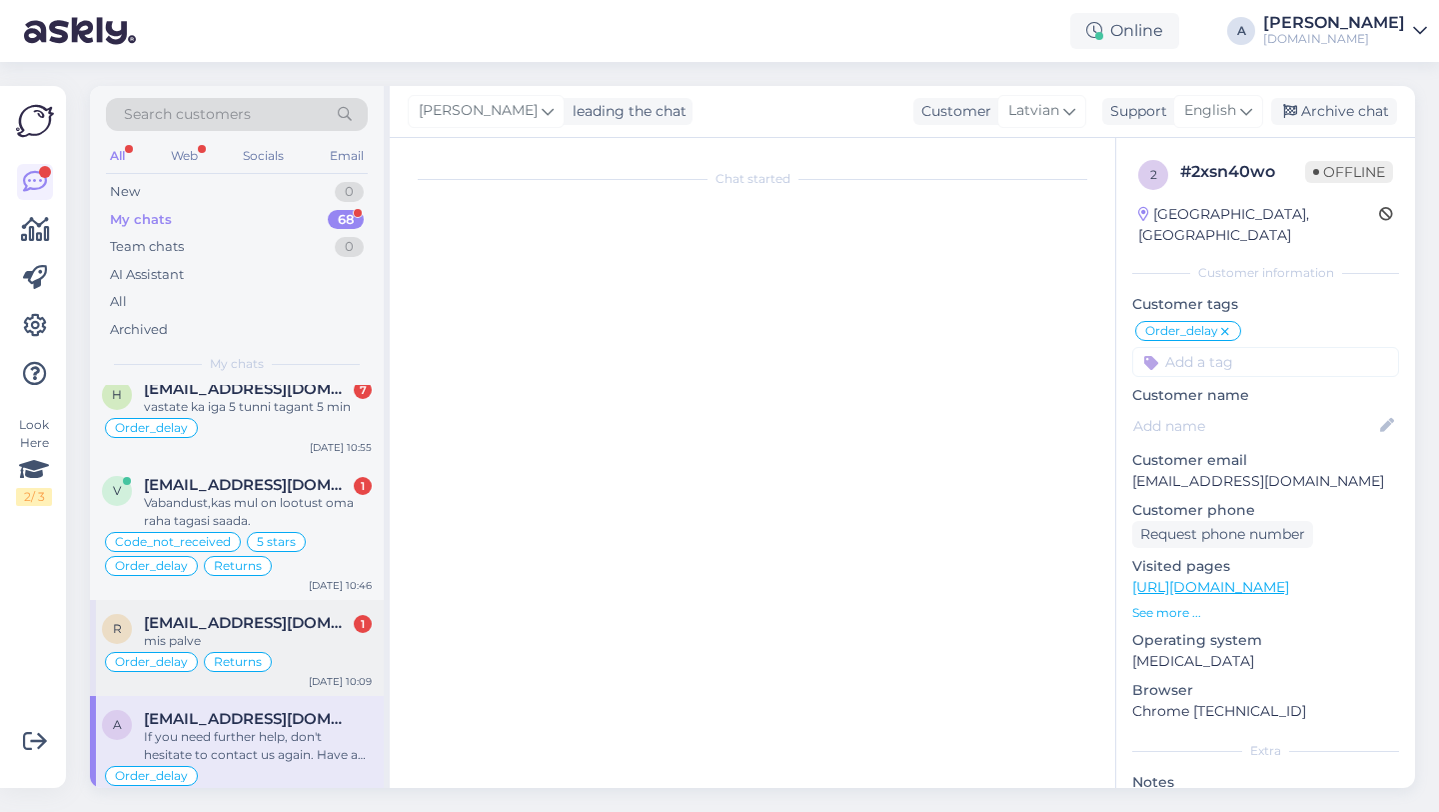
scroll to position [2570, 0]
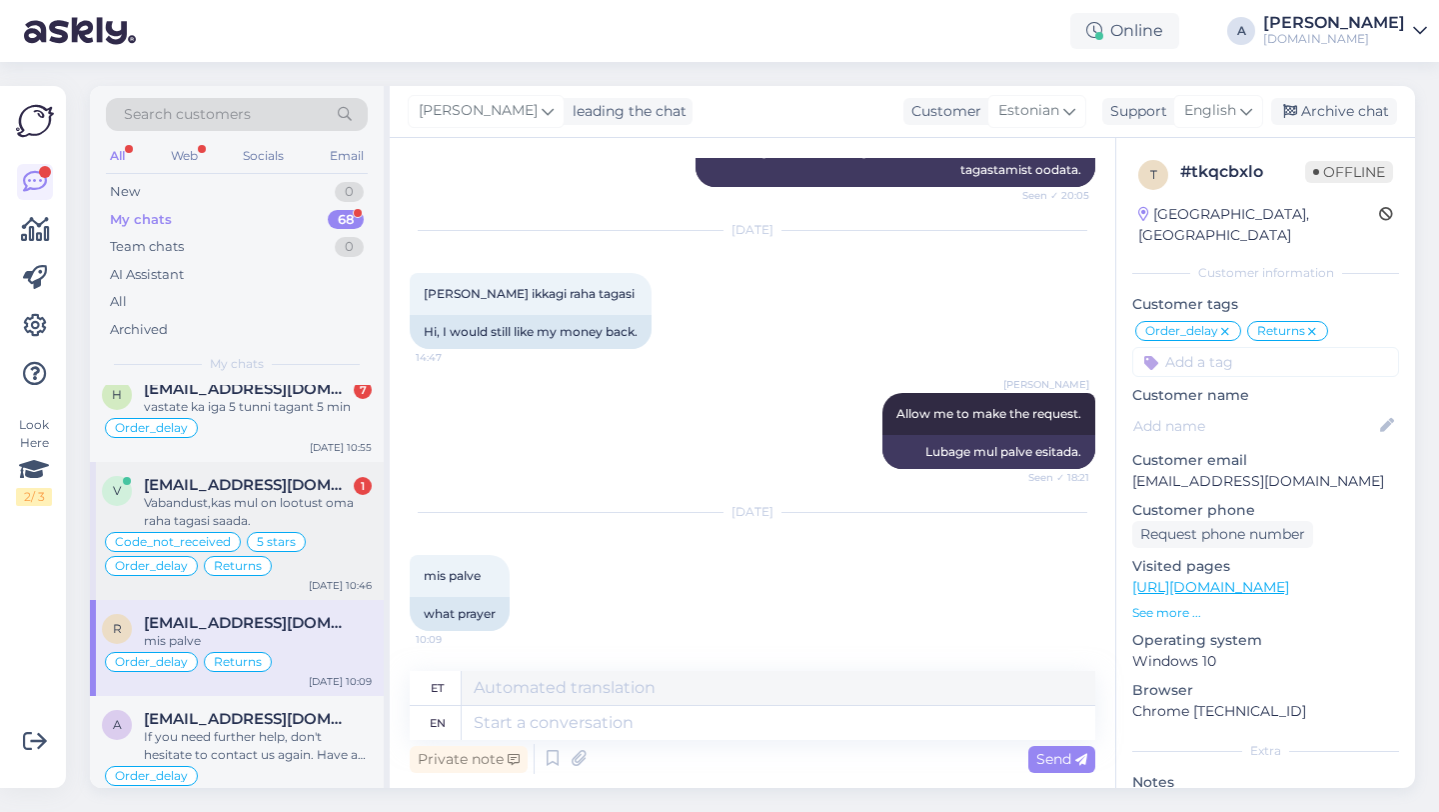
click at [194, 488] on span "[EMAIL_ADDRESS][DOMAIN_NAME]" at bounding box center [248, 485] width 208 height 18
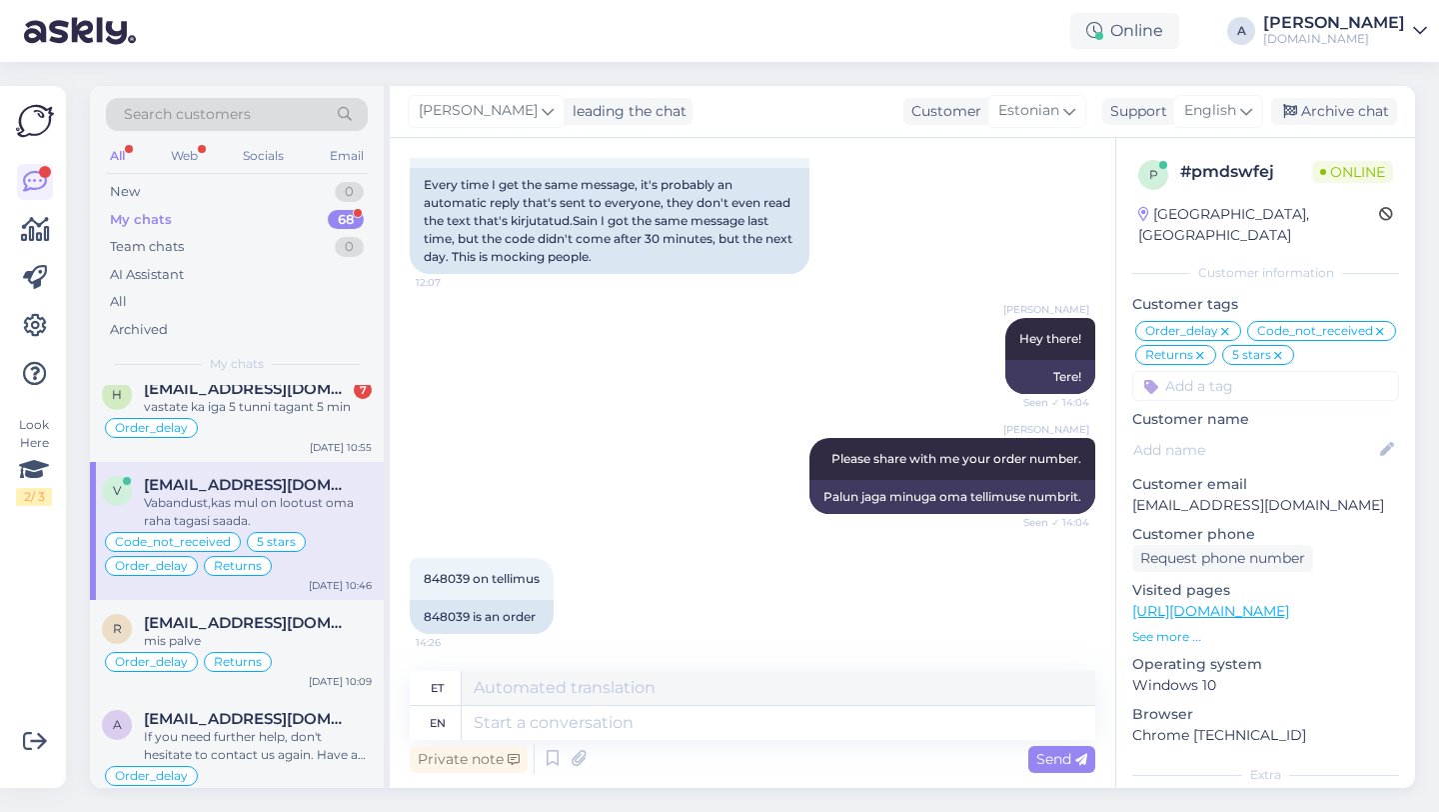
scroll to position [12584, 0]
drag, startPoint x: 472, startPoint y: 577, endPoint x: 410, endPoint y: 577, distance: 62.0
click at [410, 599] on div "848039 is an order" at bounding box center [482, 616] width 144 height 34
copy div "848039"
click at [597, 725] on textarea at bounding box center [779, 723] width 634 height 34
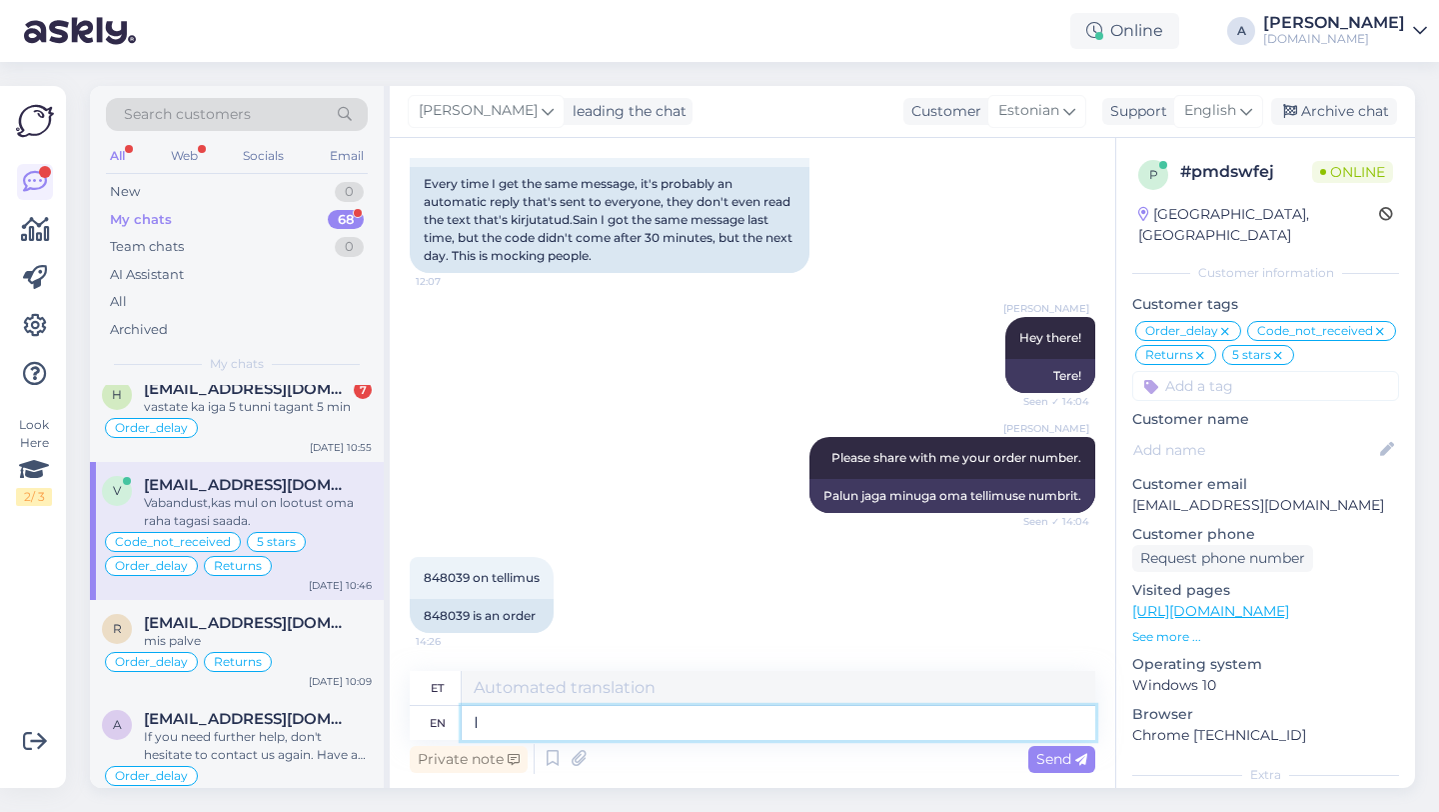
type textarea "I"
type textarea "[PERSON_NAME]"
type textarea "I already"
type textarea "Ma juba"
type textarea "I already requested"
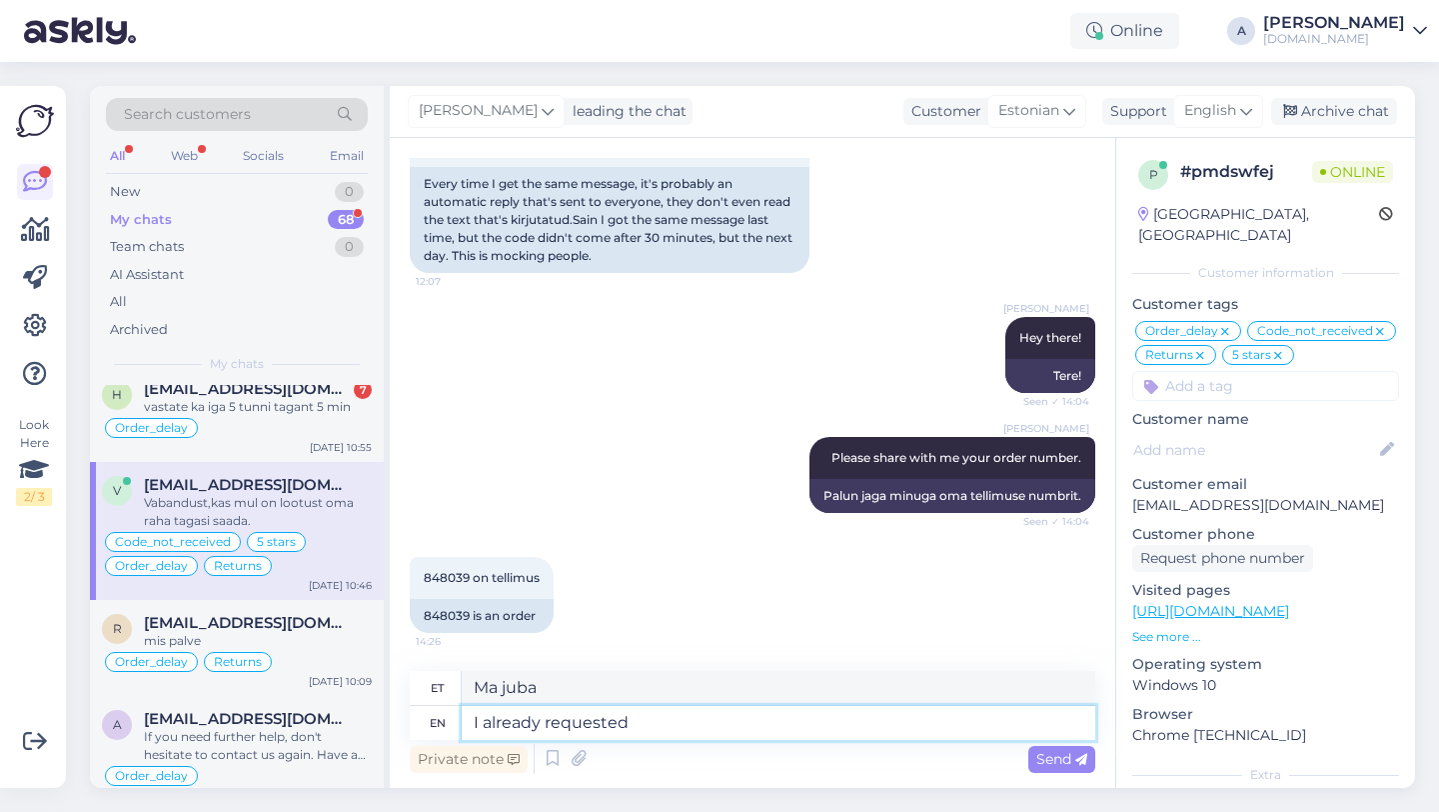
type textarea "Ma juba palusin"
type textarea "I already requested for you."
type textarea "Ma juba palusin sinu eest."
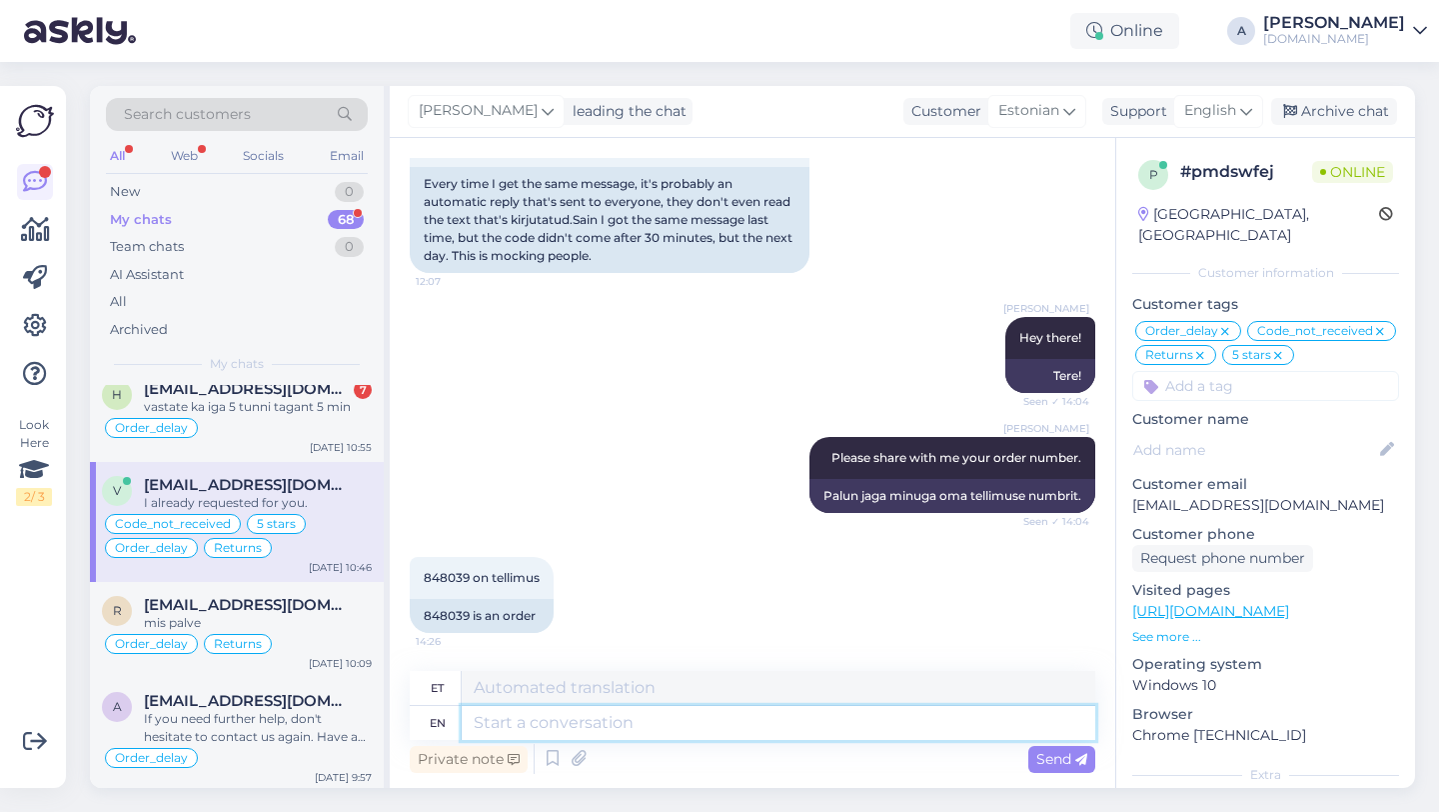
scroll to position [15836, 0]
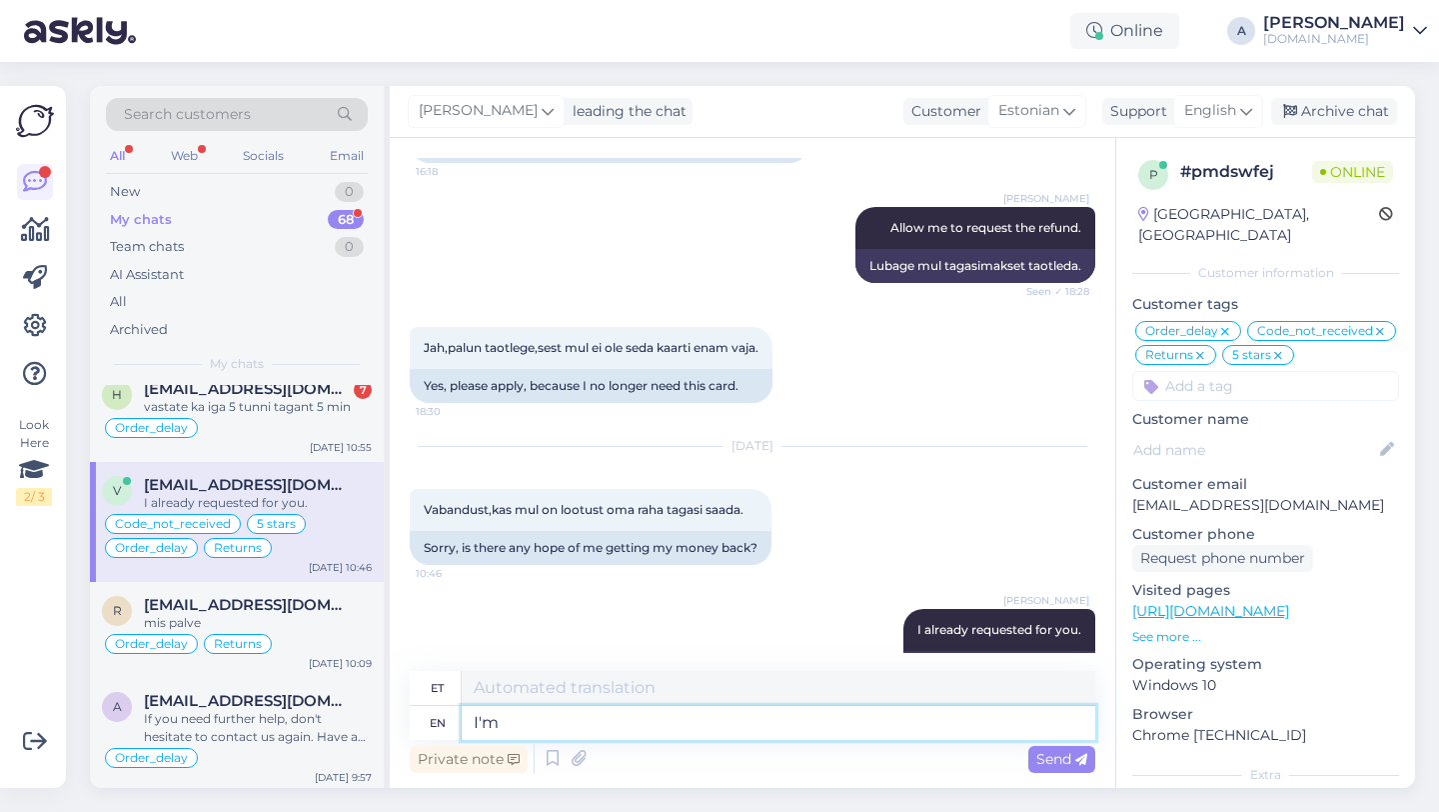
type textarea "I'm l"
type textarea "Ma olen"
type textarea "I'll"
type textarea "Ma teen"
type textarea "I'll let y"
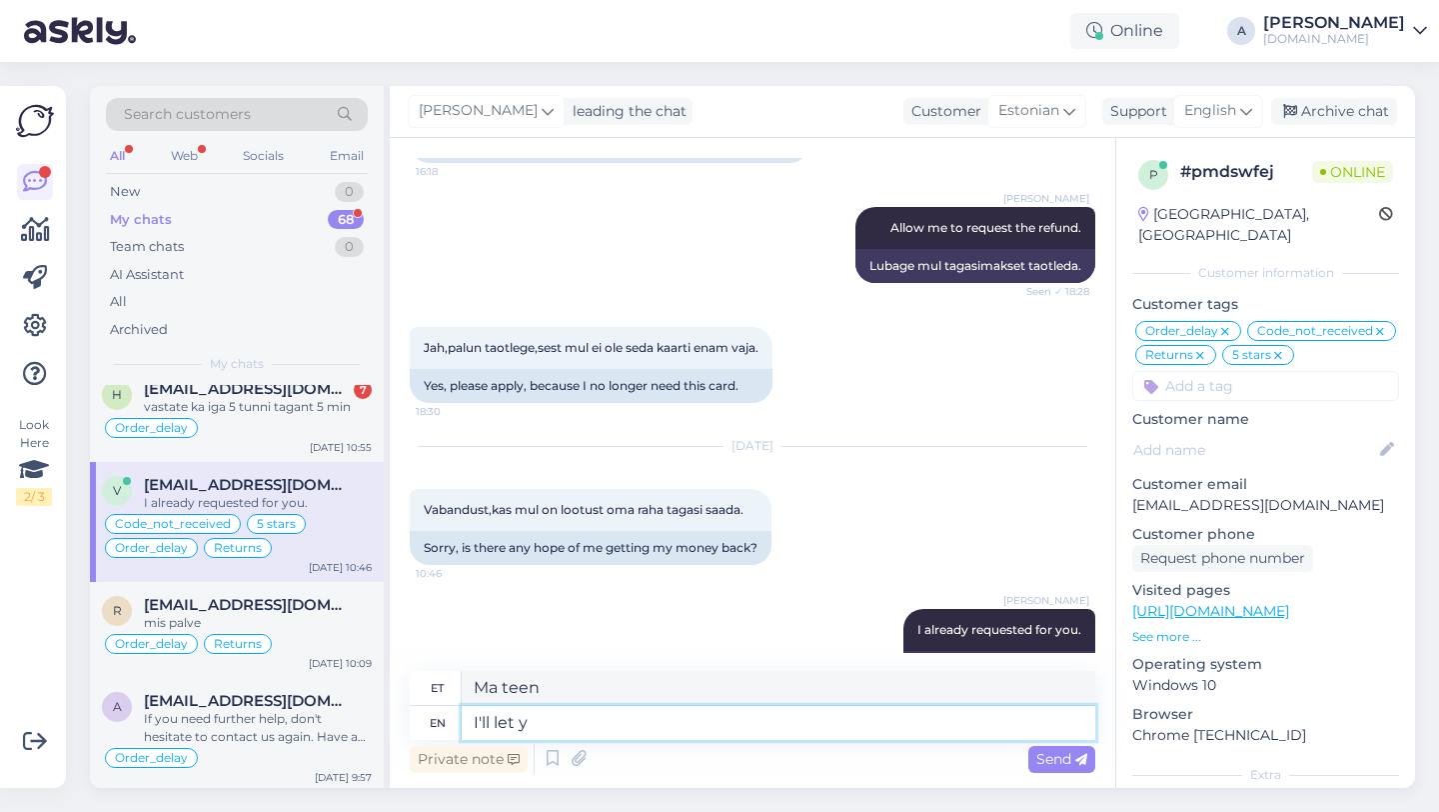
type textarea "Ma lasen"
type textarea "I'll let you k"
type textarea "Ma lasen sul"
type textarea "I'll let you know"
type textarea "Ma [PERSON_NAME] sulle teada"
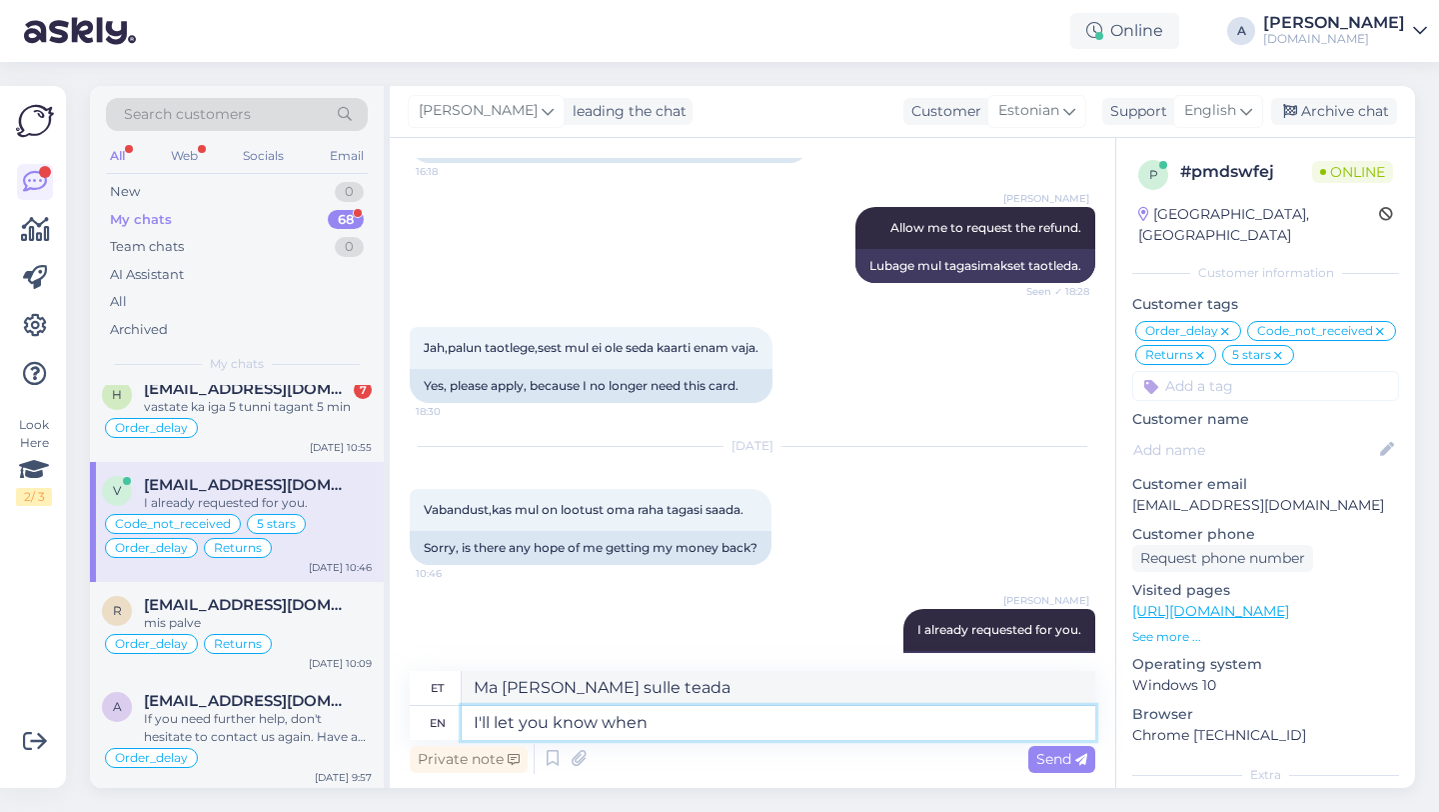
type textarea "I'll let you know when I"
type textarea "Ma [PERSON_NAME] sulle teada, millal"
type textarea "I'll let you know when I"
type textarea "Ma [PERSON_NAME] sulle [PERSON_NAME] ma"
type textarea "I'll let you know when I have"
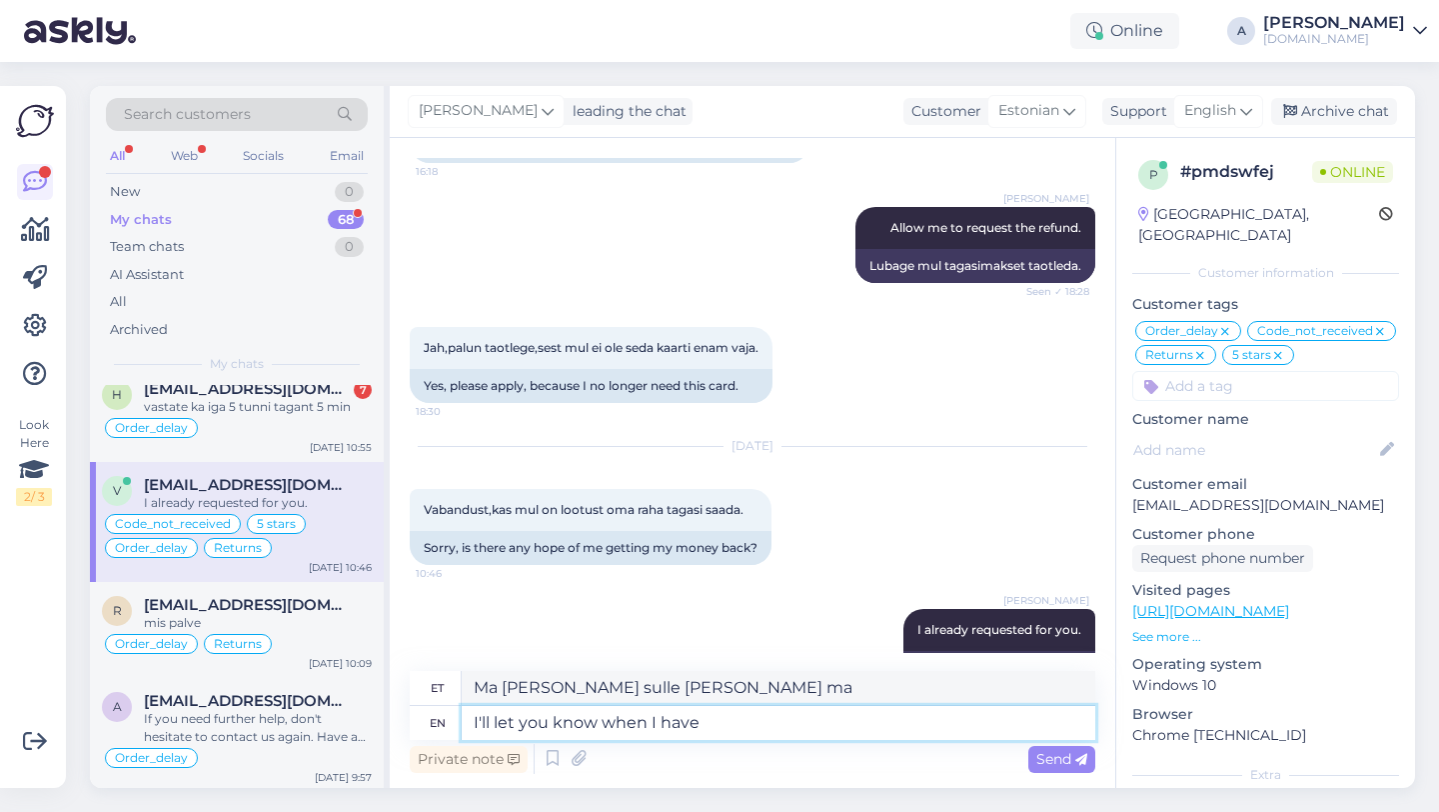
type textarea "[PERSON_NAME], kui mul on"
type textarea "I'll let you know when I have an"
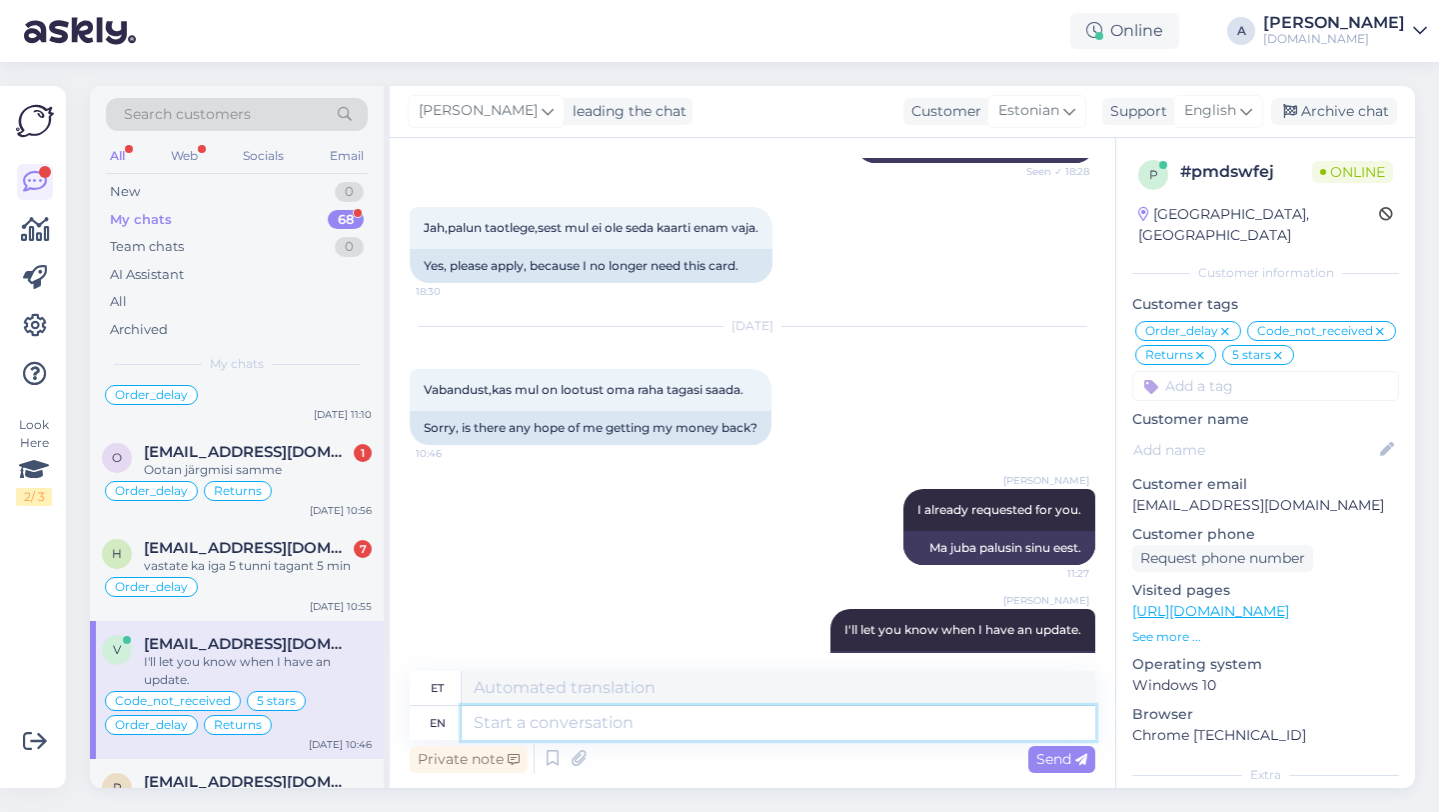
scroll to position [347, 0]
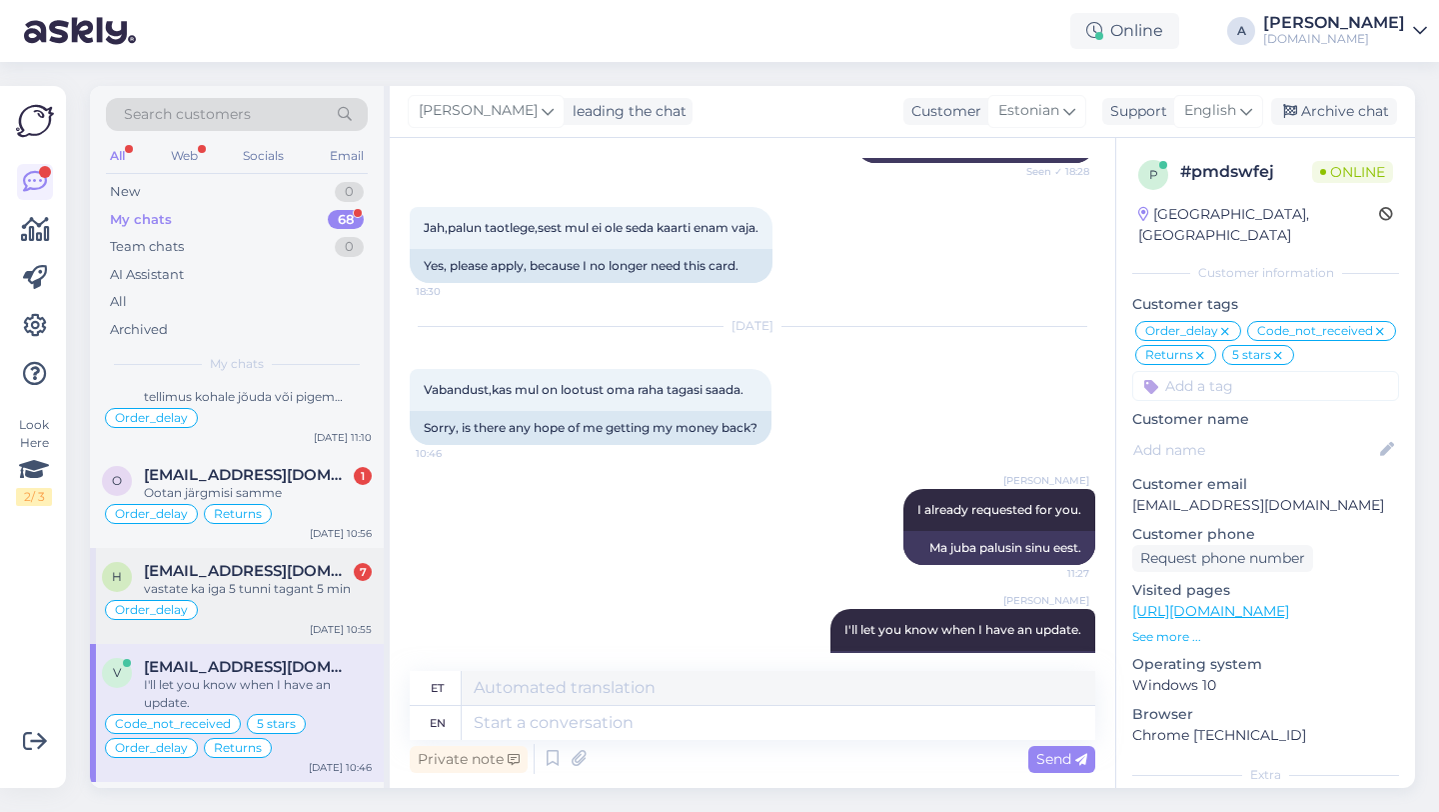
click at [217, 589] on div "vastate ka iga 5 tunni tagant 5 min" at bounding box center [258, 589] width 228 height 18
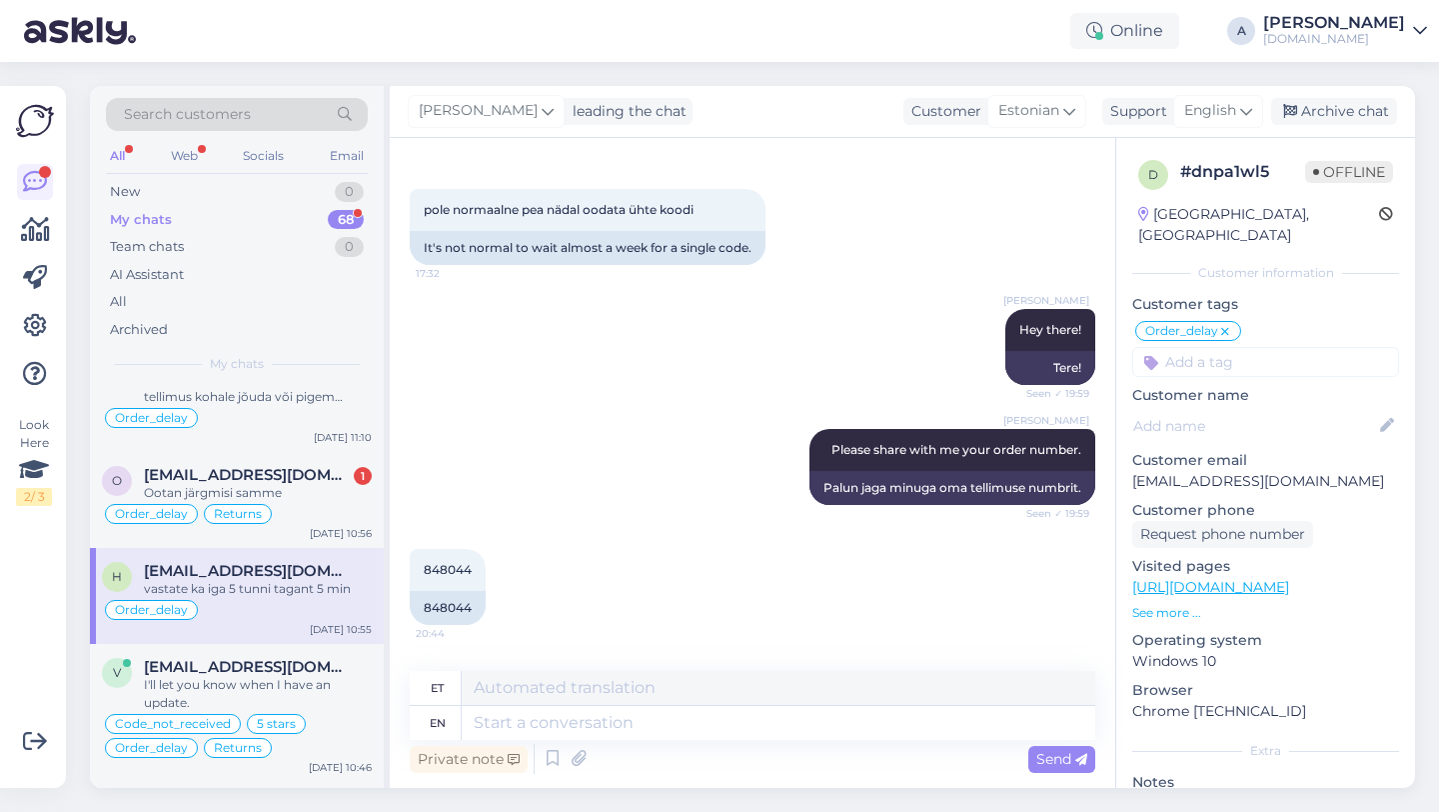
scroll to position [4981, 0]
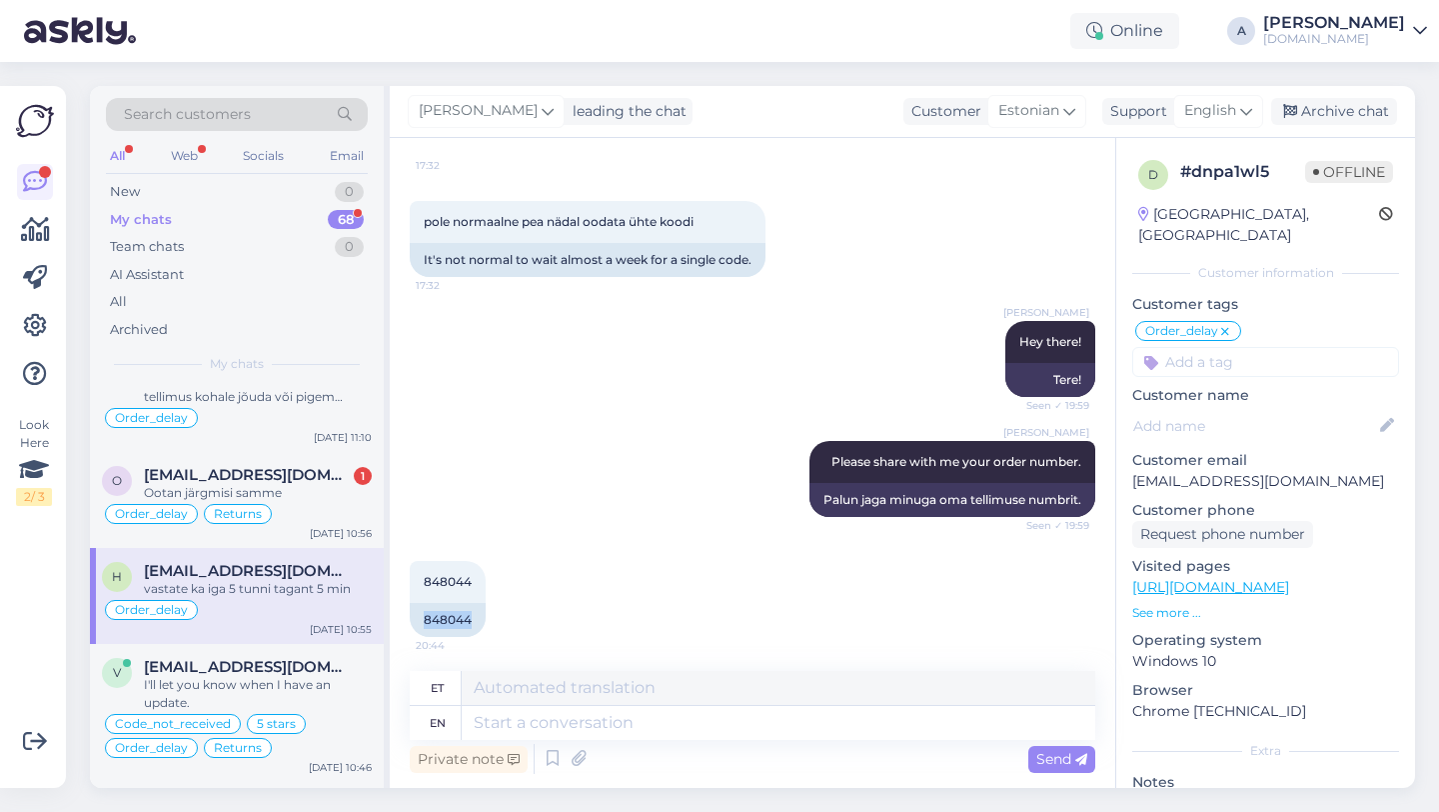
drag, startPoint x: 474, startPoint y: 604, endPoint x: 405, endPoint y: 604, distance: 69.0
click at [405, 604] on div "Chat started [DATE] Tere, [PERSON_NAME] juba poolteist tundi oma koodi oodanud,…" at bounding box center [753, 463] width 726 height 650
copy div "848044"
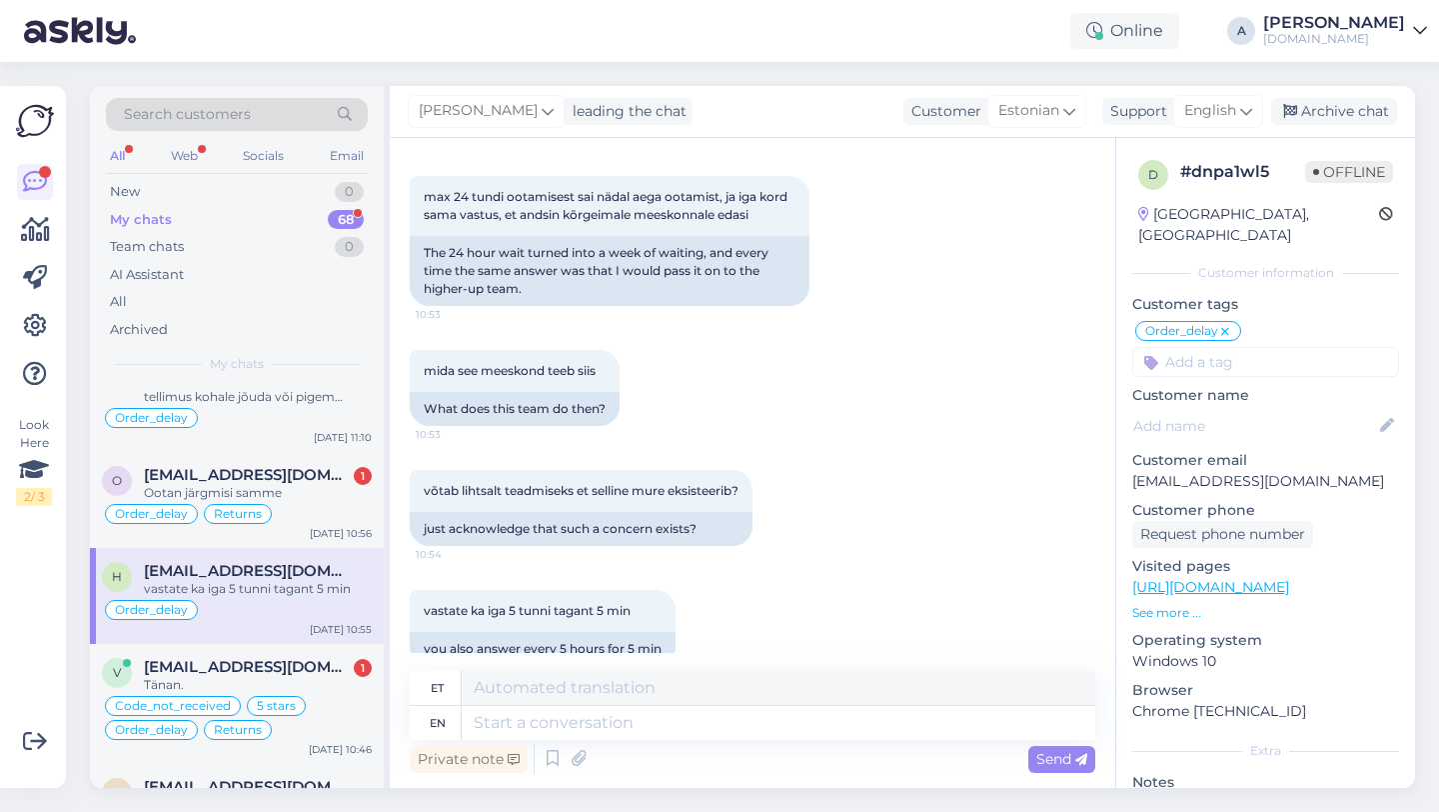
scroll to position [6240, 0]
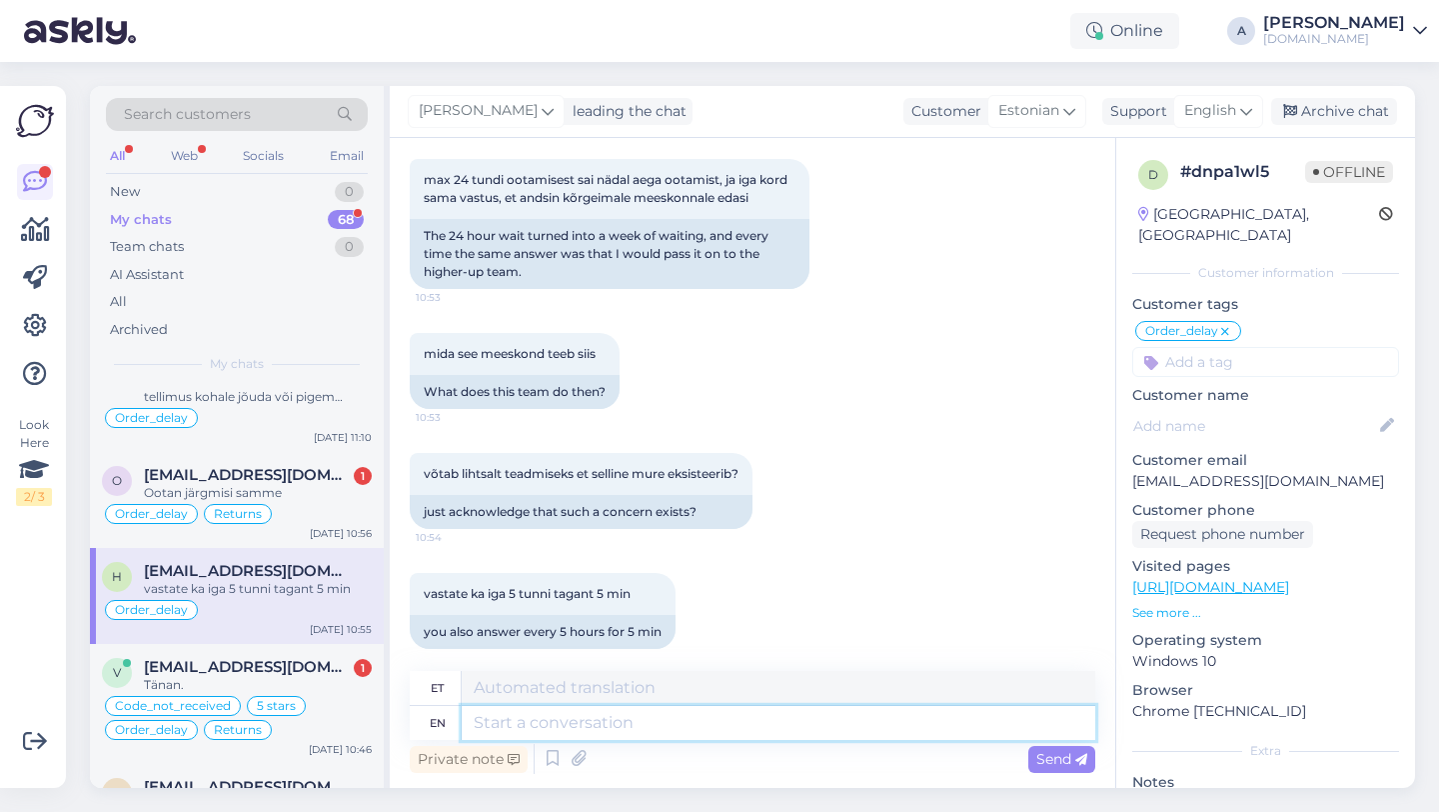
click at [614, 734] on textarea at bounding box center [779, 723] width 634 height 34
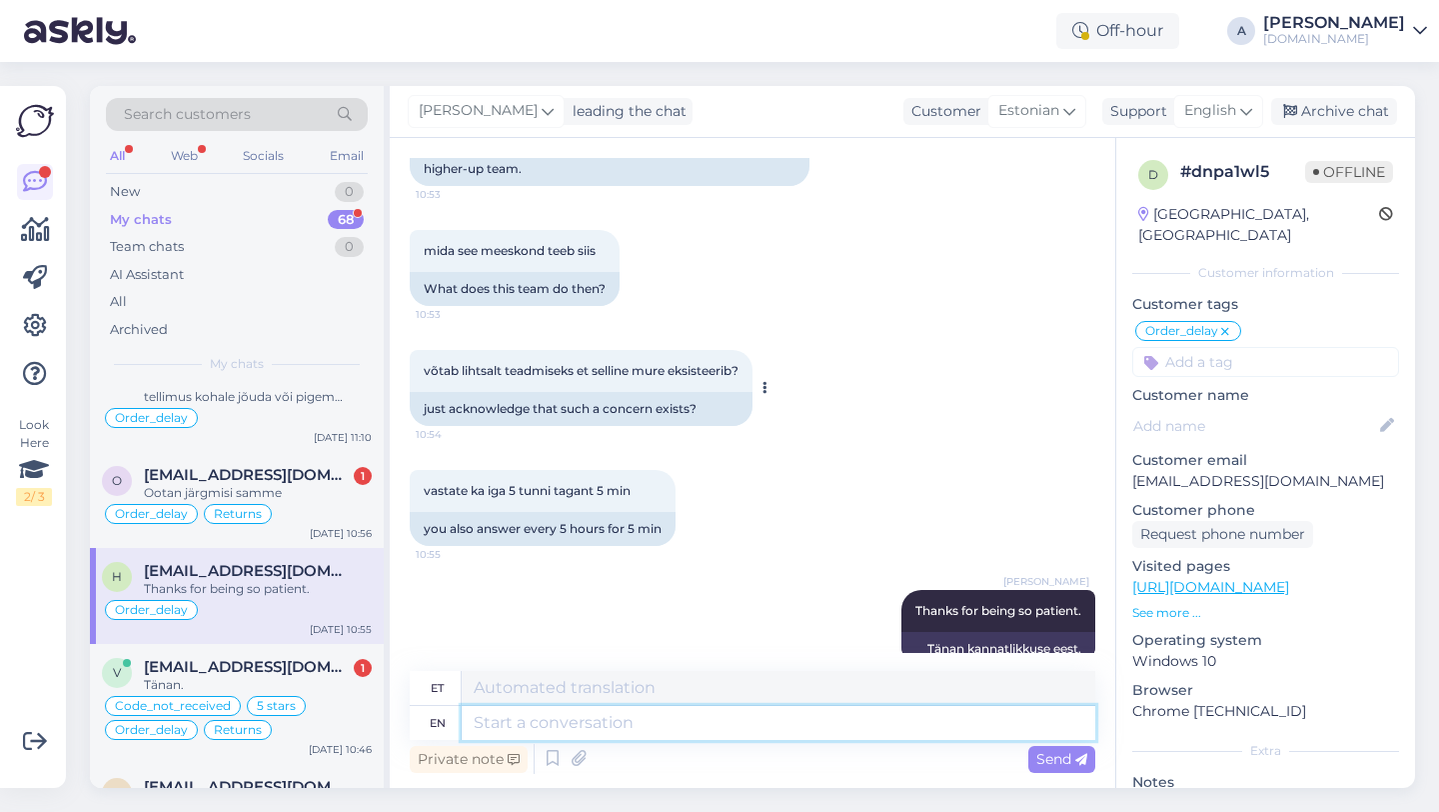
scroll to position [6360, 0]
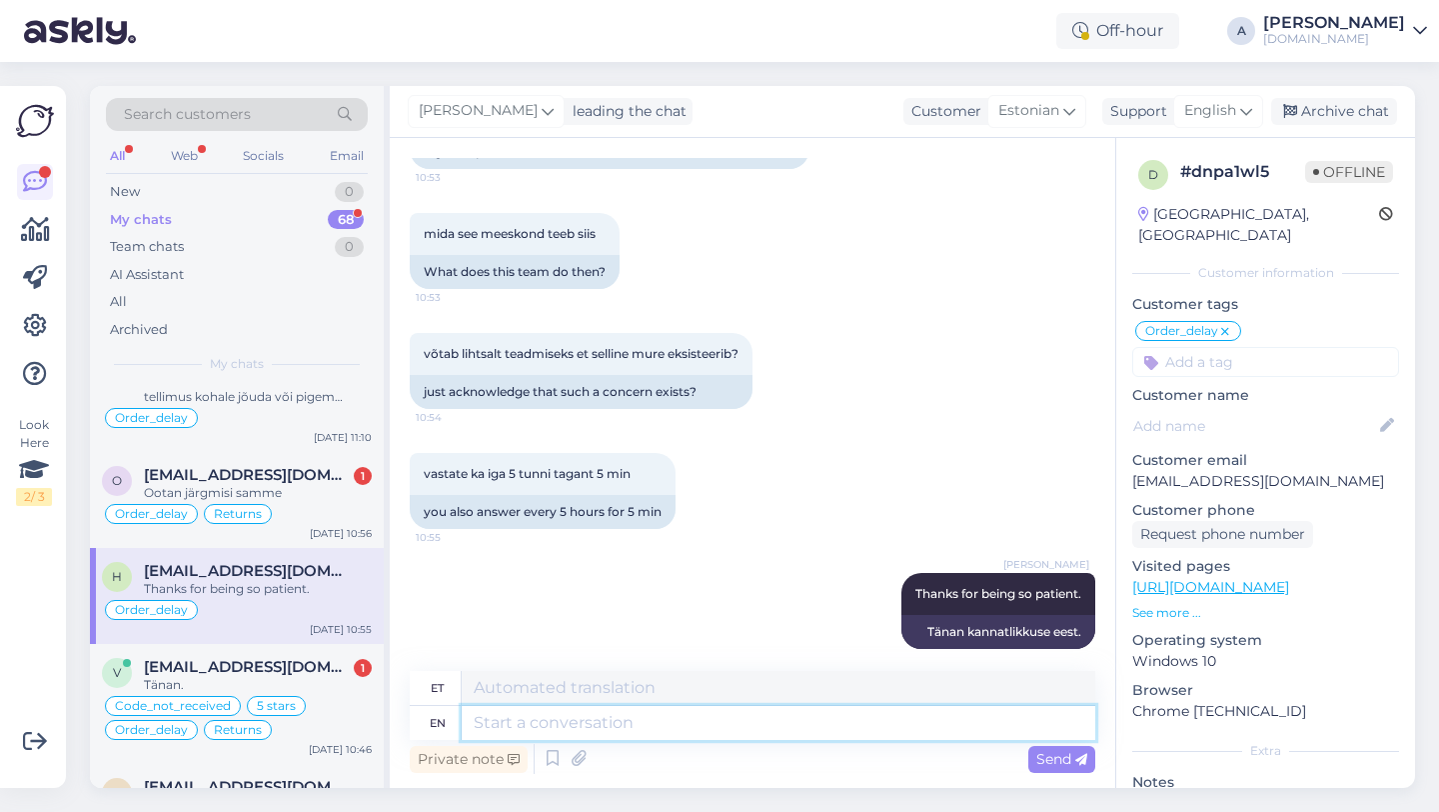
click at [627, 721] on textarea at bounding box center [779, 723] width 634 height 34
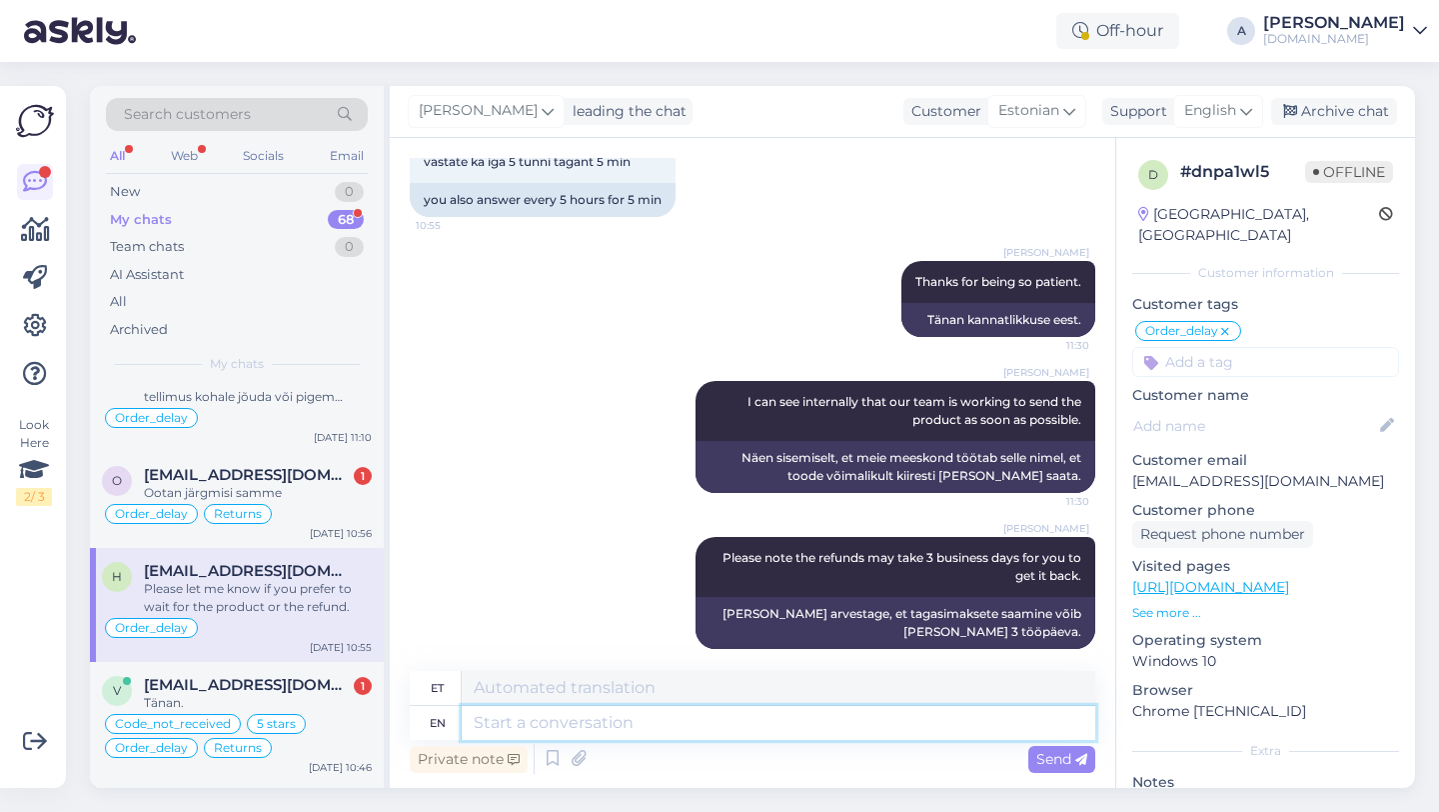
scroll to position [6828, 0]
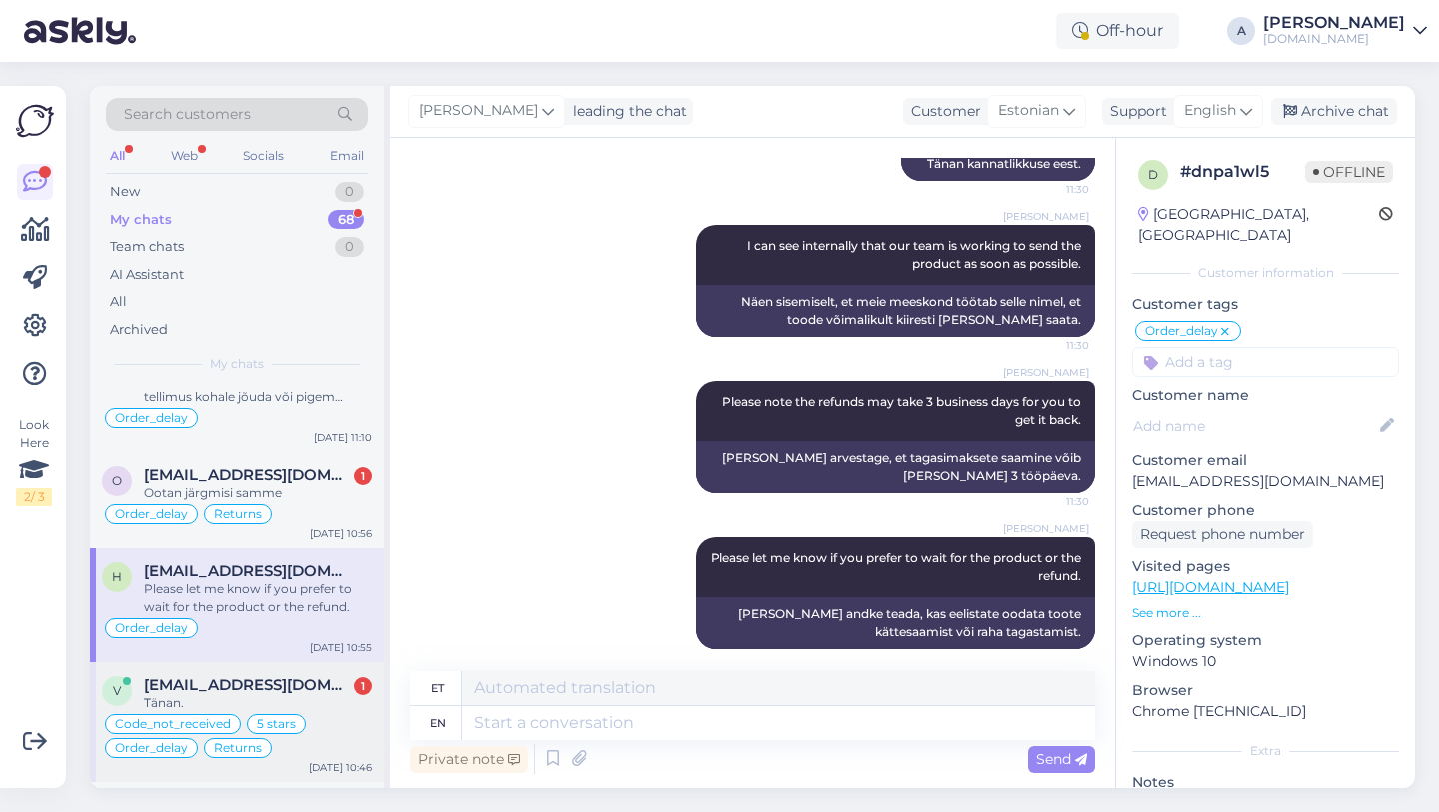
click at [221, 694] on div "Tänan." at bounding box center [258, 703] width 228 height 18
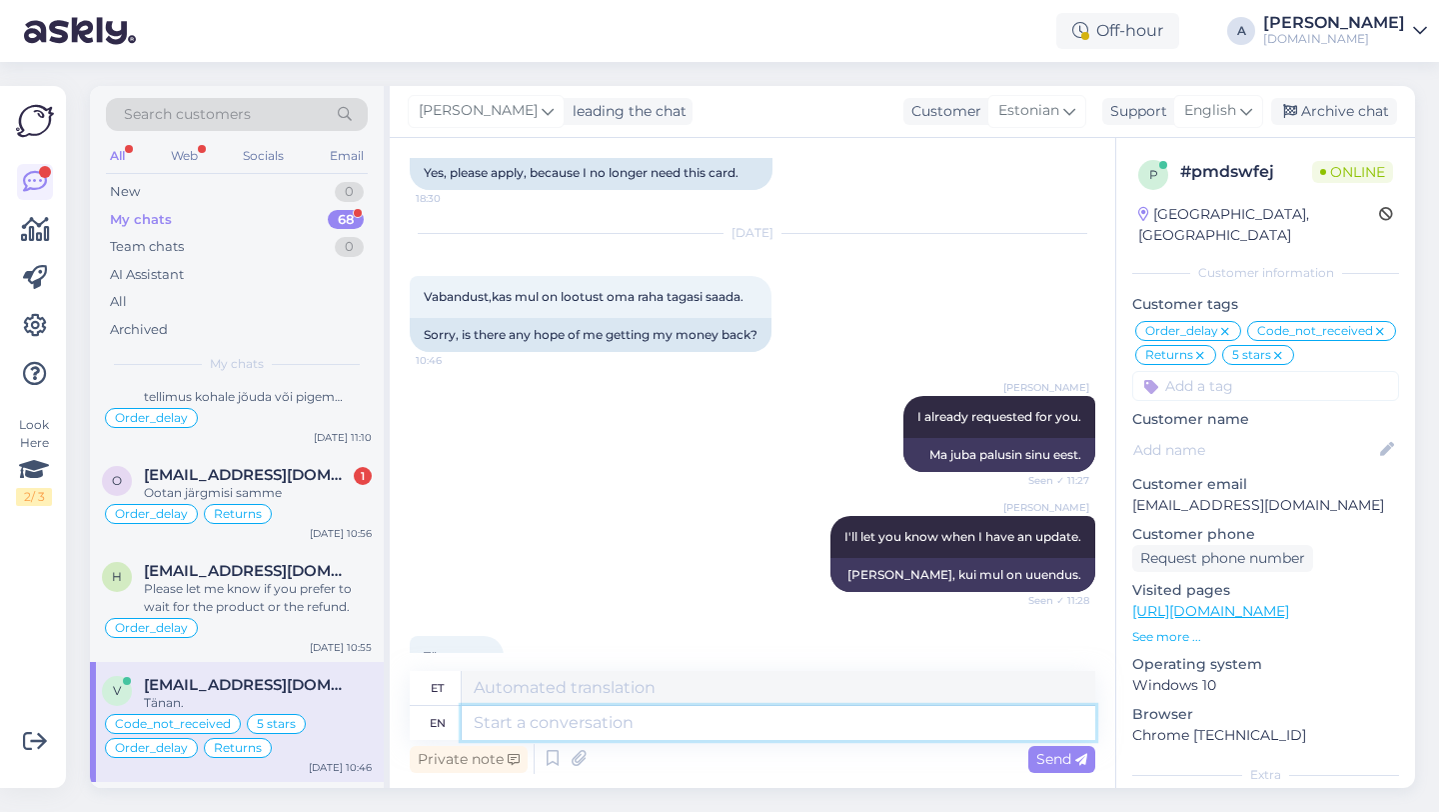
click at [656, 724] on textarea at bounding box center [779, 723] width 634 height 34
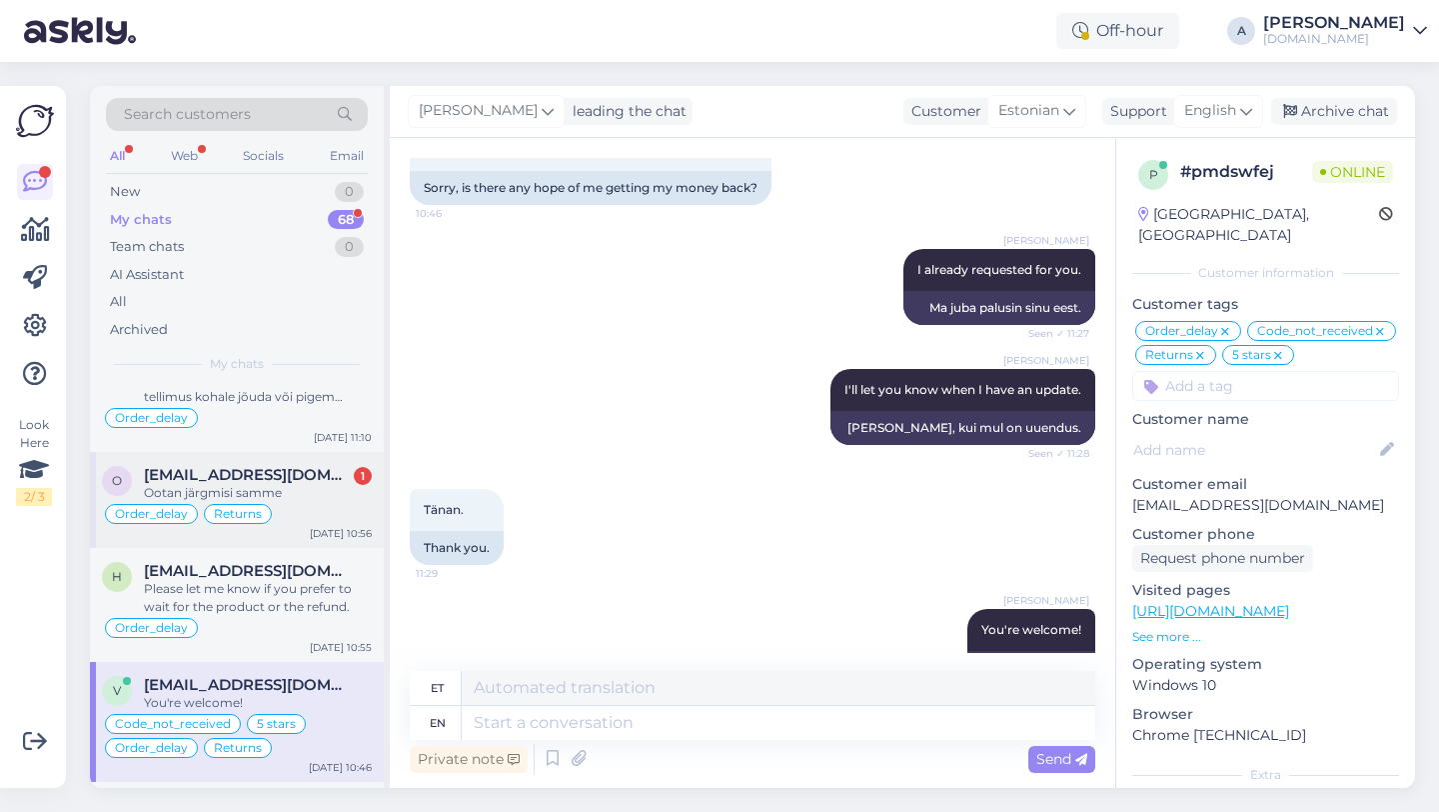
click at [286, 492] on div "Ootan järgmisi samme" at bounding box center [258, 493] width 228 height 18
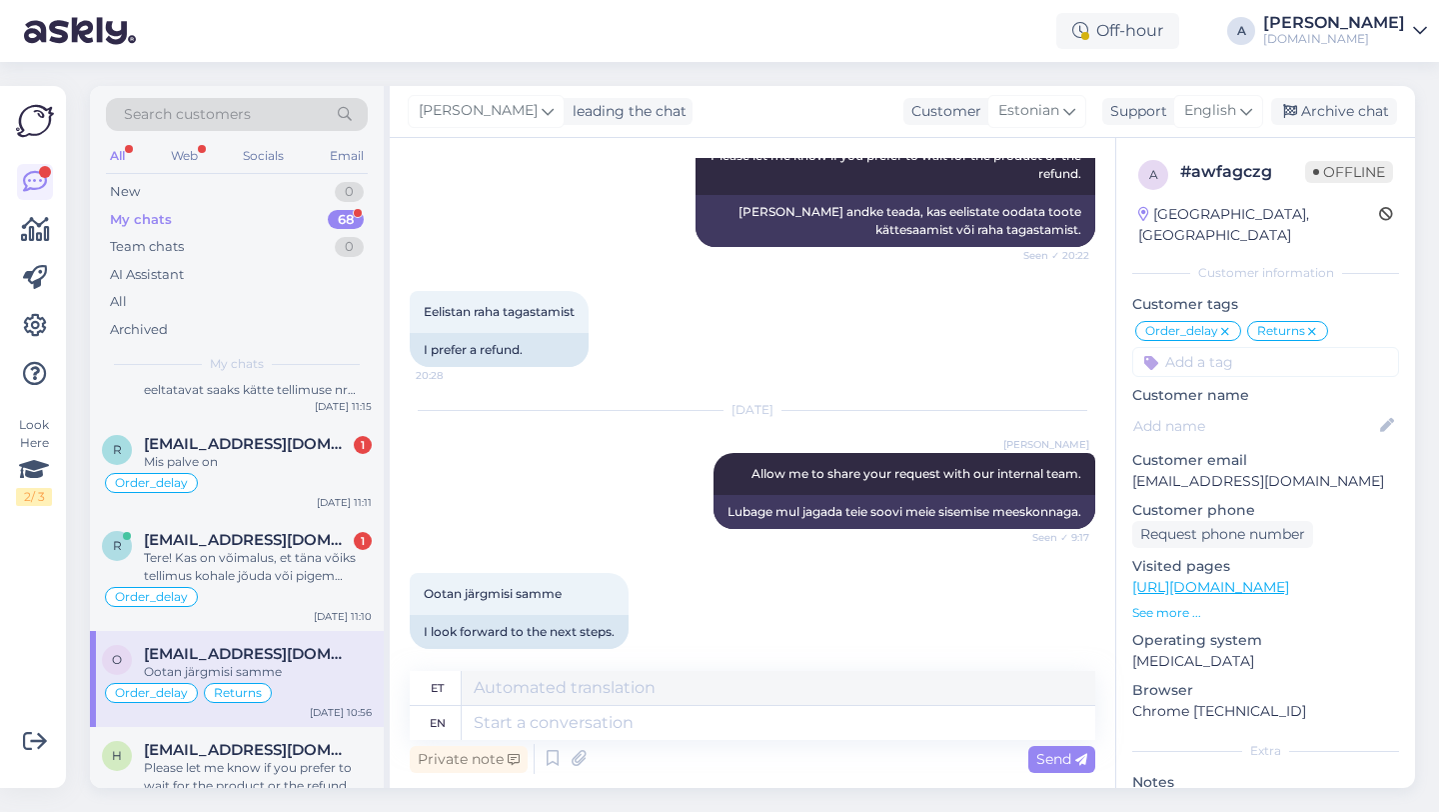
scroll to position [164, 0]
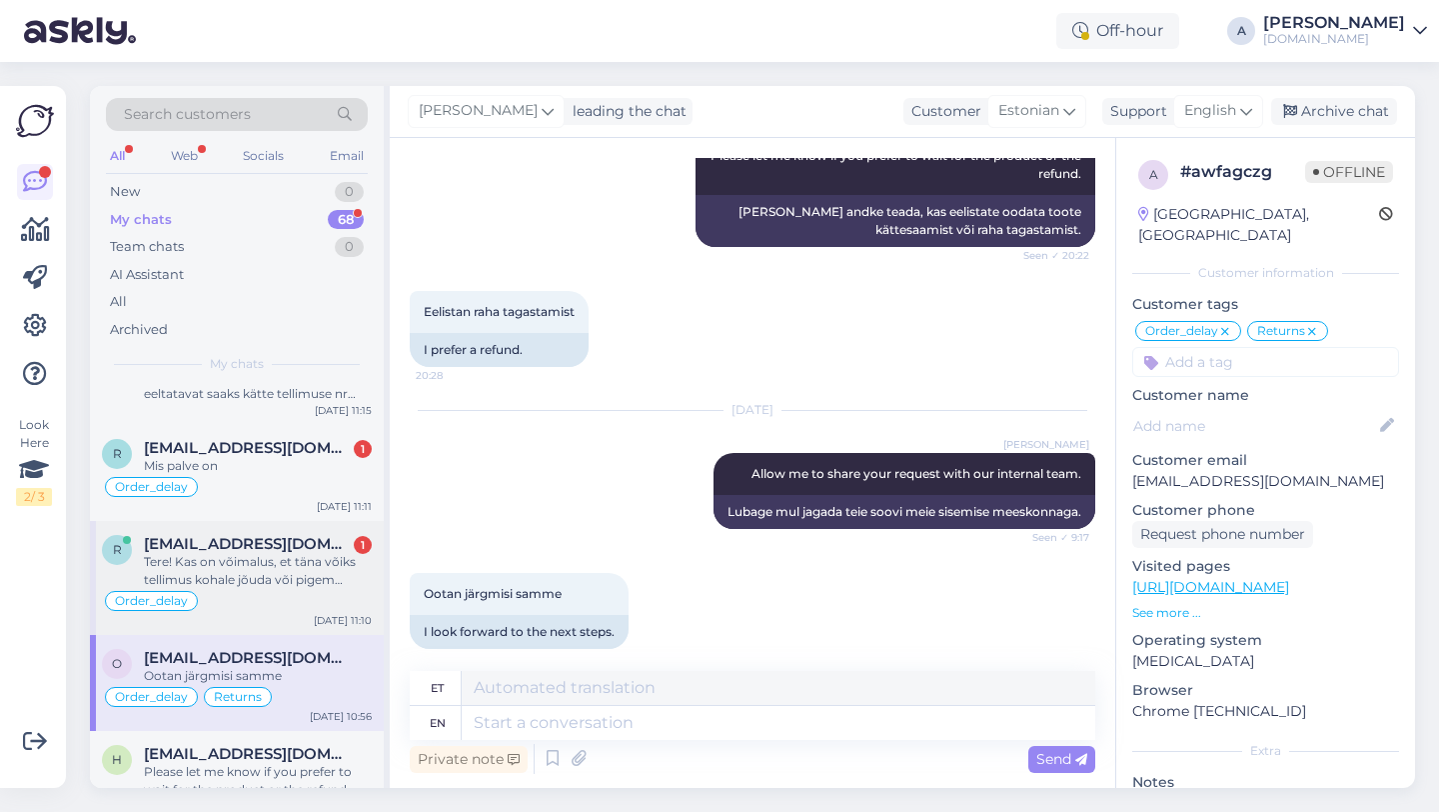
click at [236, 566] on div "Tere! Kas on võimalus, et täna võiks tellimus kohale jõuda või pigem mitte, et …" at bounding box center [258, 571] width 228 height 36
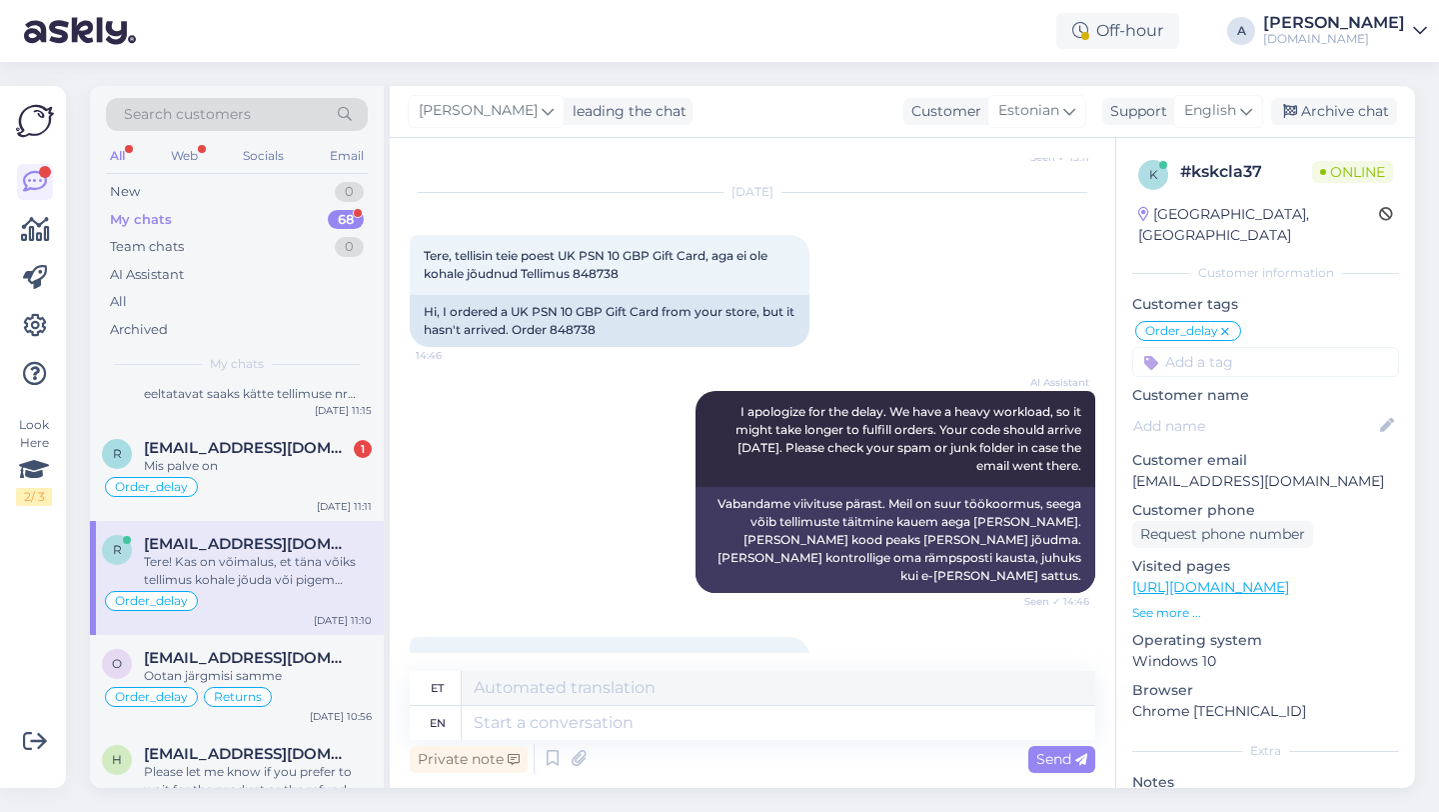
scroll to position [5237, 0]
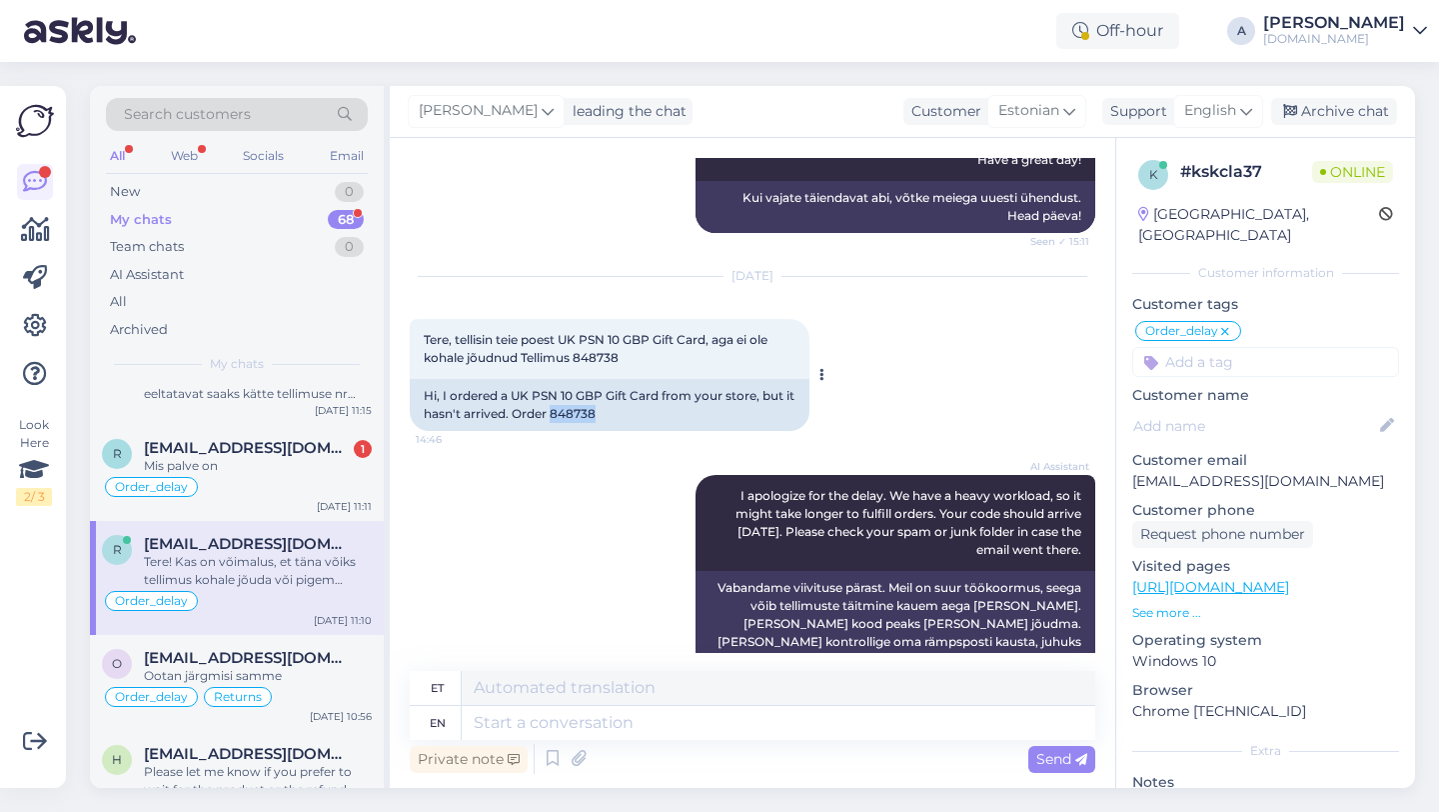
drag, startPoint x: 617, startPoint y: 379, endPoint x: 562, endPoint y: 378, distance: 55.0
click at [562, 379] on div "Hi, I ordered a UK PSN 10 GBP Gift Card from your store, but it hasn't arrived.…" at bounding box center [610, 405] width 400 height 52
copy div "848738"
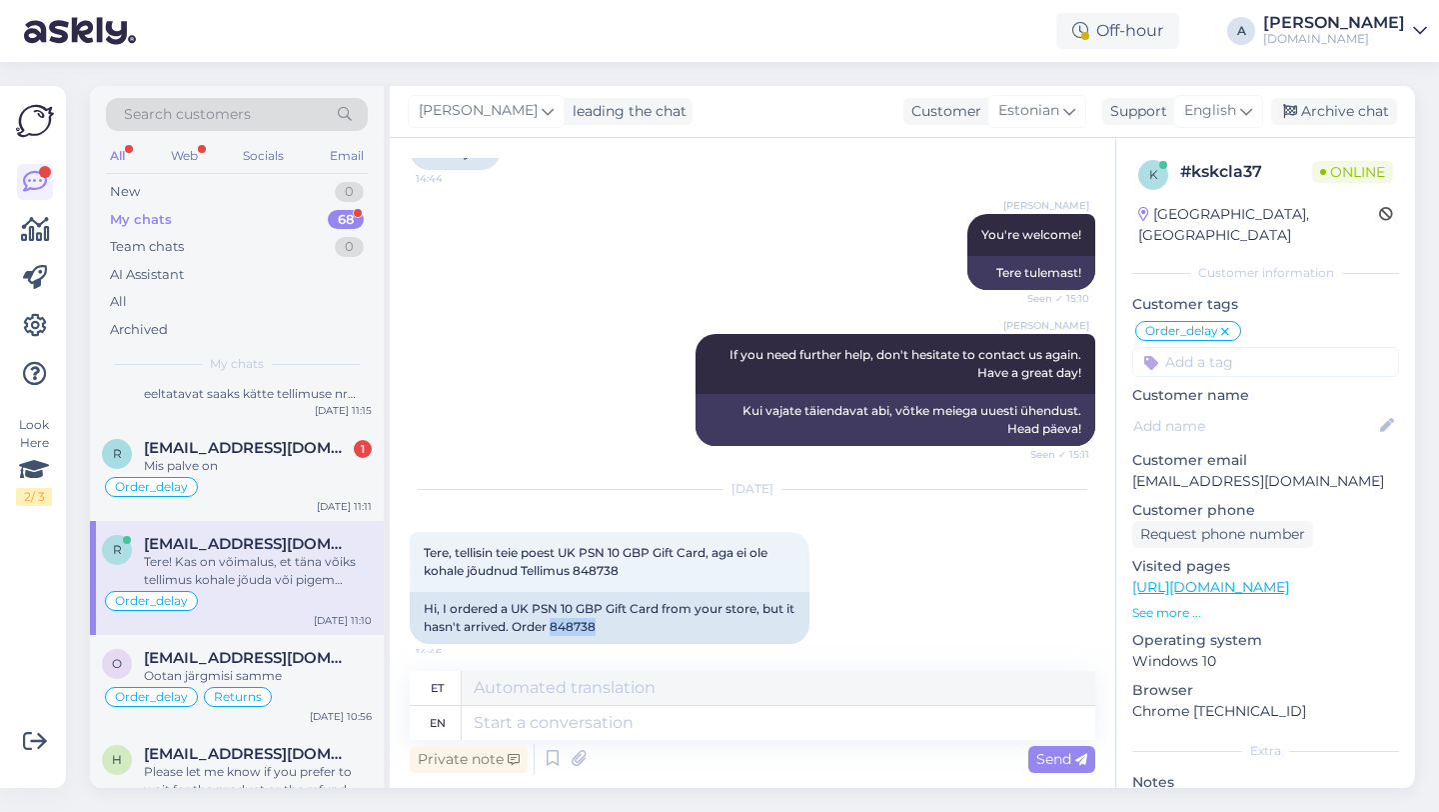
scroll to position [6362, 0]
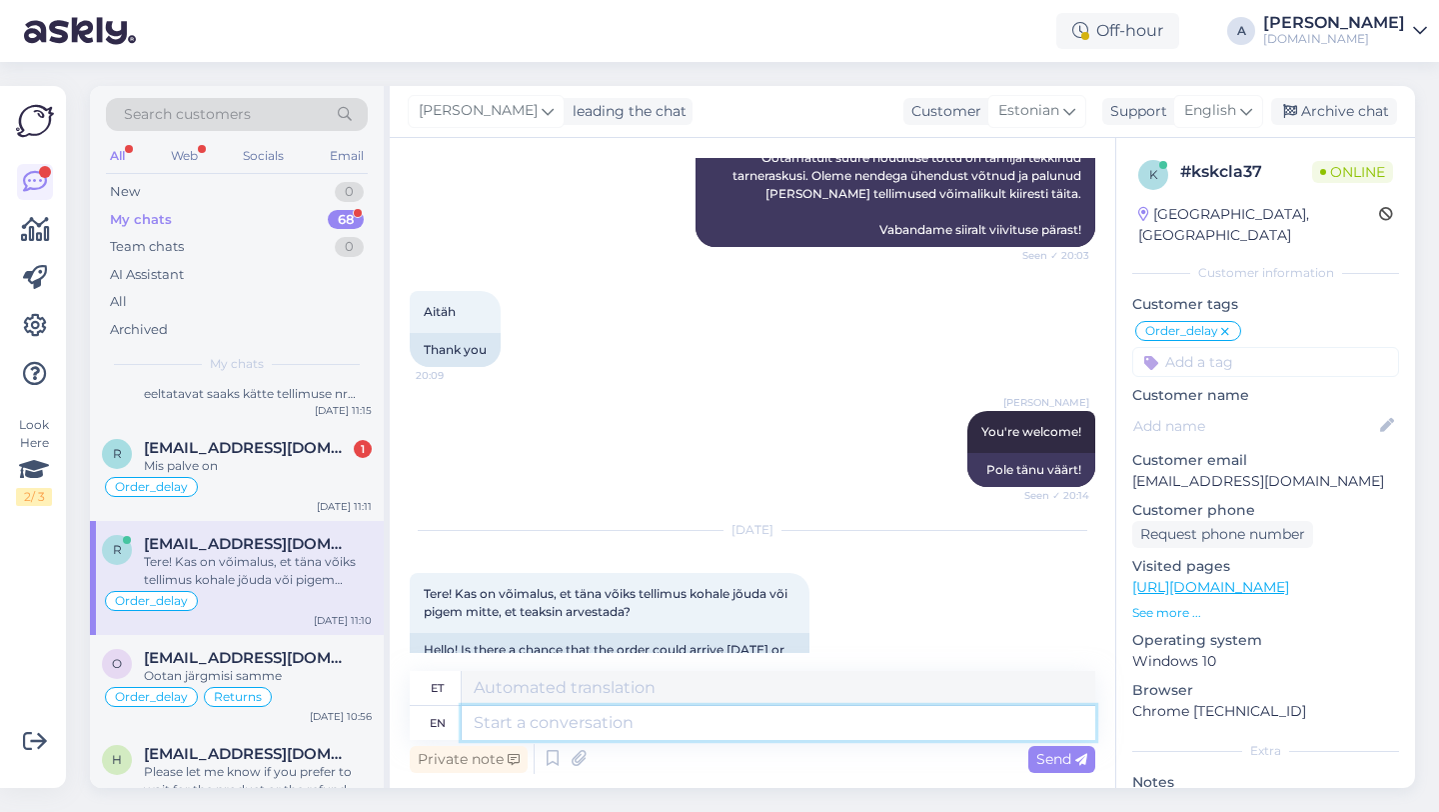
click at [589, 718] on textarea at bounding box center [779, 723] width 634 height 34
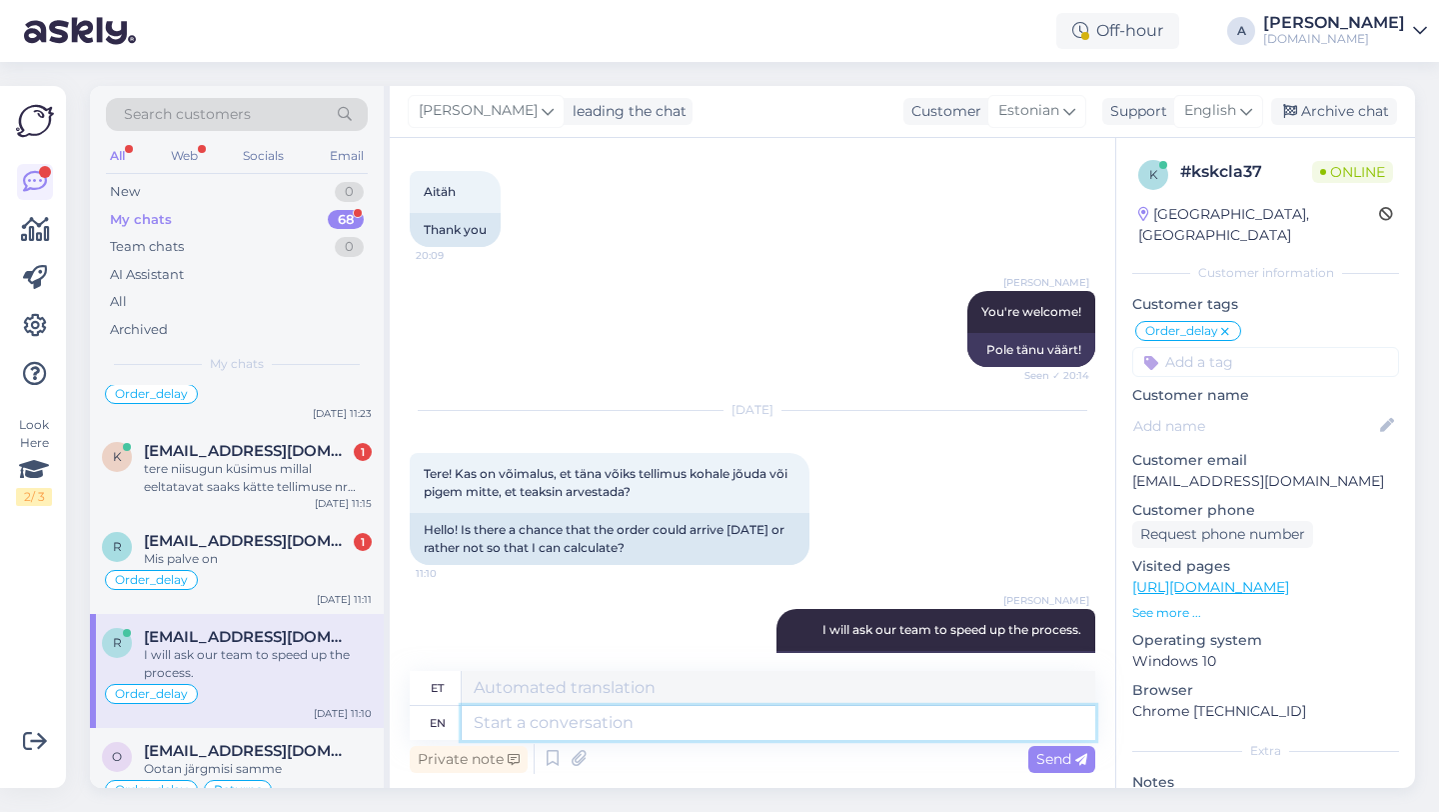
scroll to position [37, 0]
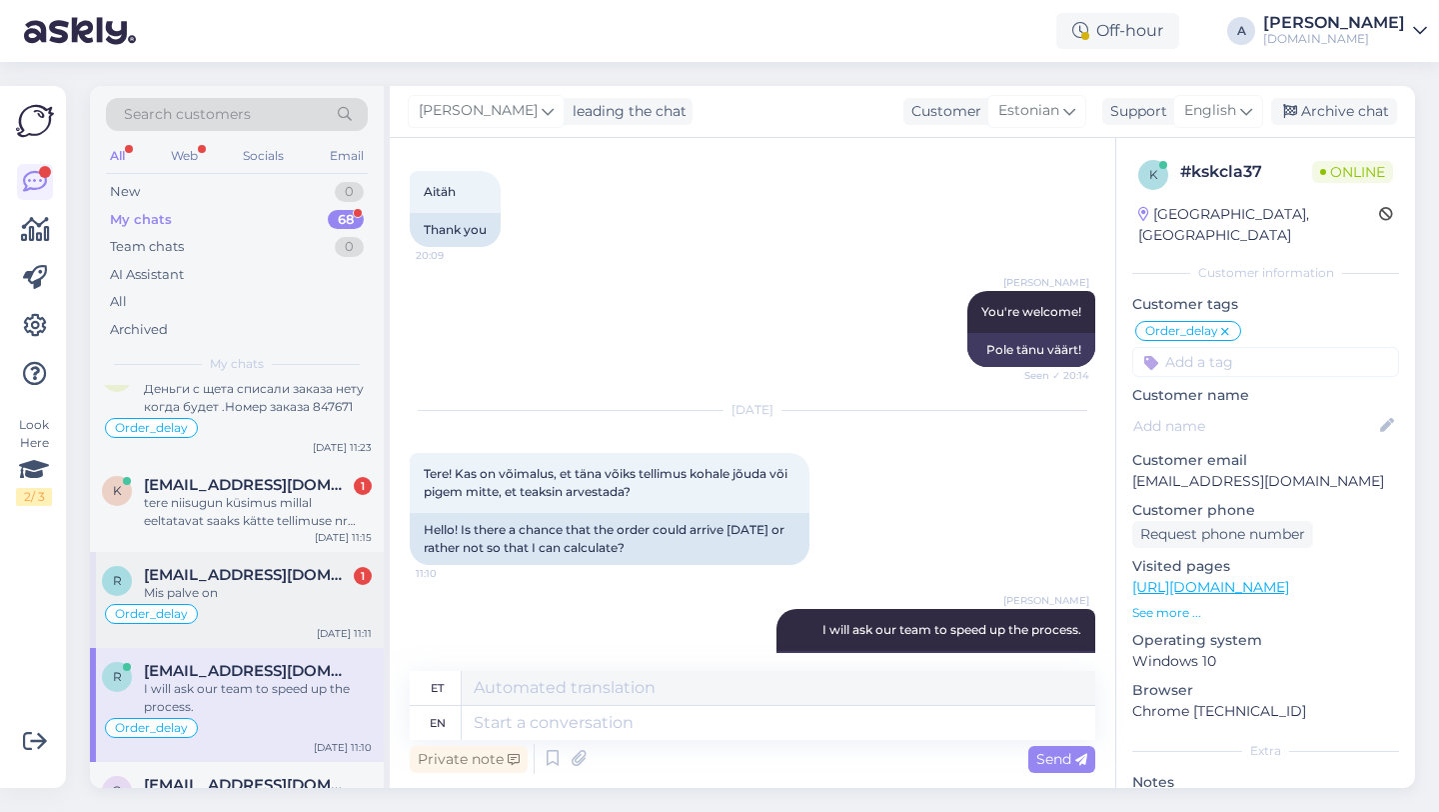
click at [238, 576] on span "[EMAIL_ADDRESS][DOMAIN_NAME]" at bounding box center [248, 575] width 208 height 18
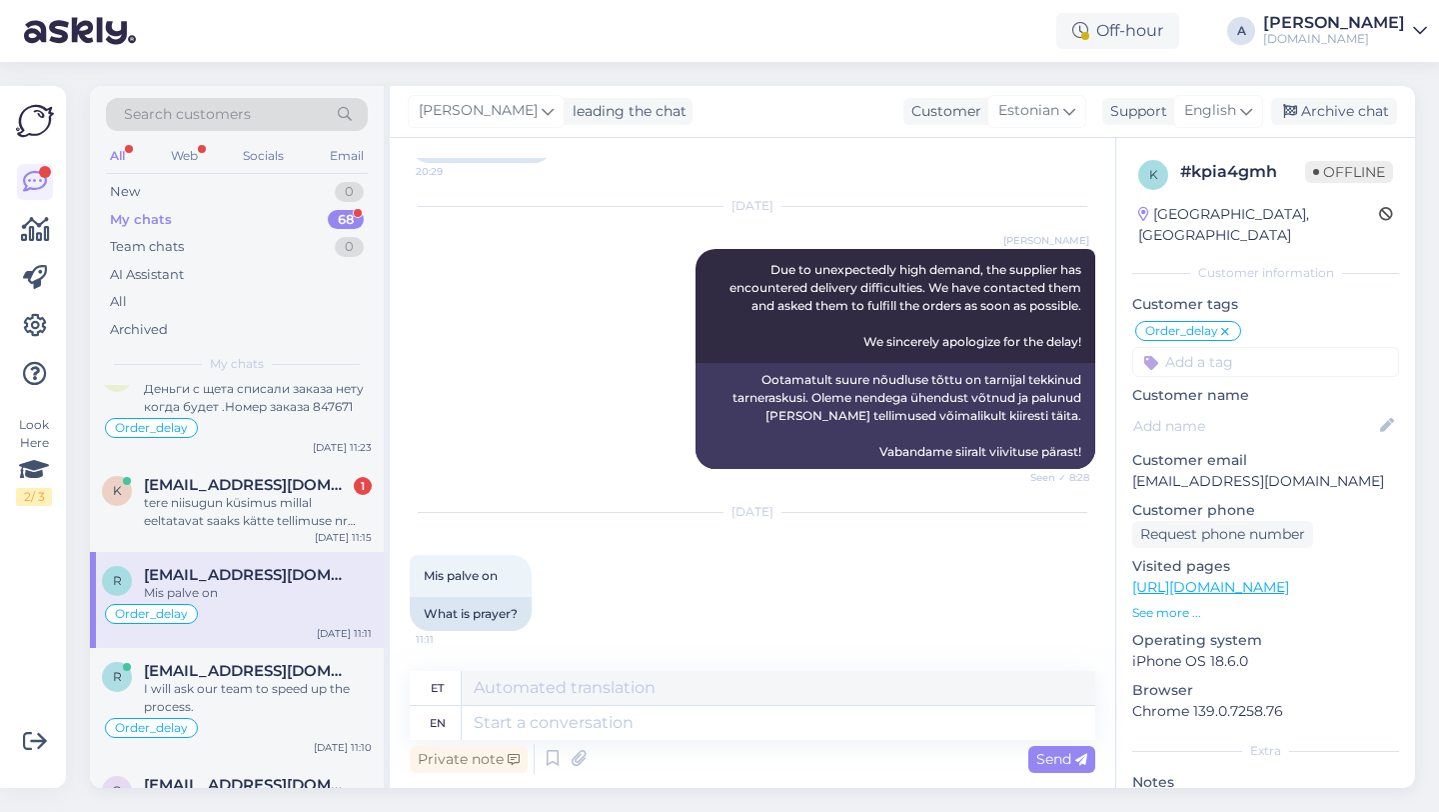
scroll to position [0, 0]
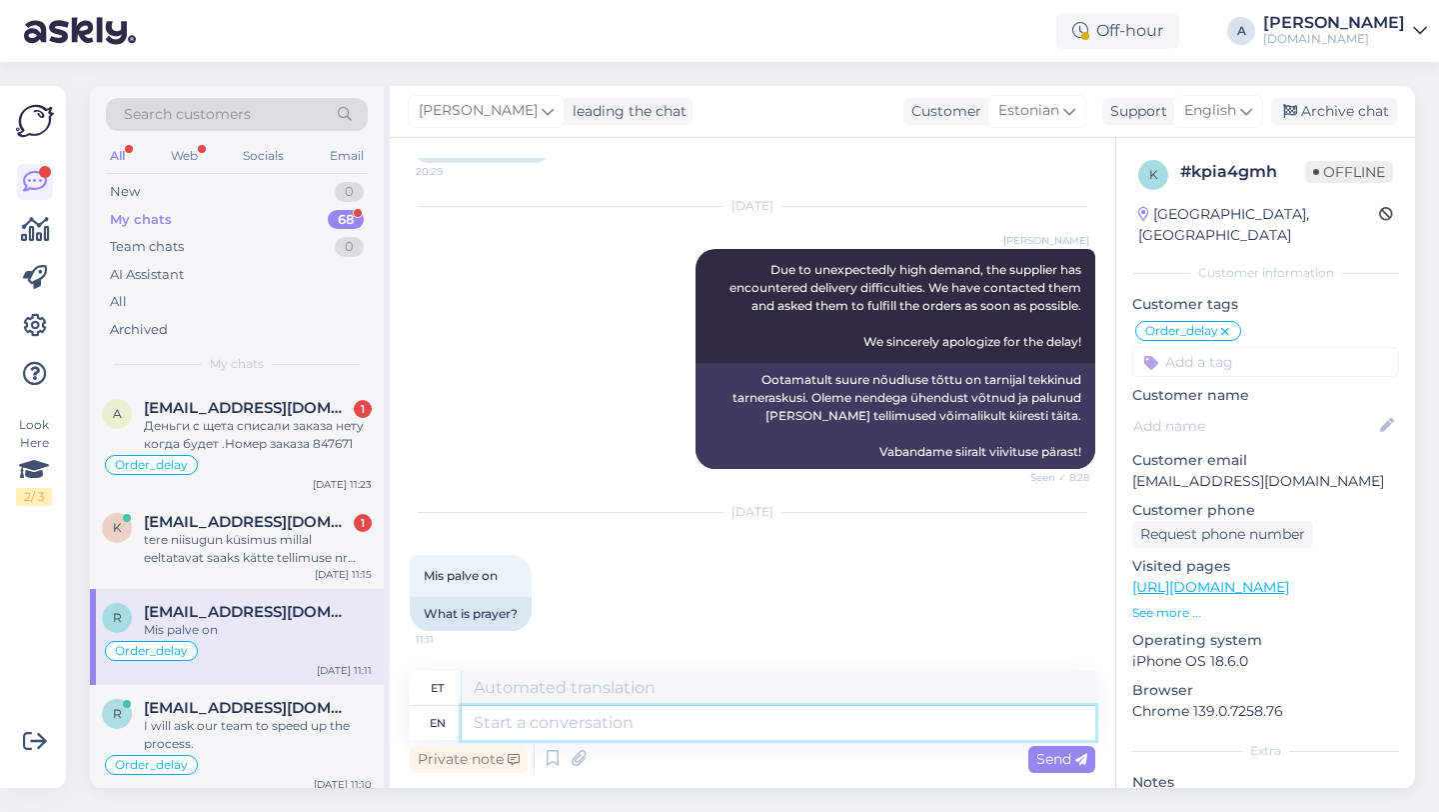
click at [545, 729] on textarea at bounding box center [779, 723] width 634 height 34
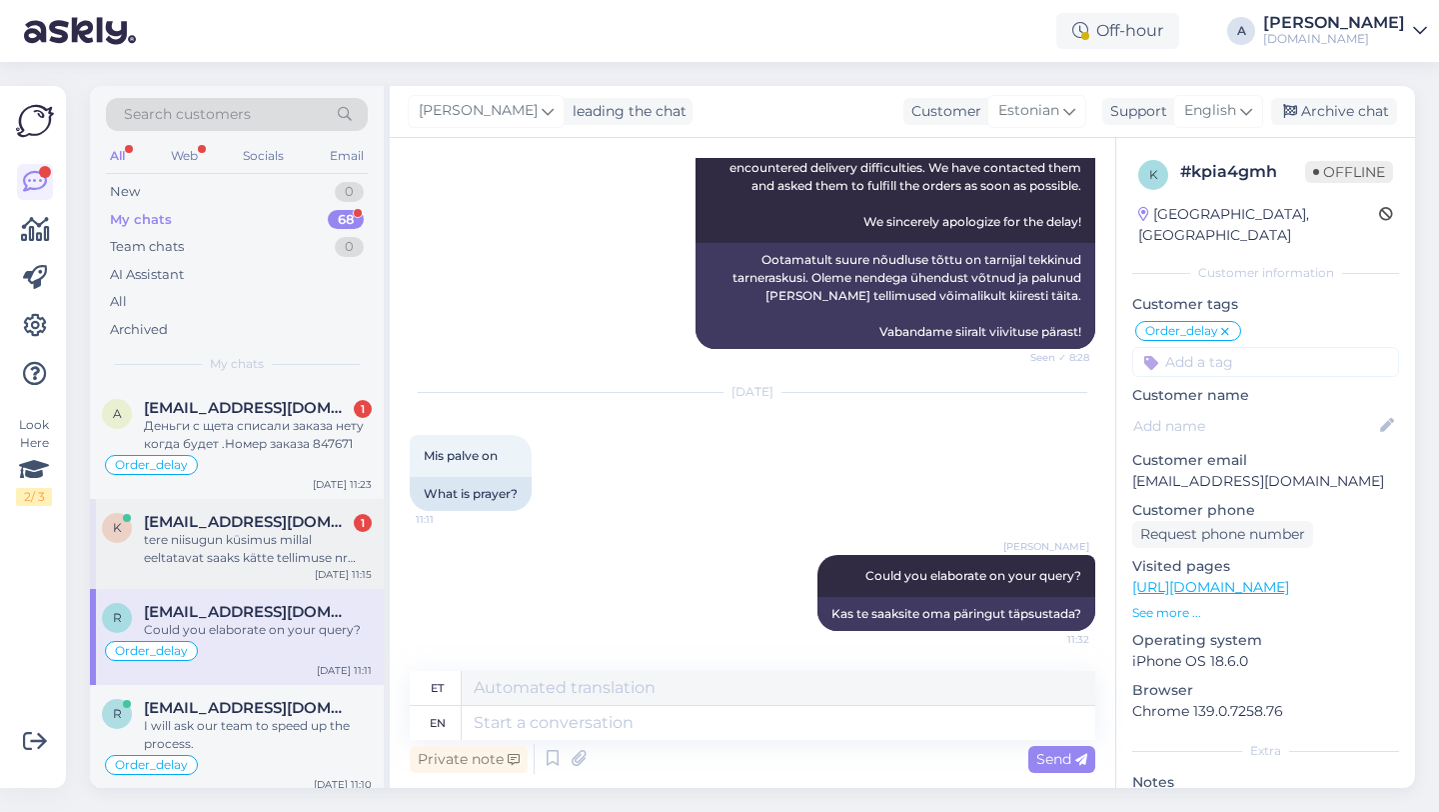
click at [248, 542] on div "tere niisugun küsimus millal eeltatavat saaks kätte tellimuse nr 848689 või kui…" at bounding box center [258, 549] width 228 height 36
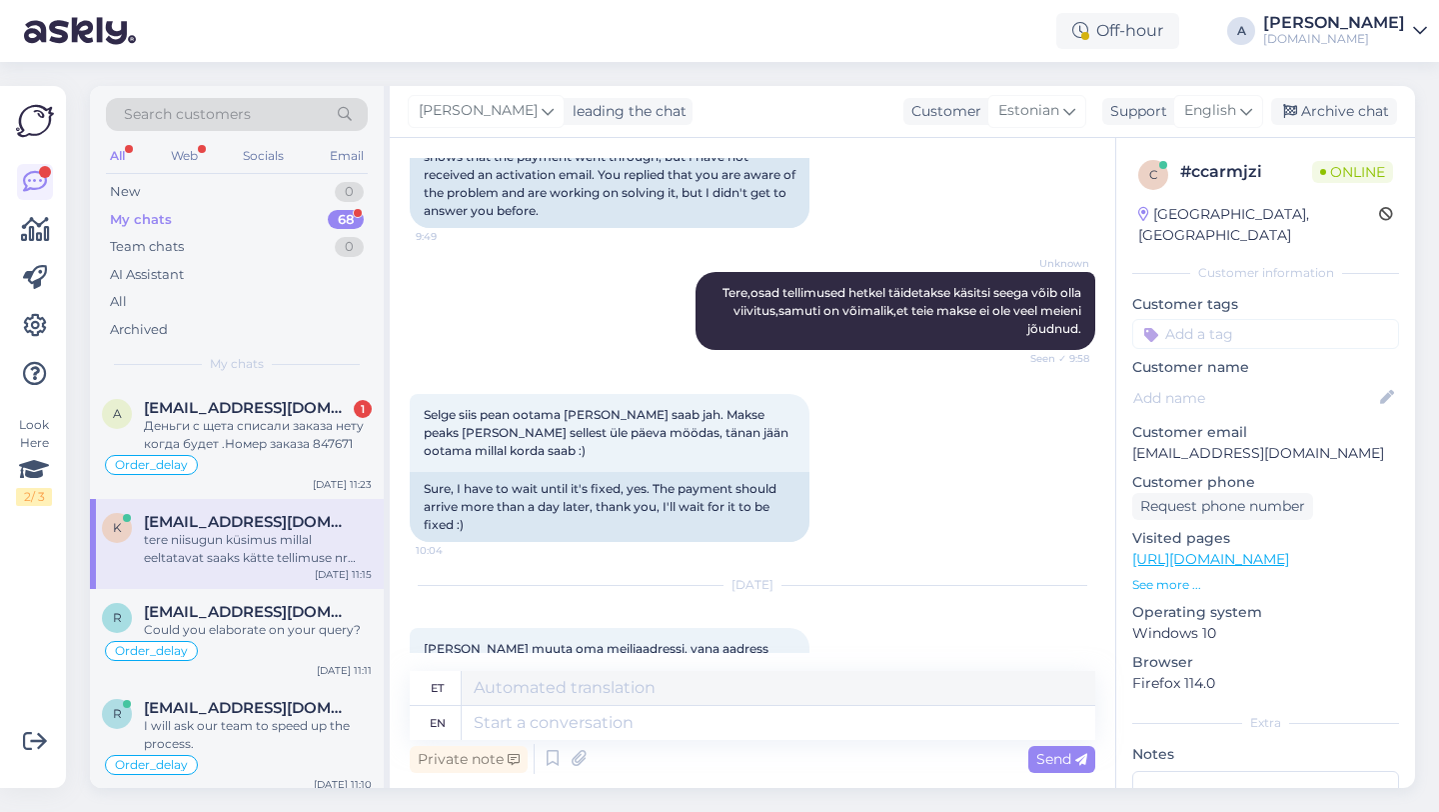
scroll to position [7506, 0]
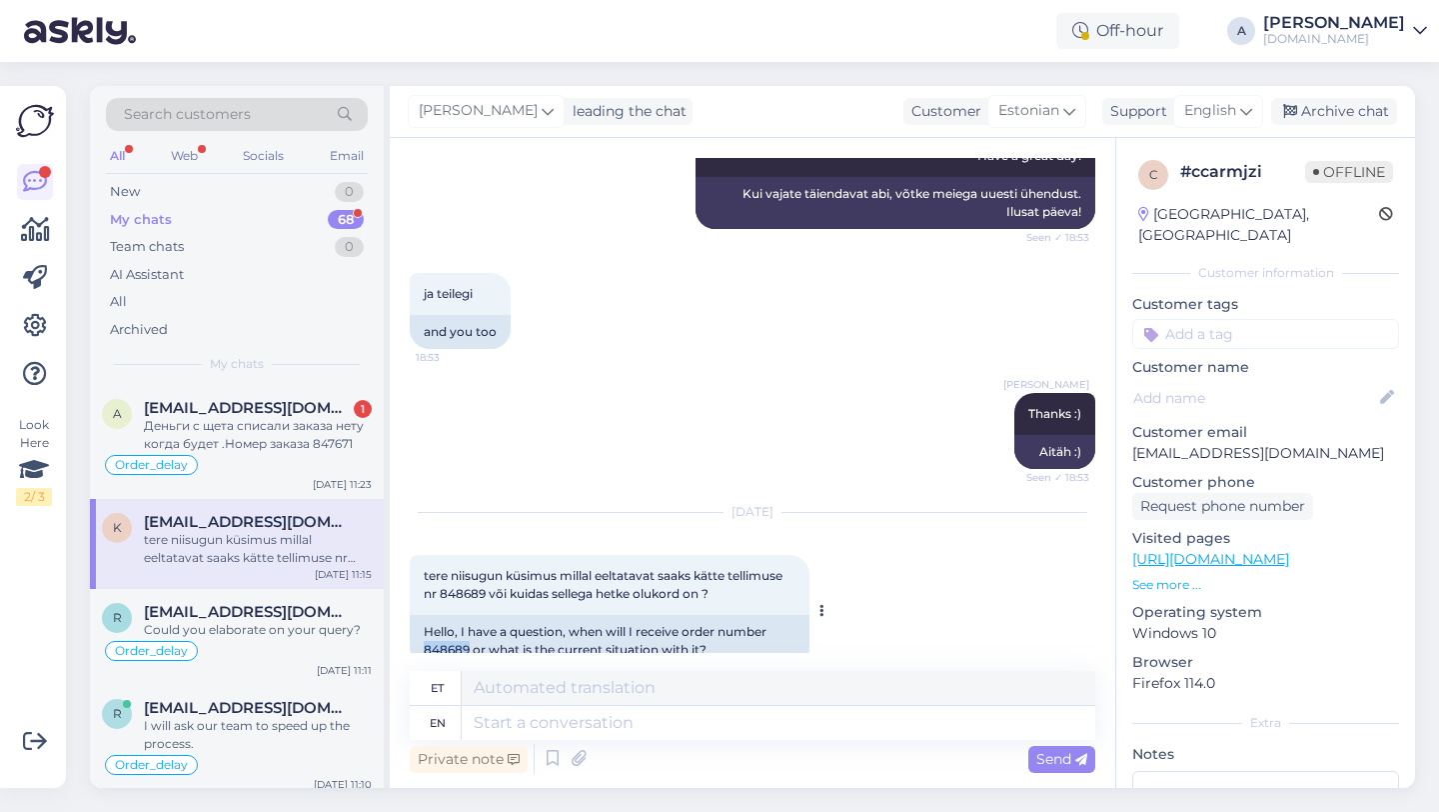
drag, startPoint x: 470, startPoint y: 614, endPoint x: 410, endPoint y: 614, distance: 60.0
click at [410, 615] on div "Hello, I have a question, when will I receive order number 848689 or what is th…" at bounding box center [610, 641] width 400 height 52
copy div "848689"
click at [509, 724] on textarea at bounding box center [779, 723] width 634 height 34
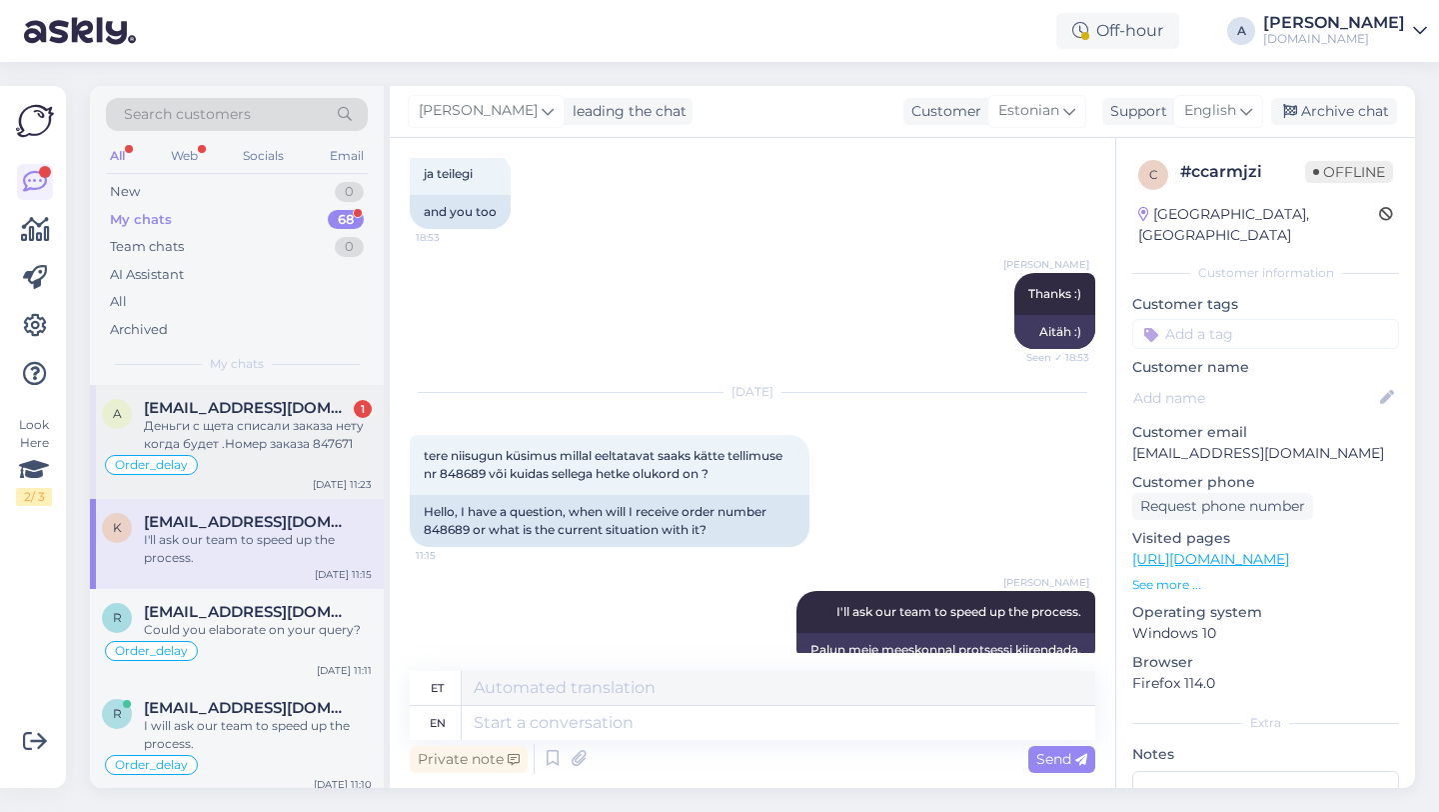
click at [256, 453] on div "Order_delay" at bounding box center [237, 465] width 270 height 24
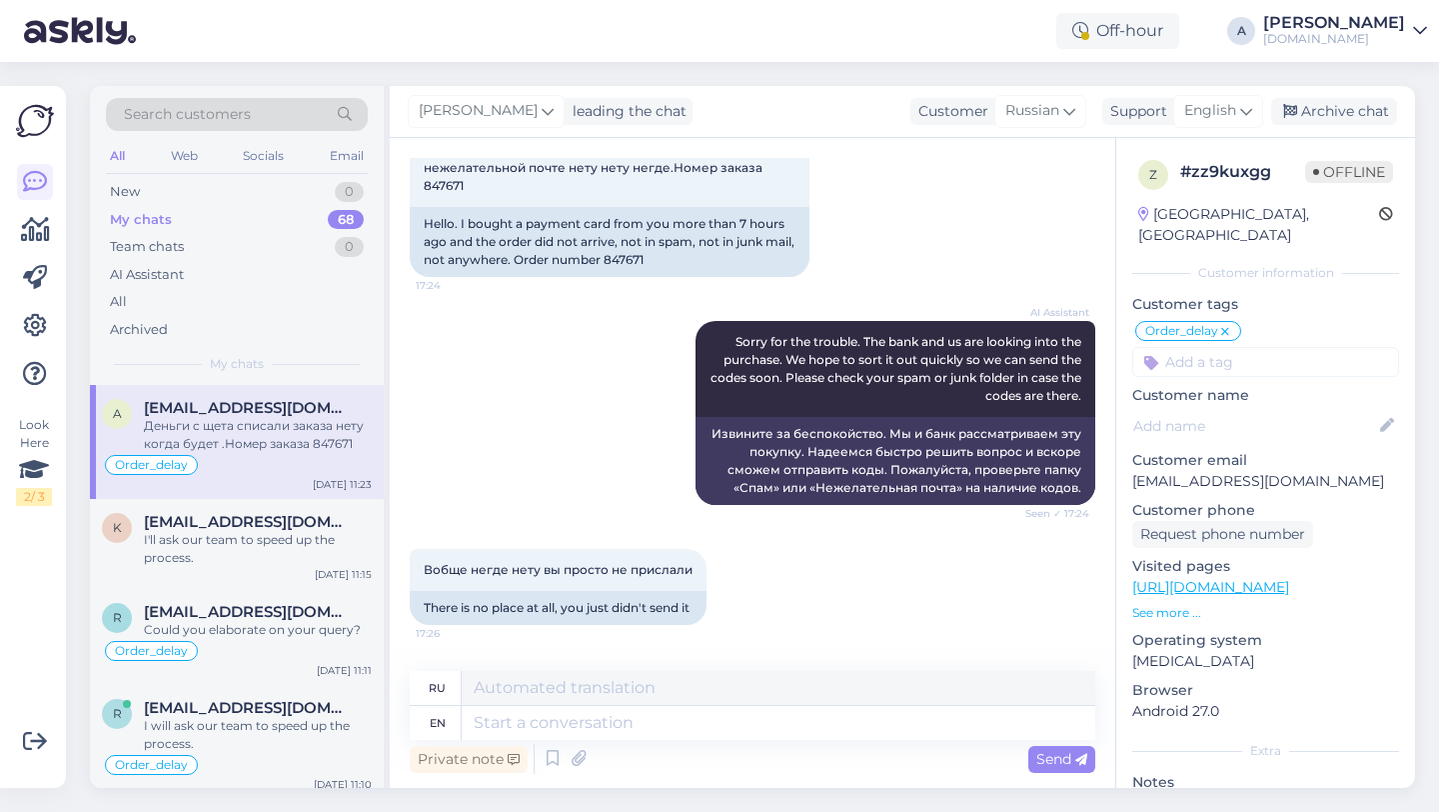
scroll to position [15386, 0]
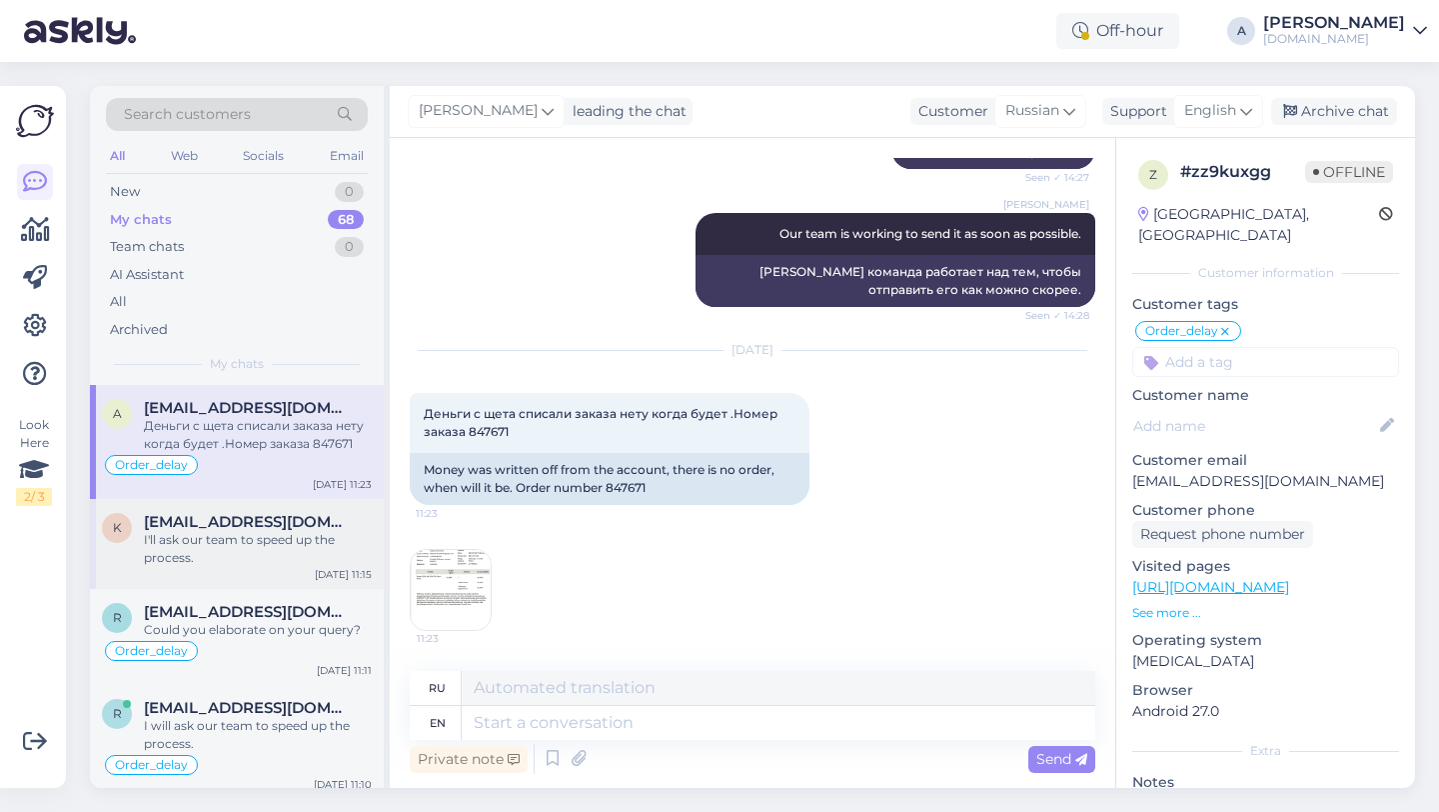
click at [253, 532] on div "I'll ask our team to speed up the process." at bounding box center [258, 549] width 228 height 36
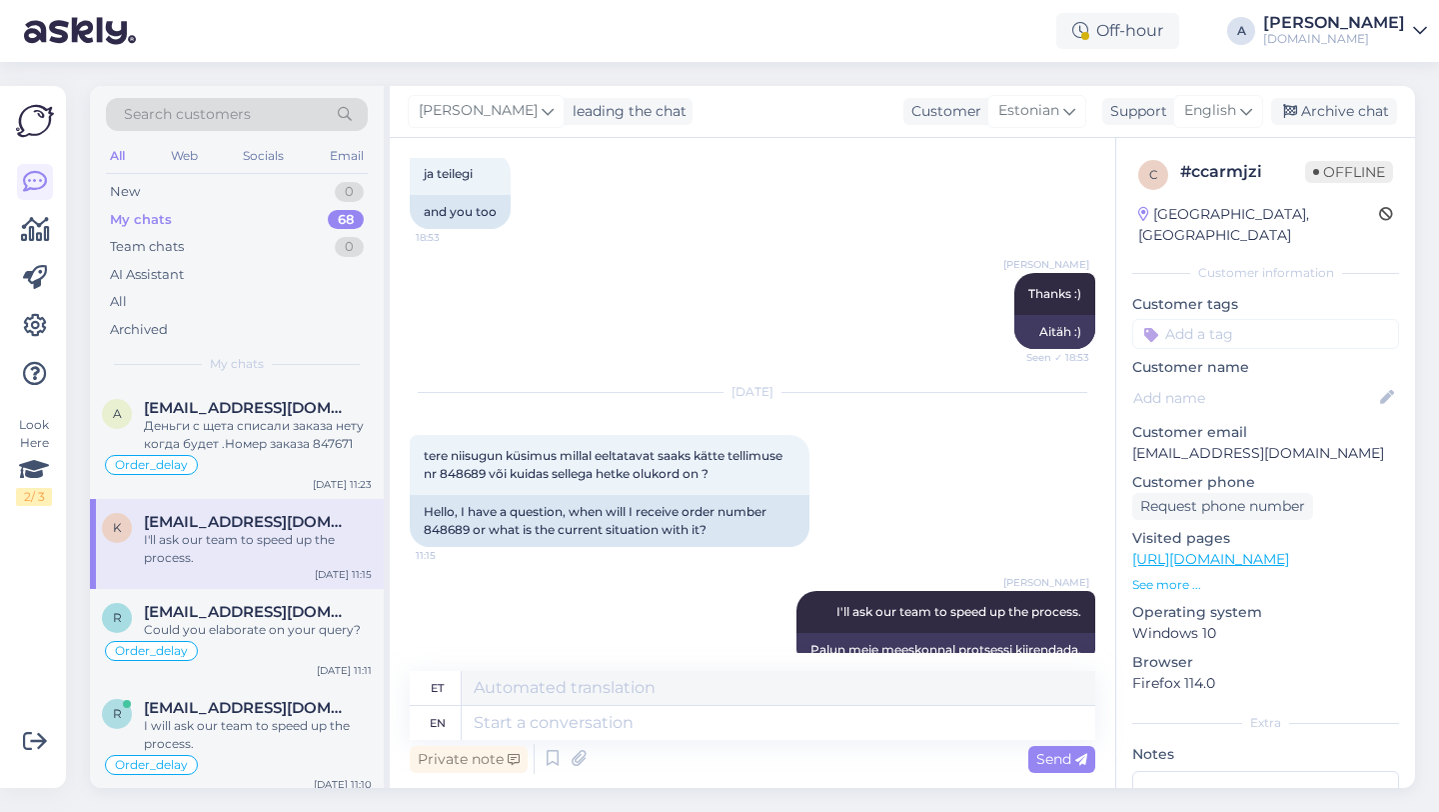
click at [1197, 319] on input at bounding box center [1266, 334] width 267 height 30
click at [1264, 381] on span "Order_delay" at bounding box center [1265, 387] width 73 height 12
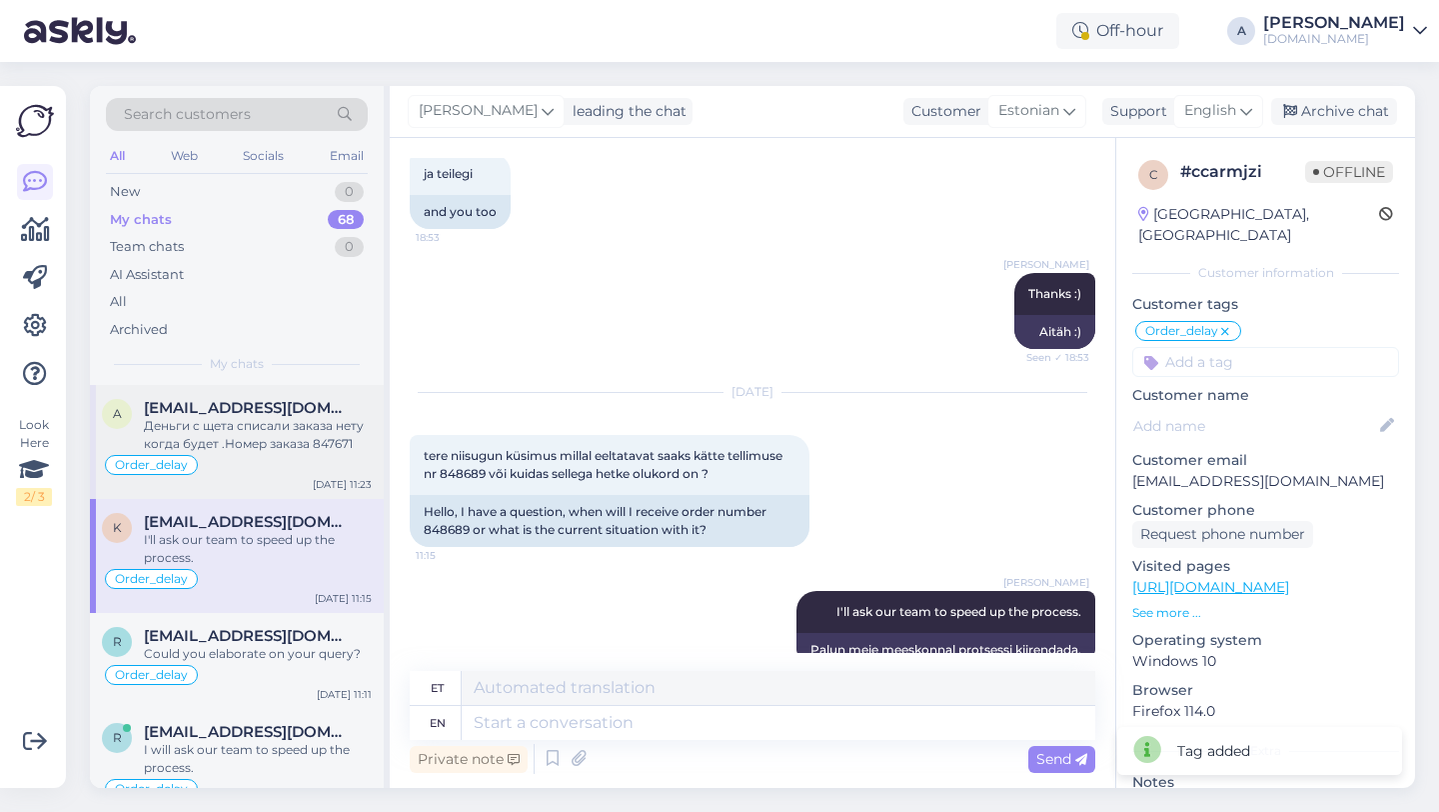
click at [236, 455] on div "Order_delay" at bounding box center [237, 465] width 270 height 24
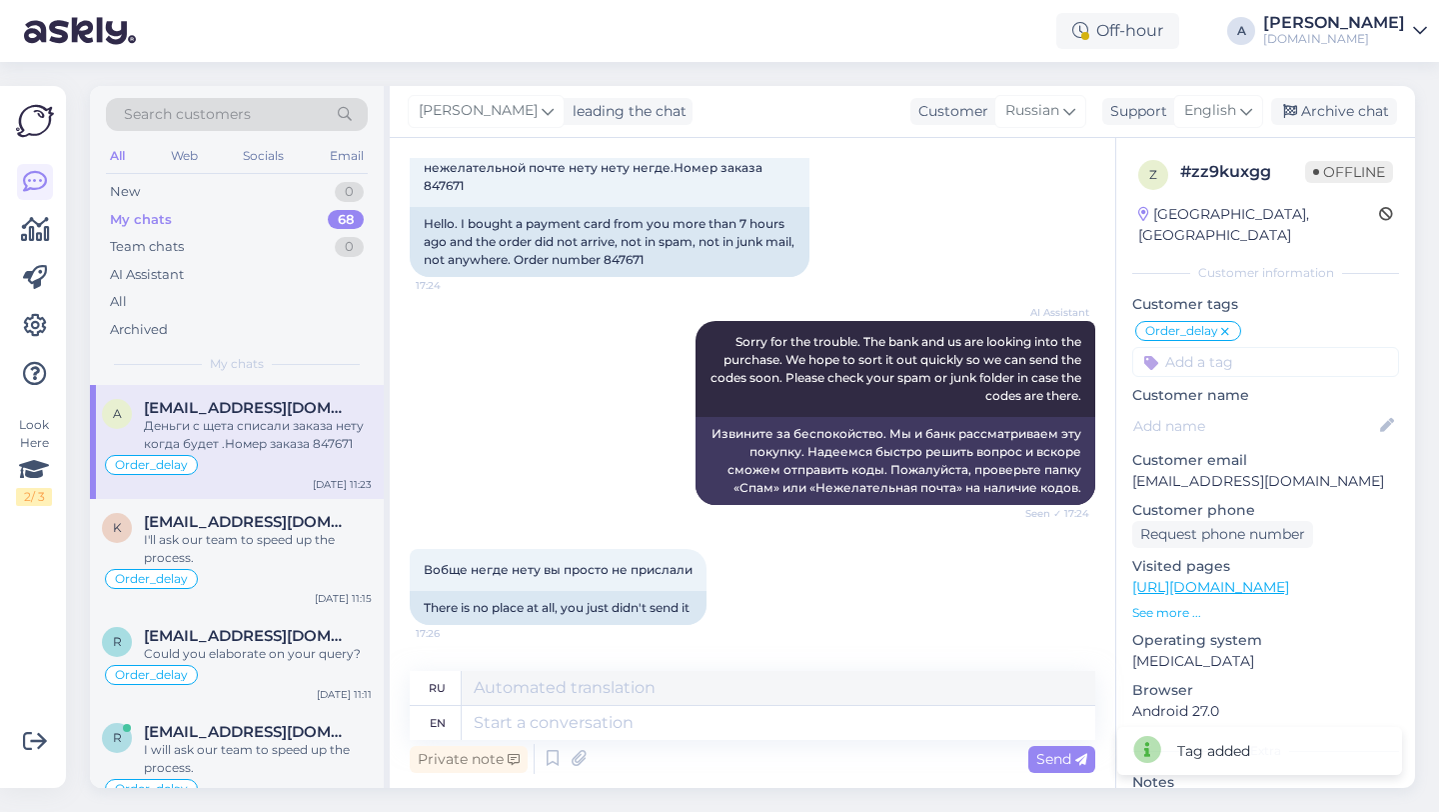
scroll to position [15386, 0]
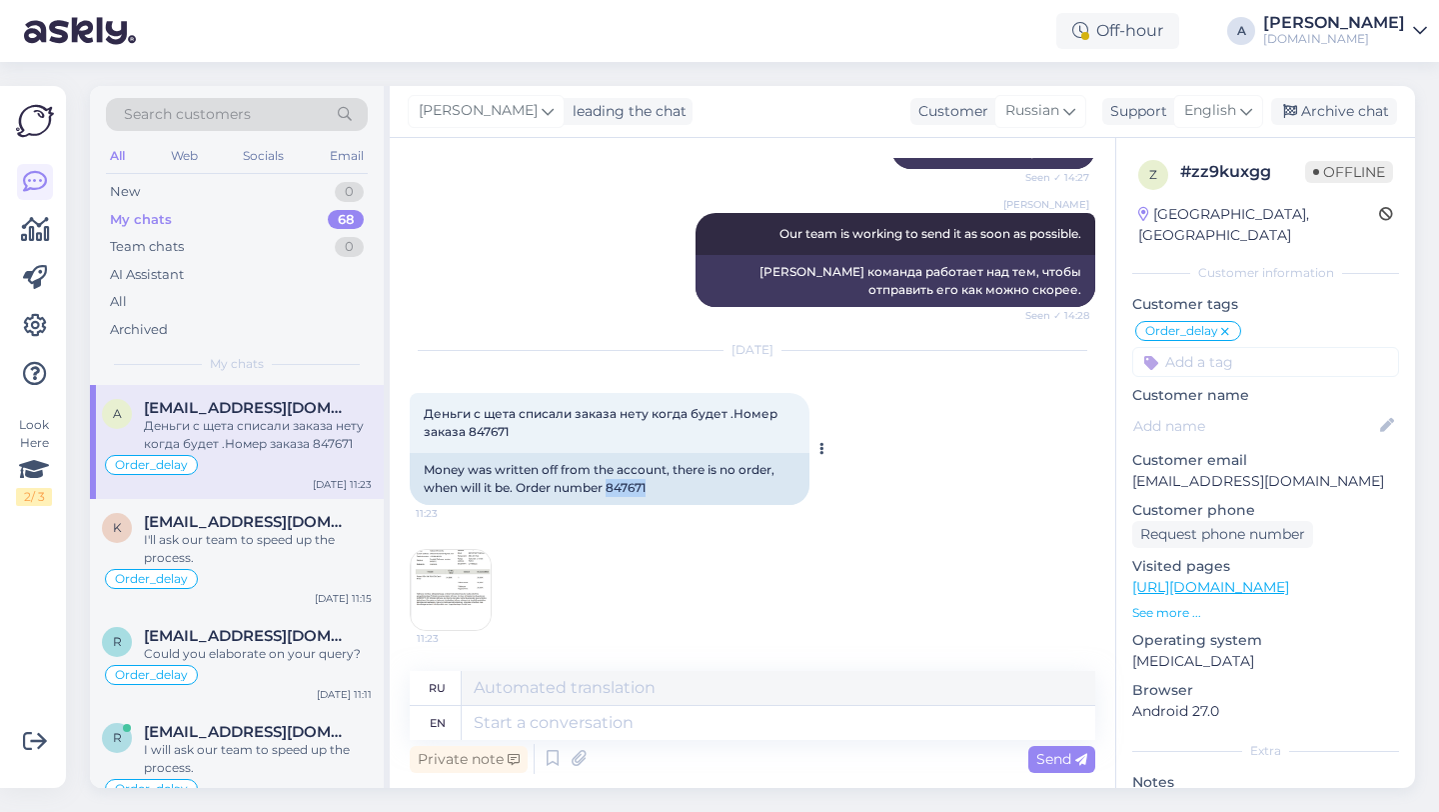
drag, startPoint x: 652, startPoint y: 489, endPoint x: 611, endPoint y: 490, distance: 41.0
click at [611, 490] on div "Money was written off from the account, there is no order, when will it be. Ord…" at bounding box center [610, 479] width 400 height 52
copy div "847671"
click at [594, 724] on textarea at bounding box center [779, 723] width 634 height 34
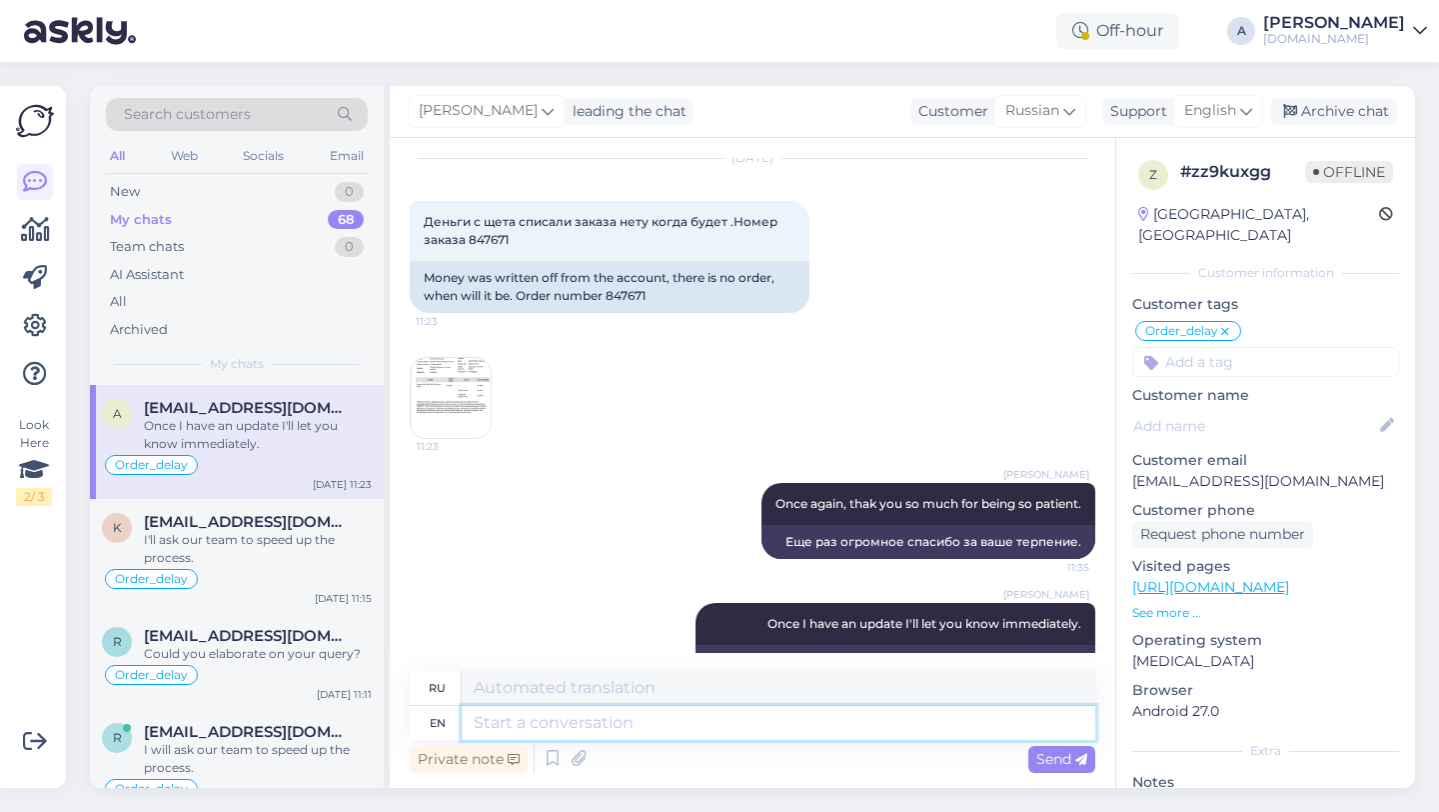
scroll to position [15644, 0]
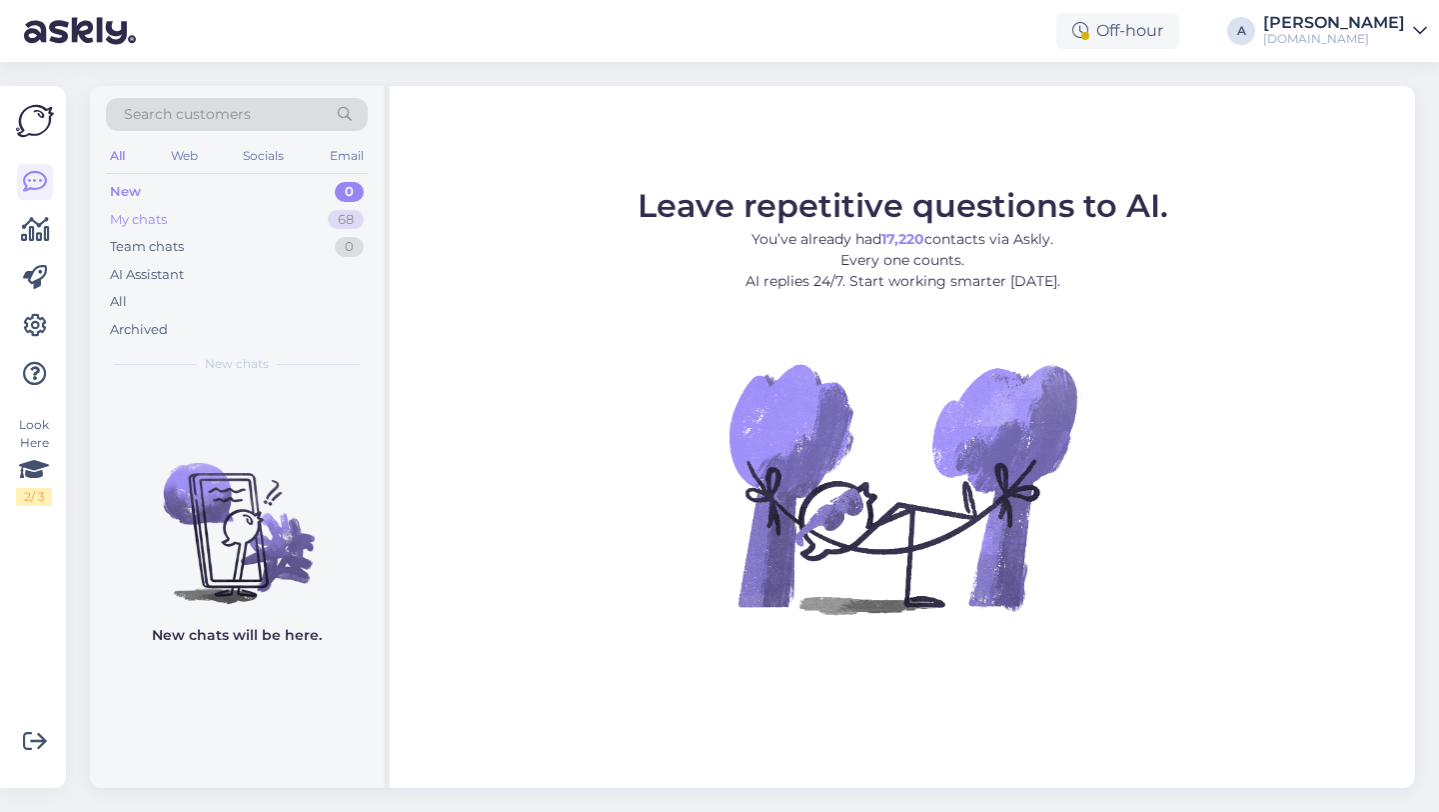
click at [316, 224] on div "My chats 68" at bounding box center [237, 220] width 262 height 28
click at [334, 215] on div "68" at bounding box center [346, 220] width 36 height 20
